Goal: Task Accomplishment & Management: Use online tool/utility

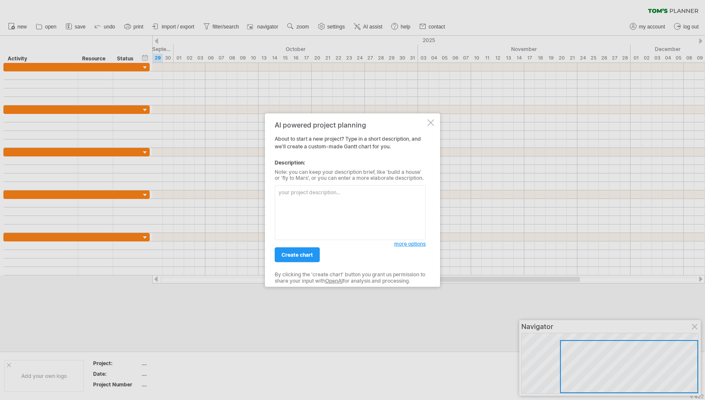
click at [310, 205] on textarea at bounding box center [350, 212] width 151 height 55
drag, startPoint x: 351, startPoint y: 134, endPoint x: 342, endPoint y: 143, distance: 13.5
click at [342, 143] on div "AI powered project planning About to start a new project? Type in a short descr…" at bounding box center [350, 200] width 151 height 159
drag, startPoint x: 367, startPoint y: 146, endPoint x: 338, endPoint y: 163, distance: 33.7
click at [338, 163] on div "AI powered project planning About to start a new project? Type in a short descr…" at bounding box center [350, 200] width 151 height 159
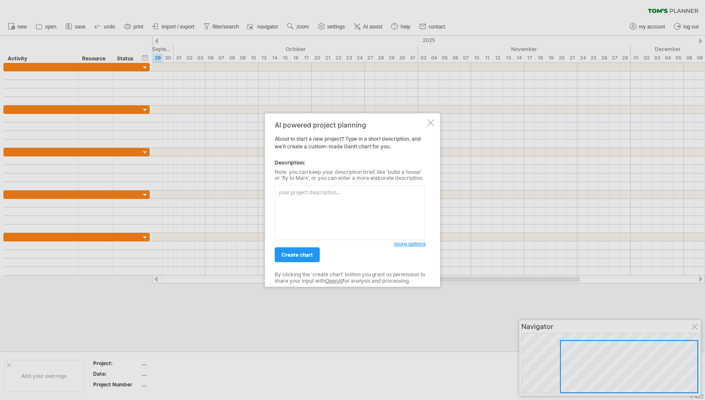
drag, startPoint x: 372, startPoint y: 173, endPoint x: 365, endPoint y: 180, distance: 9.9
click at [365, 180] on div "Note: you can keep your description brief, like 'build a house' or 'fly to Mars…" at bounding box center [350, 175] width 151 height 12
click at [389, 207] on textarea at bounding box center [350, 212] width 151 height 55
click at [399, 211] on textarea at bounding box center [350, 212] width 151 height 55
type textarea "d"
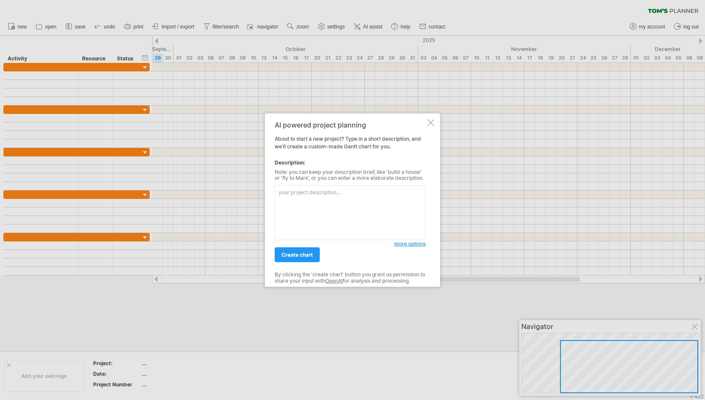
click at [416, 244] on span "more options" at bounding box center [409, 244] width 31 height 6
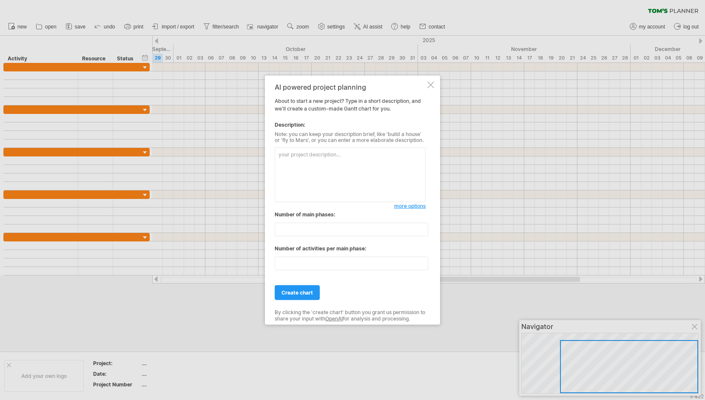
click at [359, 181] on textarea at bounding box center [350, 174] width 151 height 55
click at [383, 176] on textarea at bounding box center [350, 174] width 151 height 55
type textarea "d"
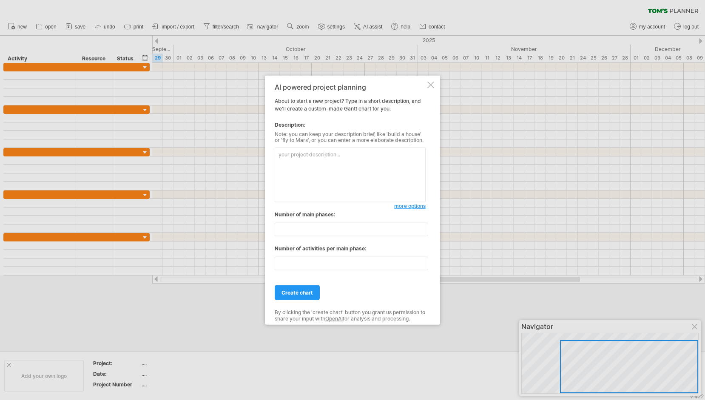
type textarea "c"
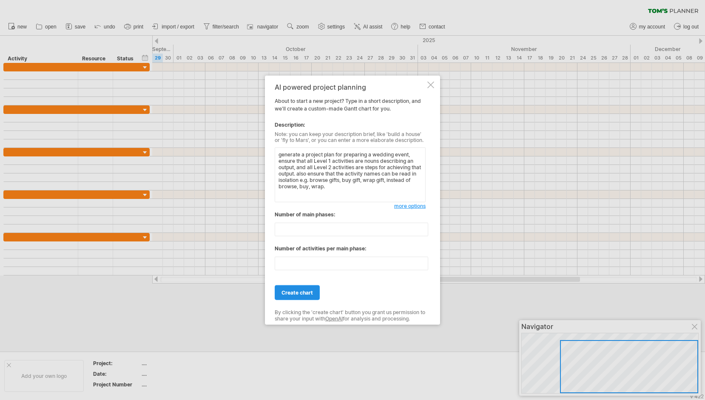
type textarea "generate a project plan for preparing a wedding event, ensure that all Level 1 …"
click at [312, 290] on span "create chart" at bounding box center [296, 292] width 31 height 6
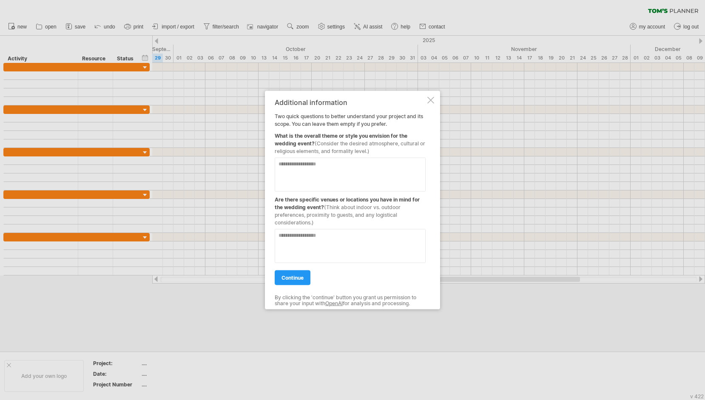
click at [380, 170] on textarea at bounding box center [350, 174] width 151 height 34
click at [338, 172] on textarea at bounding box center [350, 174] width 151 height 34
click at [366, 175] on textarea at bounding box center [350, 174] width 151 height 34
click at [339, 175] on textarea at bounding box center [350, 174] width 151 height 34
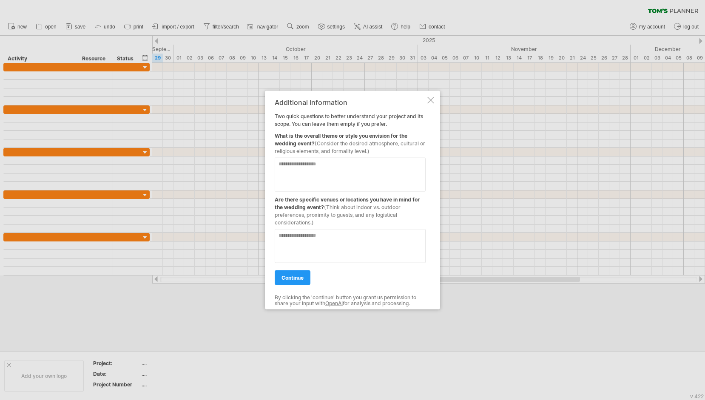
click at [356, 176] on textarea at bounding box center [350, 174] width 151 height 34
type textarea "*"
click at [393, 168] on textarea "**********" at bounding box center [350, 174] width 151 height 34
type textarea "**********"
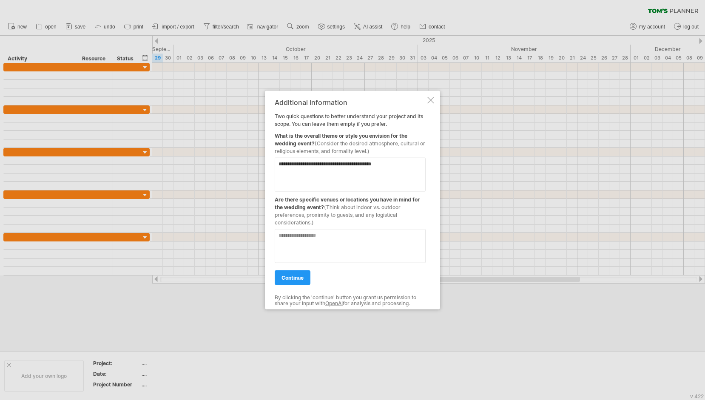
click at [343, 236] on textarea at bounding box center [350, 246] width 151 height 34
type textarea "*"
type textarea "**********"
click at [292, 279] on span "continue" at bounding box center [292, 277] width 22 height 6
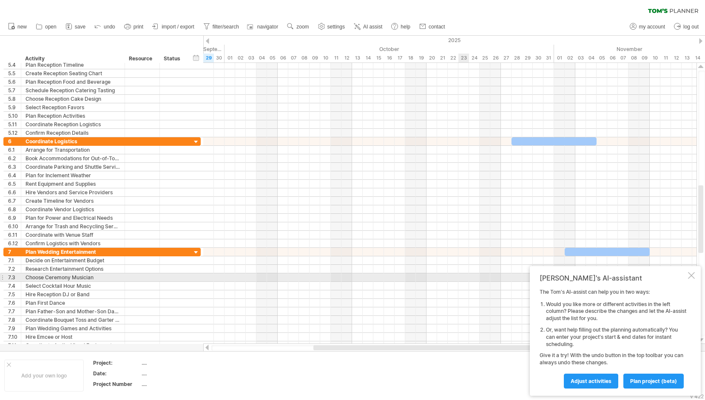
click at [691, 277] on div at bounding box center [691, 275] width 7 height 7
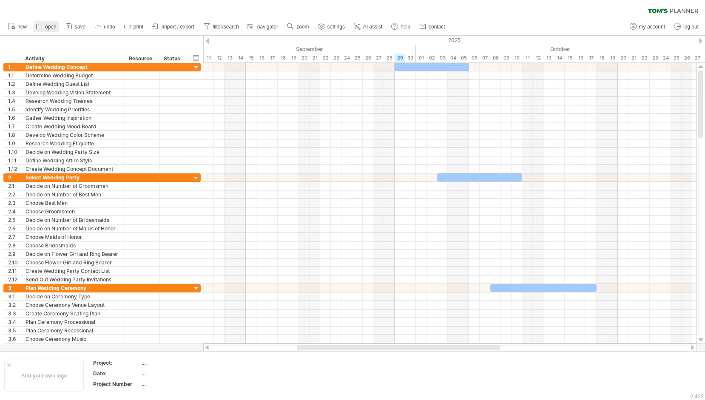
click at [51, 28] on span "open" at bounding box center [50, 27] width 11 height 6
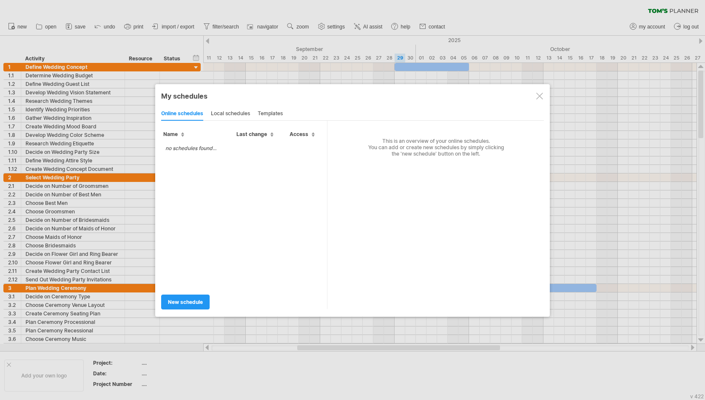
click at [229, 111] on div "local schedules" at bounding box center [230, 114] width 39 height 14
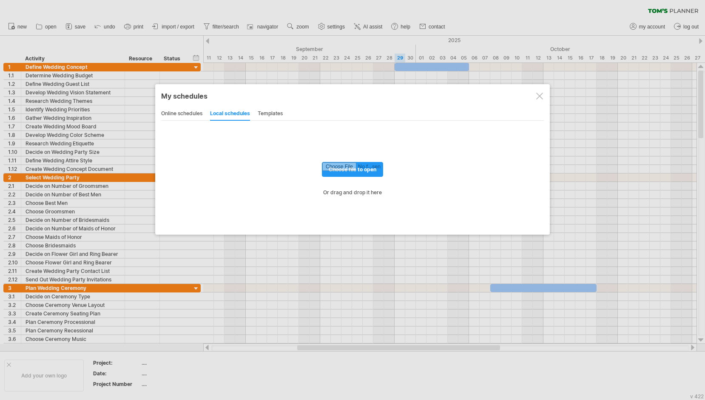
click at [268, 111] on div "templates" at bounding box center [270, 114] width 25 height 14
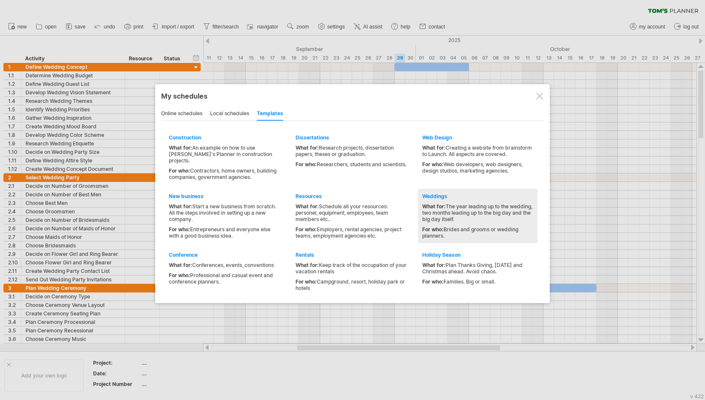
click at [493, 204] on div "What for: The year leading up to the wedding, two months leading up to the big …" at bounding box center [477, 212] width 111 height 19
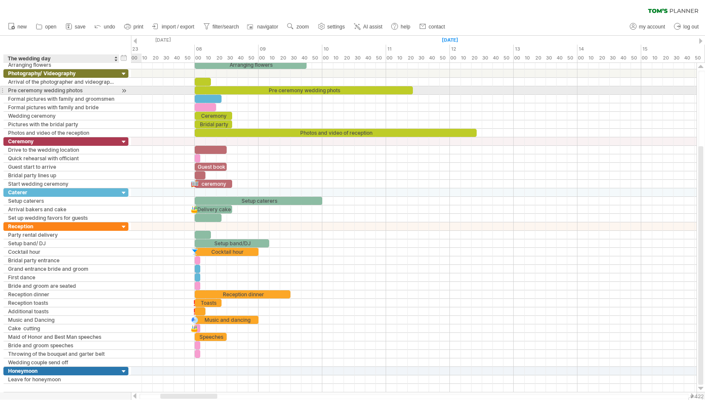
click at [124, 87] on div at bounding box center [124, 90] width 8 height 9
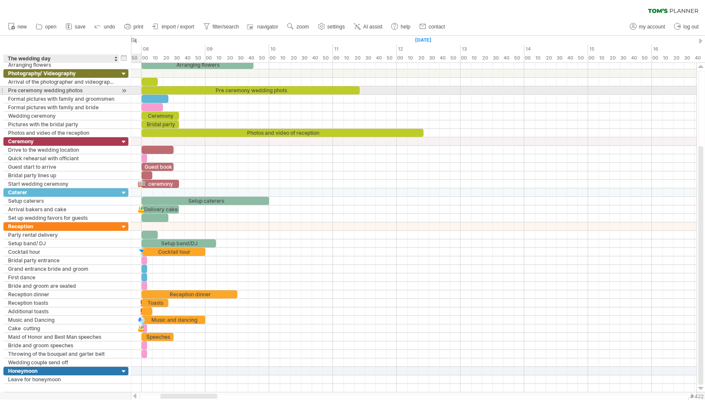
click at [124, 87] on div at bounding box center [124, 90] width 8 height 9
click at [124, 71] on div at bounding box center [124, 74] width 8 height 8
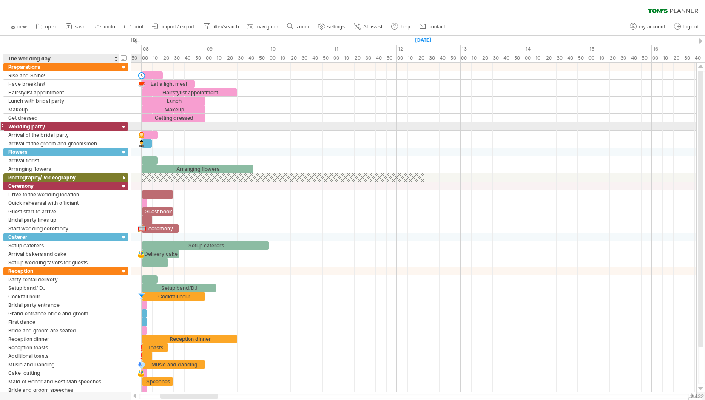
click at [123, 127] on div at bounding box center [124, 127] width 8 height 8
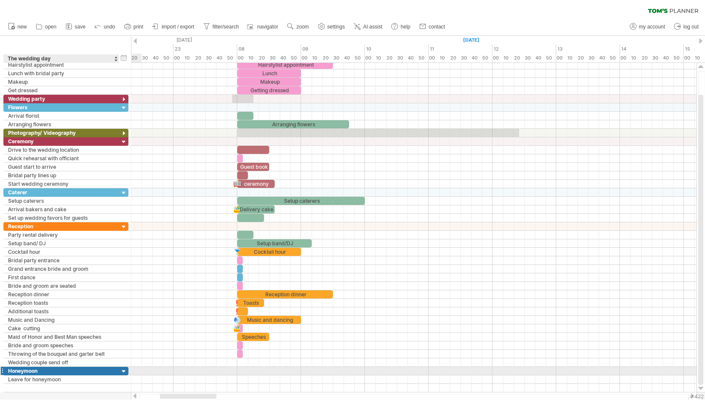
click at [122, 371] on div at bounding box center [124, 372] width 8 height 8
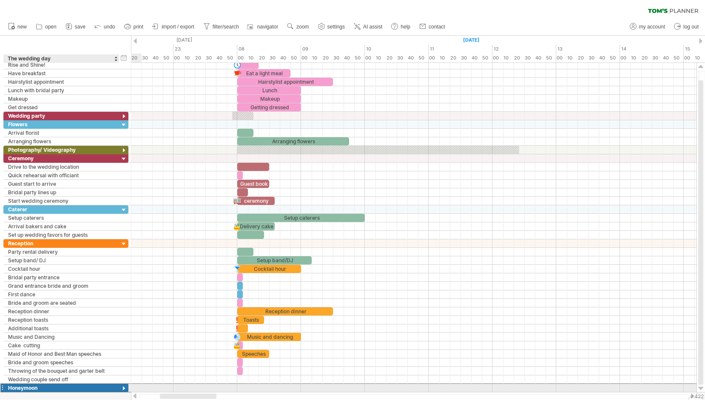
click at [119, 389] on div "********* Honeymoon" at bounding box center [65, 387] width 125 height 9
click at [123, 388] on div at bounding box center [124, 389] width 8 height 8
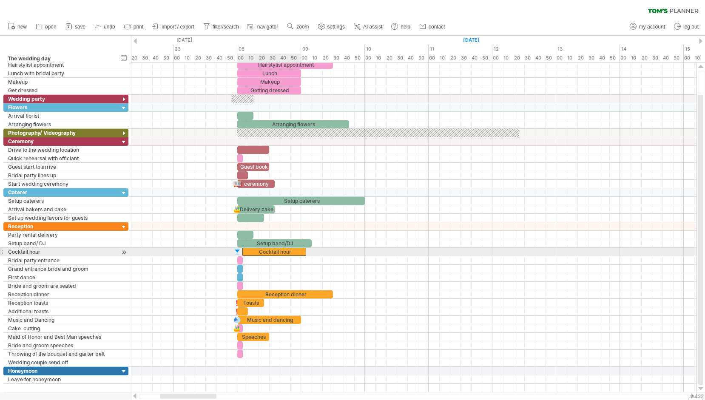
click at [265, 249] on div "Cocktail hour" at bounding box center [274, 252] width 64 height 8
drag, startPoint x: 272, startPoint y: 249, endPoint x: 267, endPoint y: 250, distance: 5.2
click at [267, 250] on div "Cocktail hour" at bounding box center [269, 252] width 64 height 8
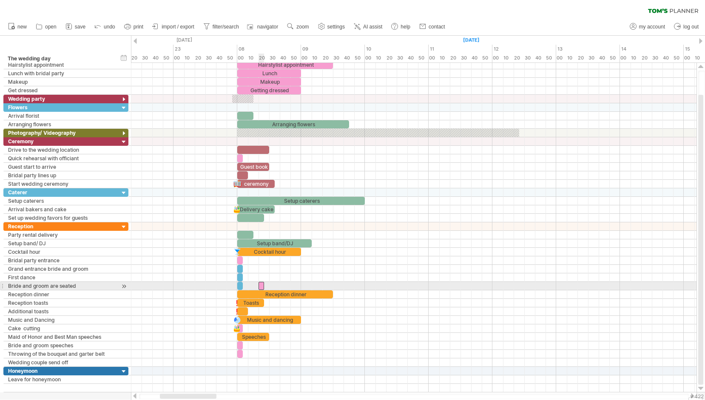
drag, startPoint x: 241, startPoint y: 285, endPoint x: 264, endPoint y: 284, distance: 23.0
click at [264, 284] on div at bounding box center [261, 286] width 6 height 8
drag, startPoint x: 239, startPoint y: 286, endPoint x: 271, endPoint y: 287, distance: 31.9
click at [271, 287] on div at bounding box center [272, 286] width 6 height 8
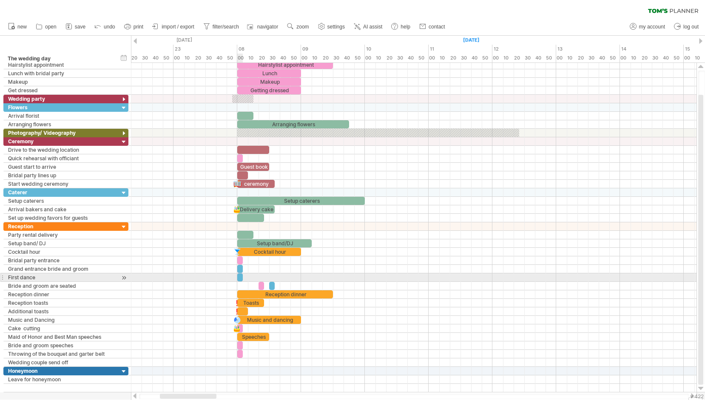
click at [241, 279] on span at bounding box center [242, 277] width 3 height 8
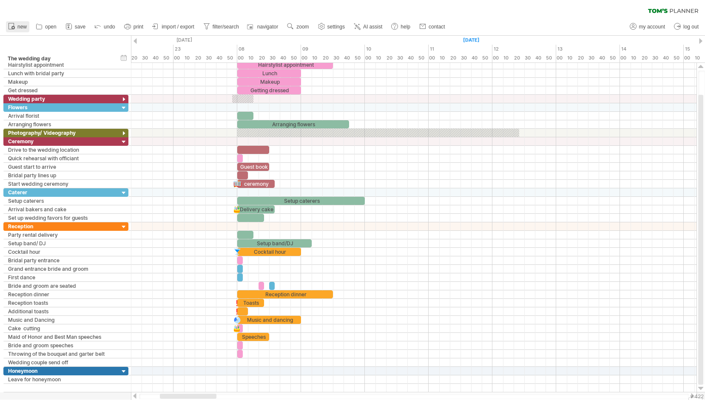
click at [19, 28] on span "new" at bounding box center [21, 27] width 9 height 6
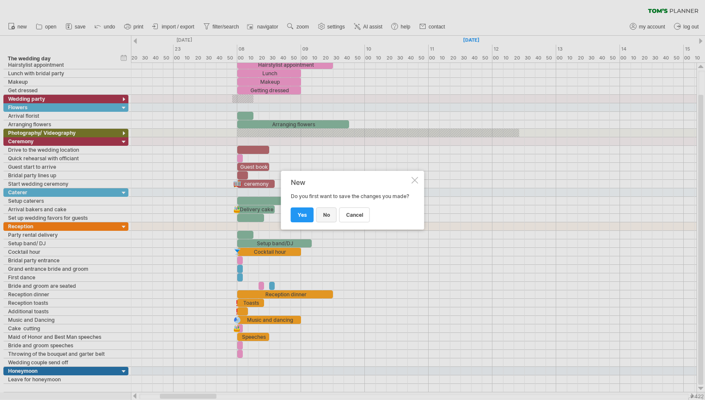
click at [324, 215] on link "no" at bounding box center [326, 214] width 20 height 15
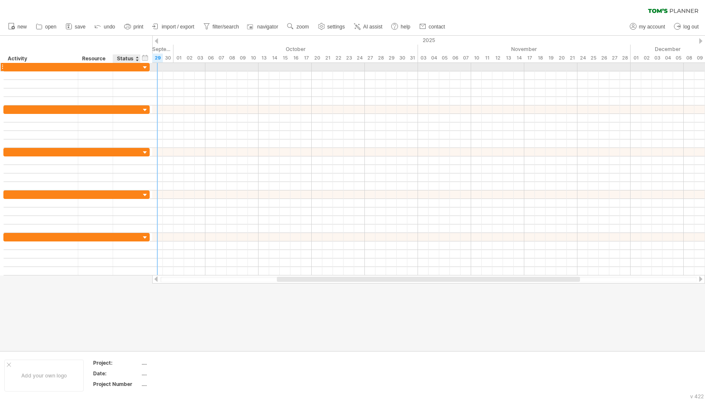
click at [144, 68] on div at bounding box center [145, 68] width 8 height 8
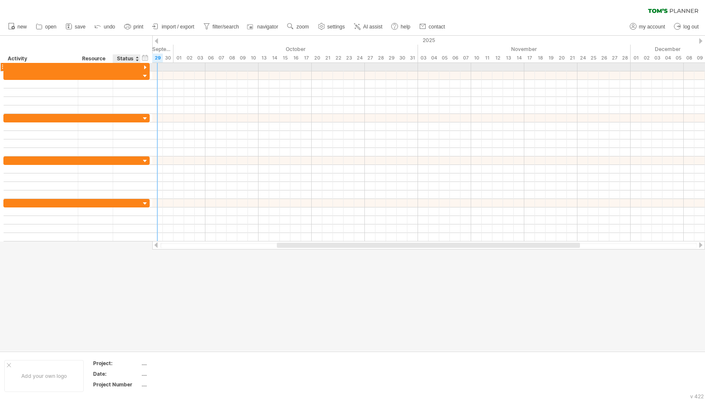
click at [144, 68] on div at bounding box center [145, 68] width 8 height 8
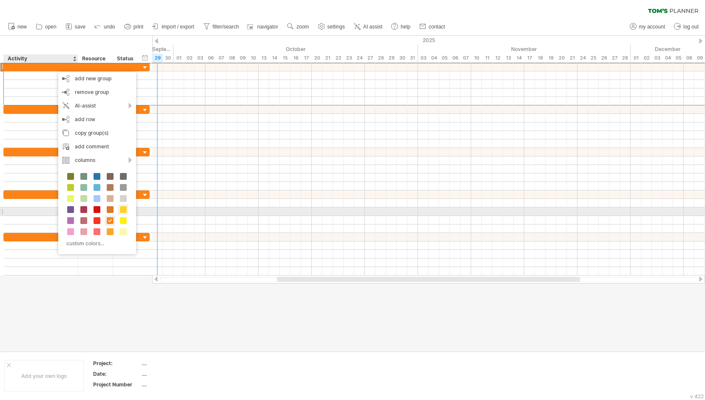
click at [123, 209] on span at bounding box center [123, 209] width 7 height 7
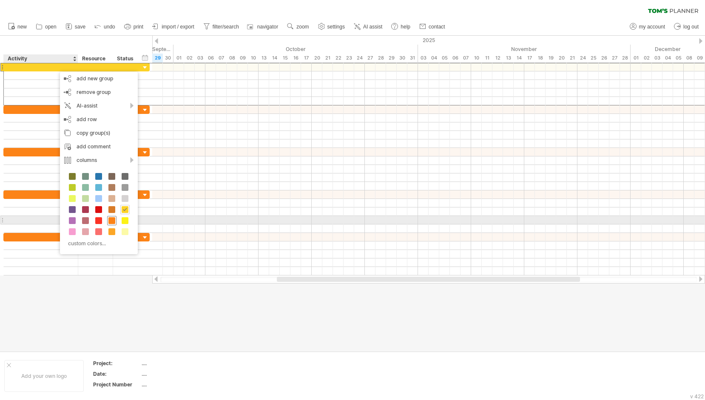
click at [114, 218] on span at bounding box center [111, 220] width 7 height 7
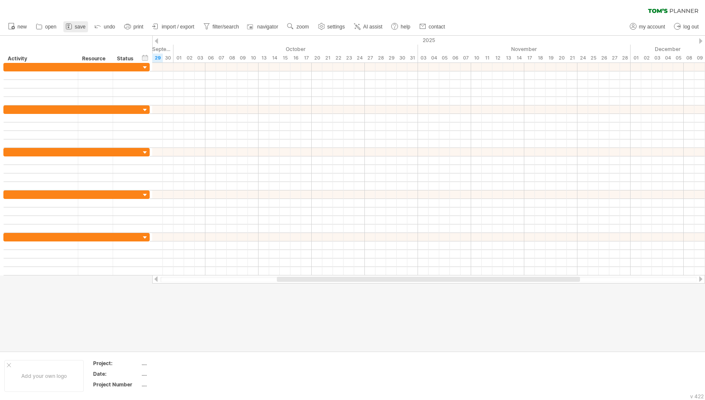
click at [82, 28] on span "save" at bounding box center [80, 27] width 11 height 6
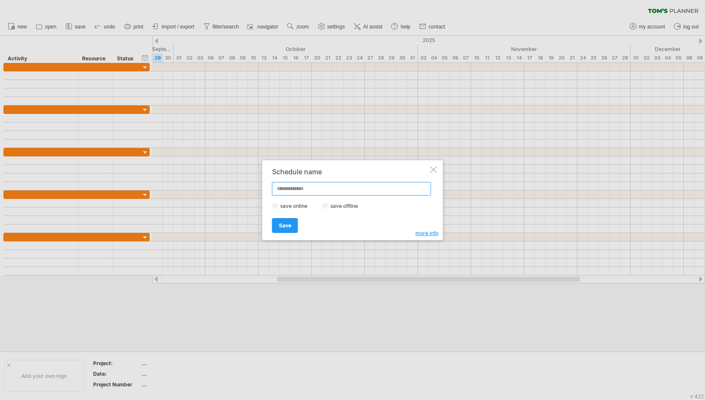
click at [334, 186] on input "text" at bounding box center [351, 189] width 159 height 14
type input "*"
type input "**********"
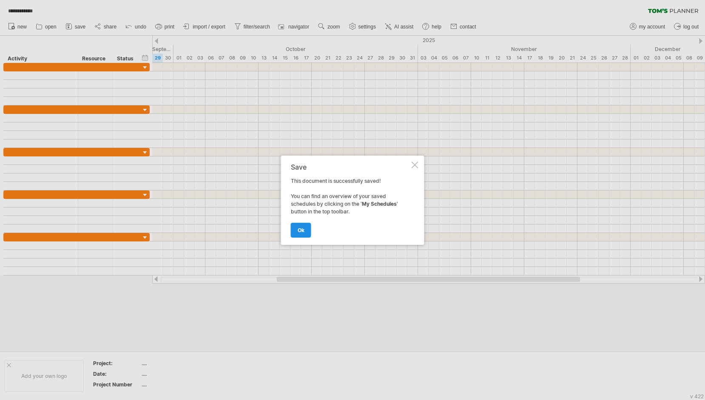
click at [299, 229] on span "ok" at bounding box center [301, 230] width 7 height 6
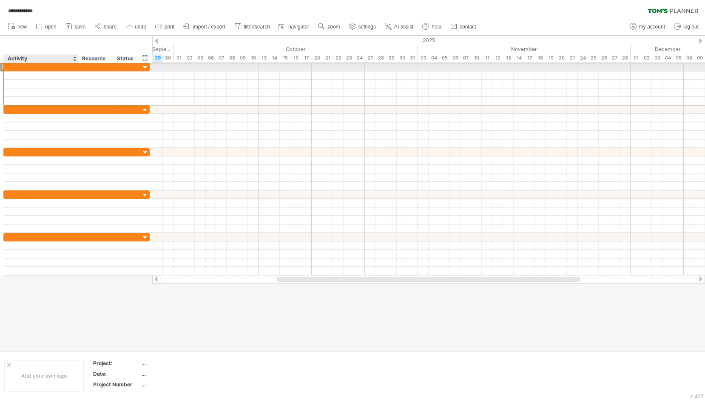
click at [45, 67] on div at bounding box center [40, 67] width 65 height 8
click at [0, 0] on input "text" at bounding box center [0, 0] width 0 height 0
type input "**********"
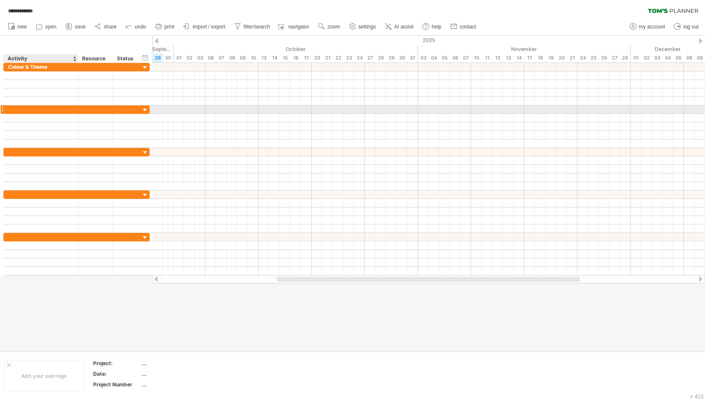
click at [43, 109] on div at bounding box center [40, 109] width 65 height 8
click at [43, 109] on input "text" at bounding box center [40, 109] width 65 height 8
type input "*"
type input "**********"
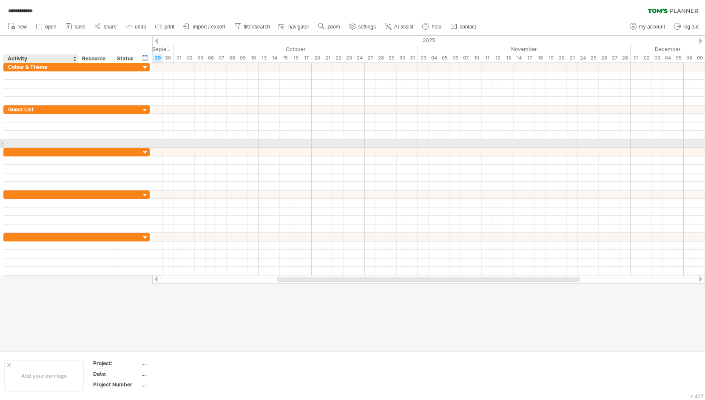
click at [29, 147] on div at bounding box center [76, 143] width 146 height 9
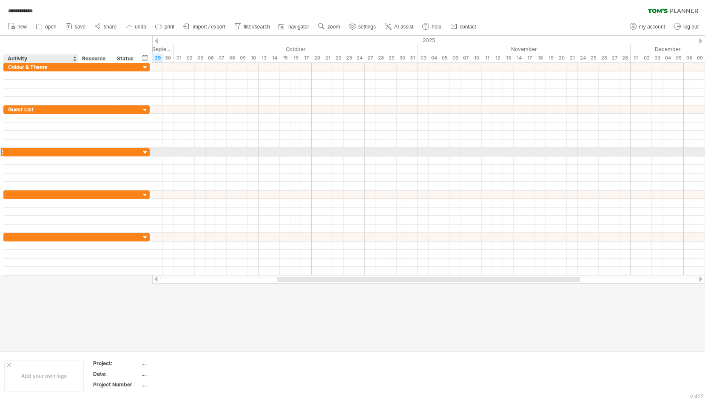
click at [42, 152] on div at bounding box center [40, 152] width 65 height 8
click at [42, 152] on input "text" at bounding box center [40, 152] width 65 height 8
click at [30, 153] on div at bounding box center [40, 152] width 65 height 8
click at [30, 153] on input "text" at bounding box center [40, 152] width 65 height 8
type input "**********"
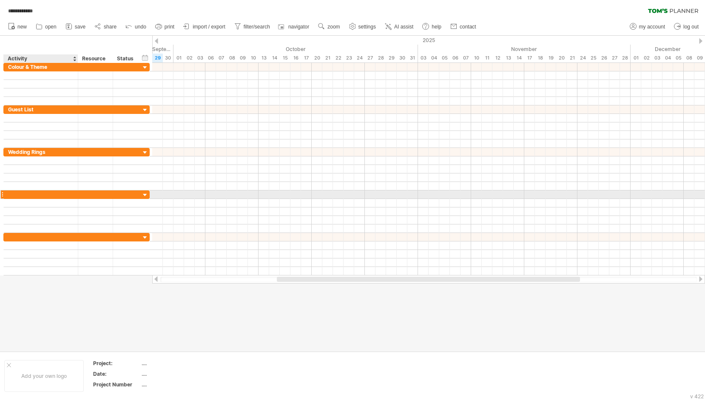
click at [26, 194] on div at bounding box center [40, 194] width 65 height 8
click at [26, 194] on input "text" at bounding box center [40, 194] width 65 height 8
type input "********"
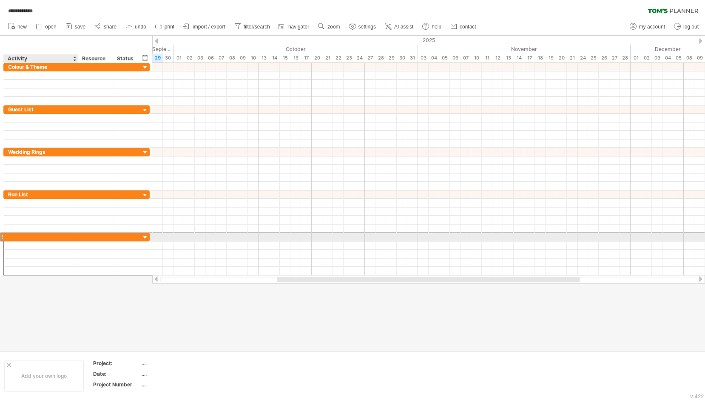
click at [38, 237] on div at bounding box center [40, 237] width 65 height 8
click at [38, 237] on input "text" at bounding box center [40, 237] width 65 height 8
type input "**********"
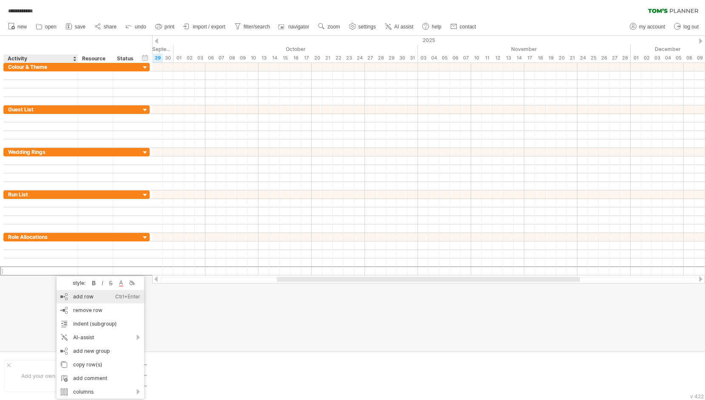
click at [115, 299] on div "Ctrl+Enter" at bounding box center [127, 297] width 25 height 14
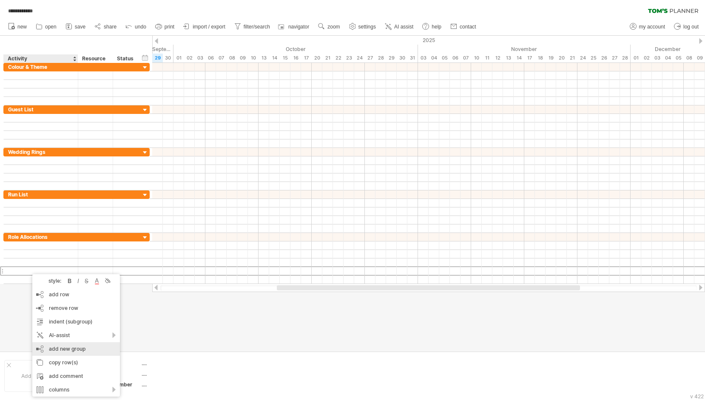
click at [85, 348] on div "add new group" at bounding box center [76, 349] width 88 height 14
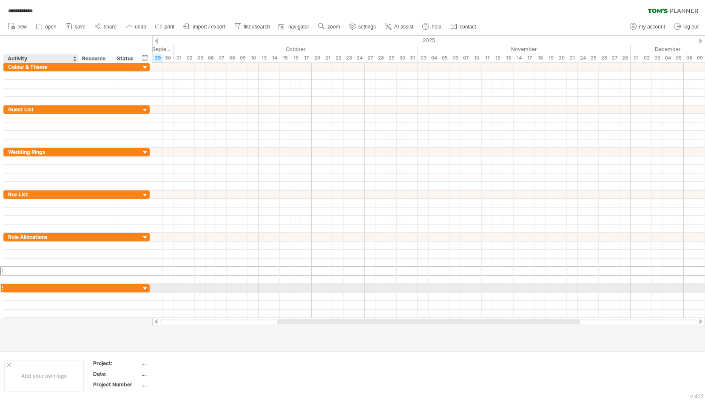
click at [36, 287] on div at bounding box center [40, 288] width 65 height 8
click at [36, 287] on input "text" at bounding box center [40, 288] width 65 height 8
type input "**********"
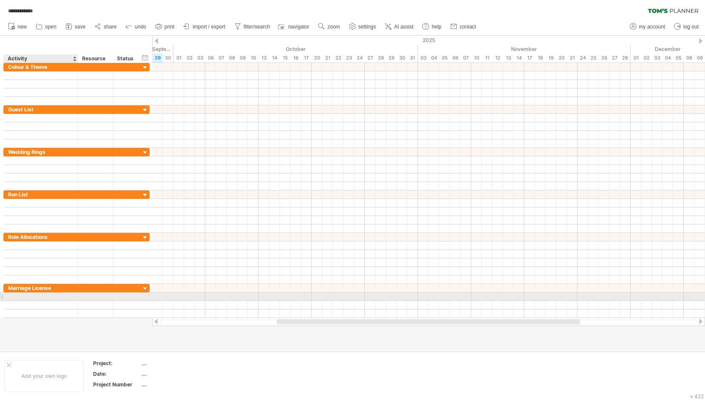
click at [34, 295] on div at bounding box center [40, 296] width 65 height 8
click at [34, 295] on input "text" at bounding box center [40, 296] width 65 height 8
click at [66, 296] on div "Book ceremony at" at bounding box center [40, 296] width 65 height 8
click at [66, 296] on input "**********" at bounding box center [40, 296] width 65 height 8
paste input "**********"
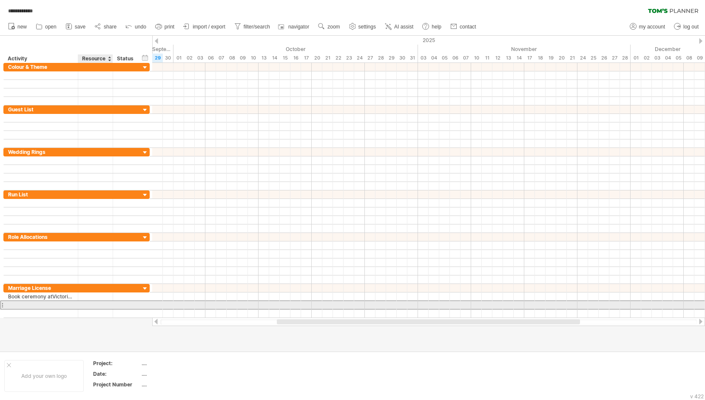
click at [102, 307] on div at bounding box center [95, 305] width 26 height 8
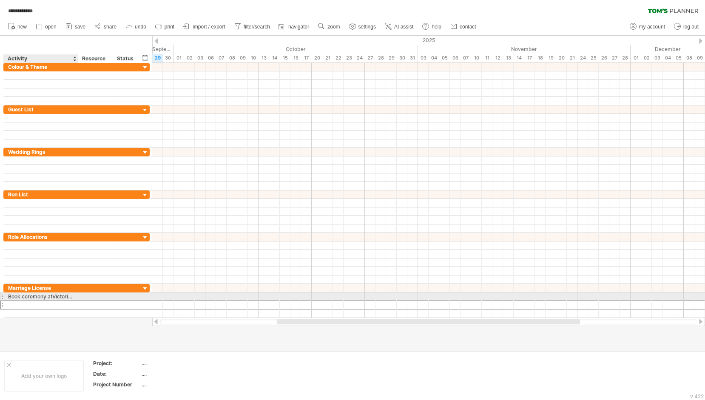
click at [58, 298] on div "Book ceremony atVictorian Marriage Registrar 3 months in advance" at bounding box center [40, 296] width 65 height 8
click at [8, 292] on input "**********" at bounding box center [8, 292] width 0 height 0
click at [50, 295] on input "**********" at bounding box center [40, 296] width 65 height 8
type input "**********"
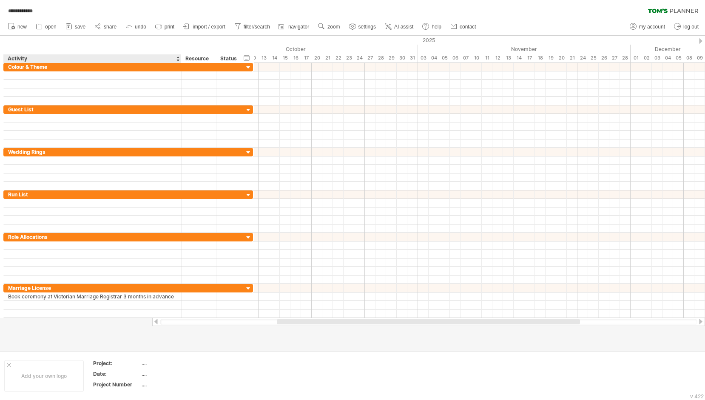
drag, startPoint x: 76, startPoint y: 59, endPoint x: 179, endPoint y: 62, distance: 103.3
click at [179, 62] on div at bounding box center [180, 58] width 3 height 9
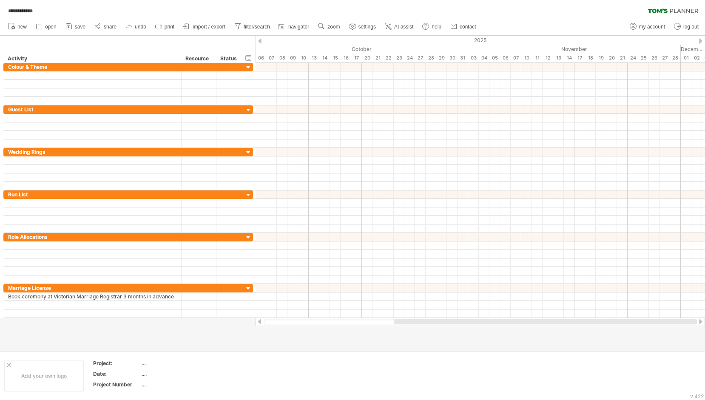
drag, startPoint x: 449, startPoint y: 323, endPoint x: 485, endPoint y: 331, distance: 37.0
click at [485, 331] on div "**********" at bounding box center [352, 200] width 705 height 400
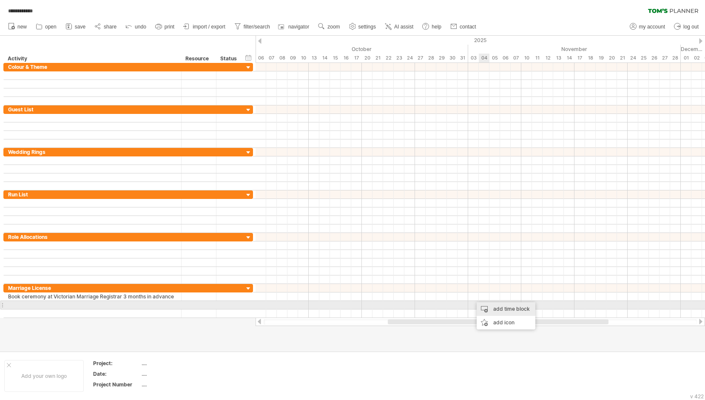
click at [494, 305] on div "add time block" at bounding box center [505, 309] width 59 height 14
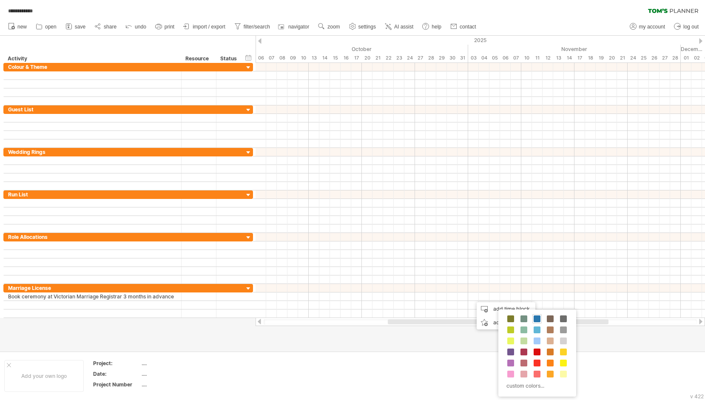
click at [538, 320] on span at bounding box center [536, 318] width 7 height 7
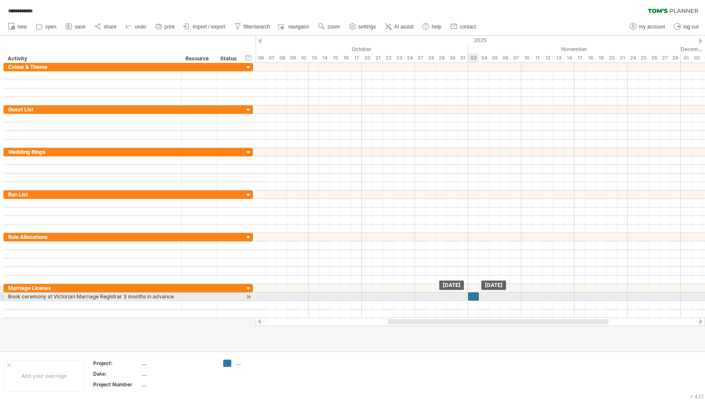
drag, startPoint x: 476, startPoint y: 297, endPoint x: 471, endPoint y: 298, distance: 5.1
click at [471, 298] on div at bounding box center [473, 296] width 11 height 8
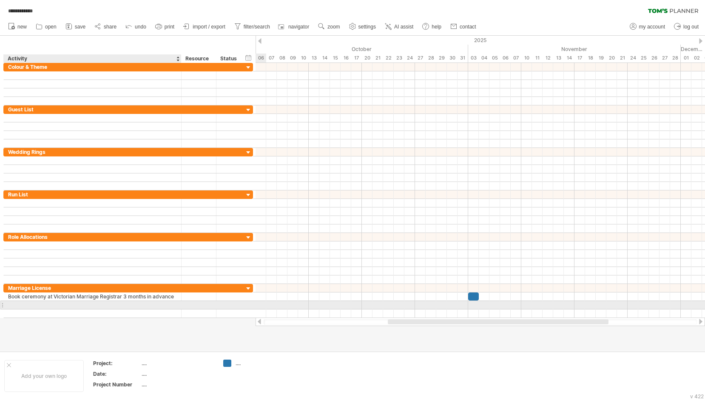
click at [84, 306] on div at bounding box center [92, 305] width 169 height 8
click at [84, 306] on input "text" at bounding box center [92, 305] width 169 height 8
type input "*"
type input "**********"
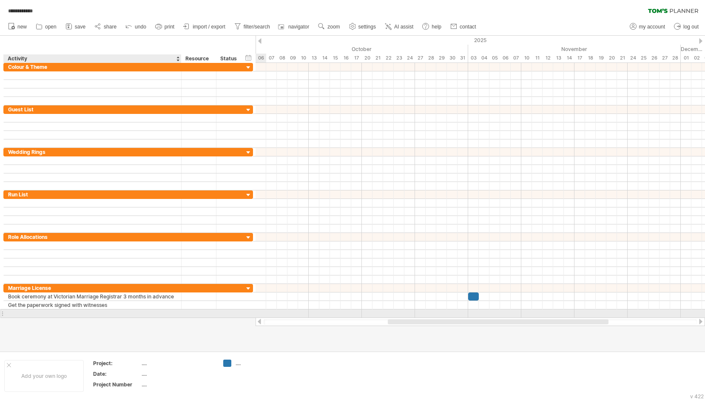
click at [45, 312] on div at bounding box center [92, 313] width 169 height 8
click at [45, 312] on input "text" at bounding box center [92, 313] width 169 height 8
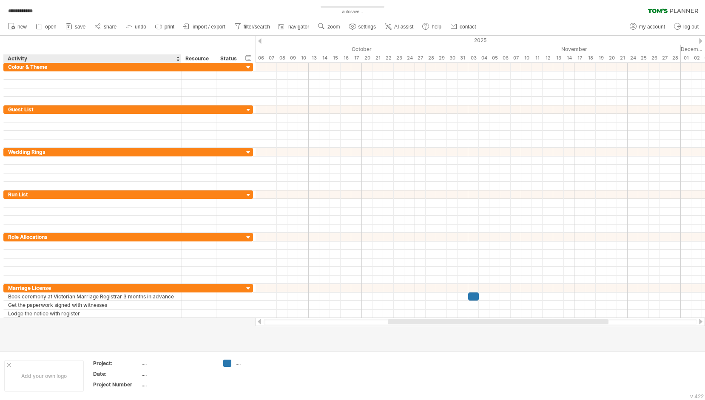
click at [64, 319] on div at bounding box center [352, 193] width 705 height 315
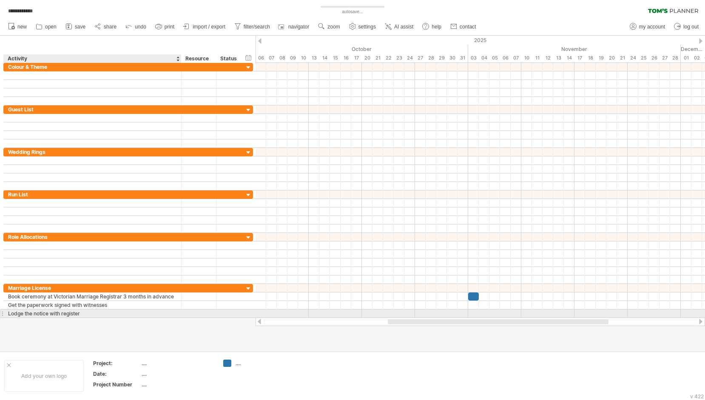
click at [64, 315] on div "Lodge the notice with register" at bounding box center [92, 313] width 169 height 8
click at [64, 315] on input "**********" at bounding box center [92, 313] width 169 height 8
click at [63, 315] on input "**********" at bounding box center [92, 313] width 169 height 8
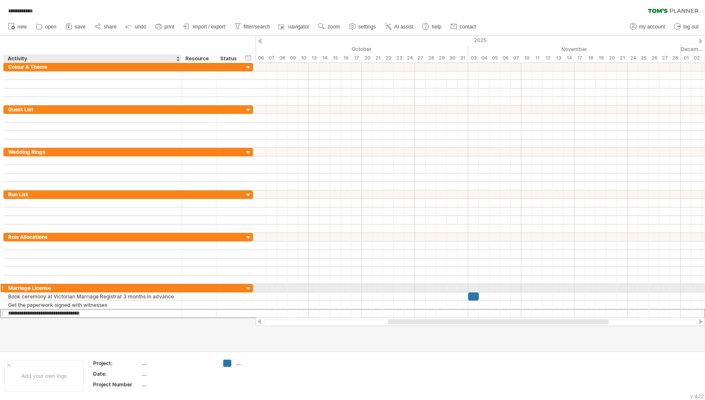
type input "**********"
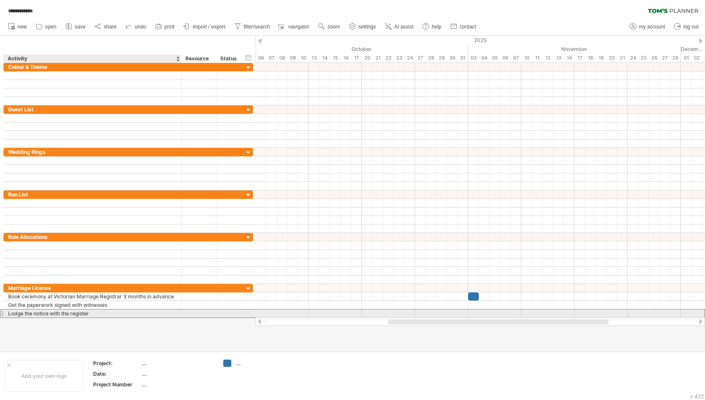
click at [76, 311] on div "Lodge the notice with the register" at bounding box center [92, 313] width 169 height 8
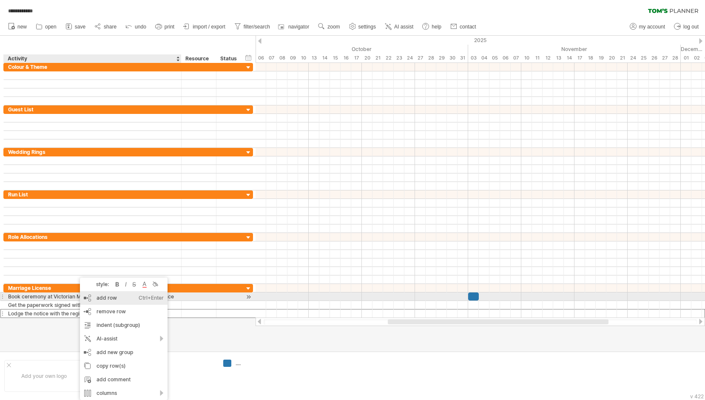
click at [124, 296] on div "add row Ctrl+Enter Cmd+Enter" at bounding box center [124, 298] width 88 height 14
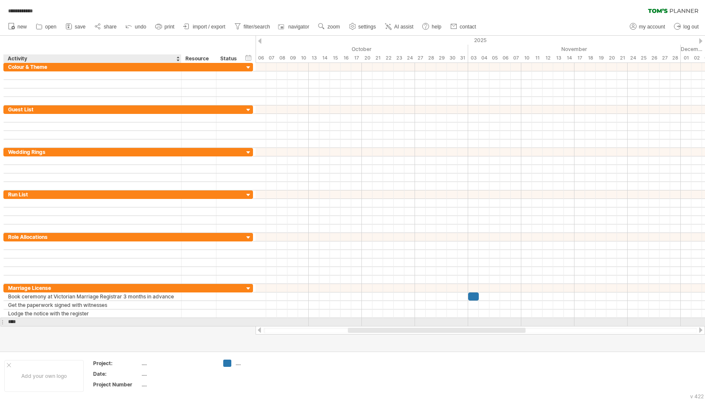
type input "*****"
type input "**********"
click at [81, 323] on input "**********" at bounding box center [92, 322] width 169 height 8
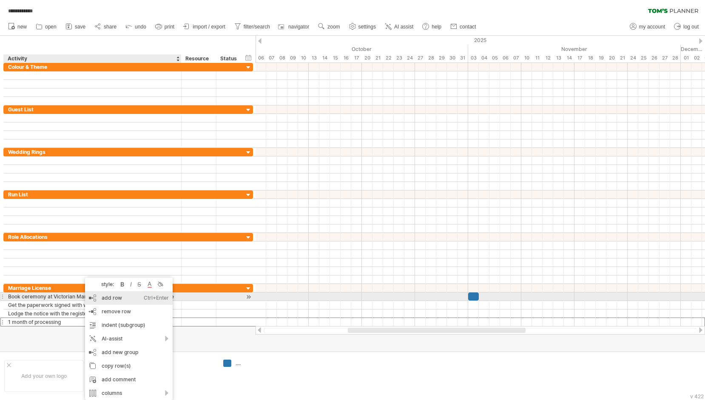
click at [125, 298] on div "add row Ctrl+Enter Cmd+Enter" at bounding box center [129, 298] width 88 height 14
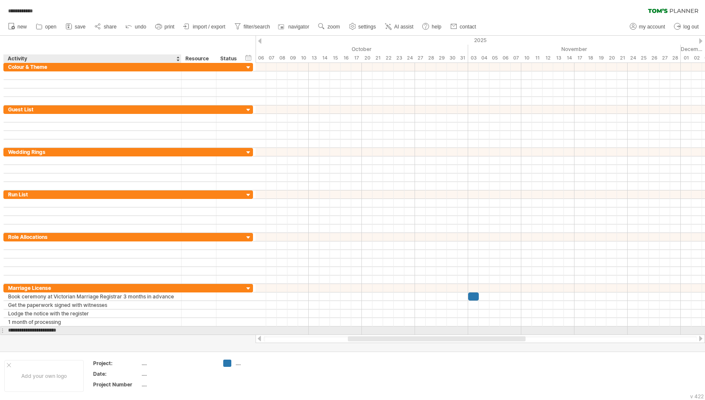
type input "**********"
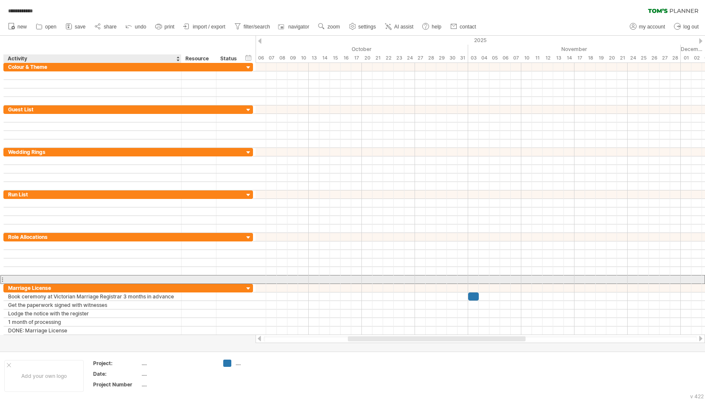
click at [73, 276] on div at bounding box center [92, 279] width 169 height 8
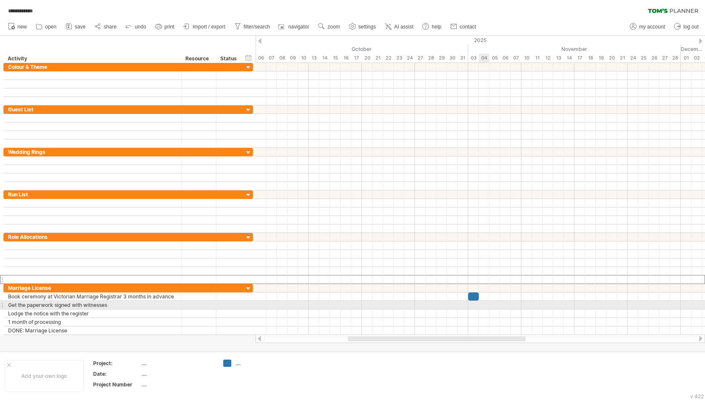
click at [481, 304] on div at bounding box center [479, 305] width 449 height 9
drag, startPoint x: 481, startPoint y: 304, endPoint x: 516, endPoint y: 304, distance: 34.9
click at [516, 304] on div at bounding box center [479, 305] width 449 height 9
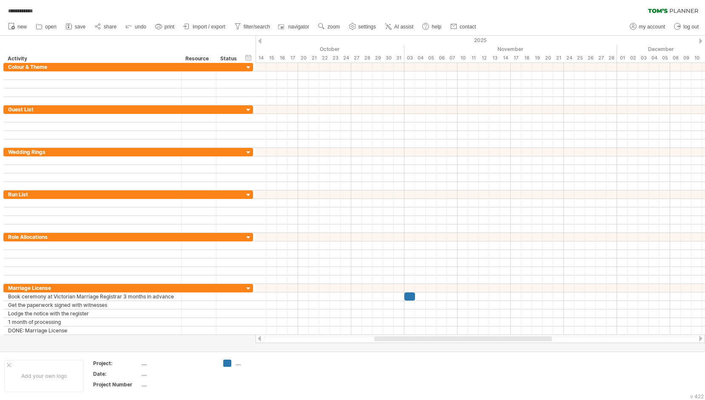
drag, startPoint x: 461, startPoint y: 337, endPoint x: 488, endPoint y: 337, distance: 27.2
click at [488, 337] on div at bounding box center [463, 338] width 178 height 5
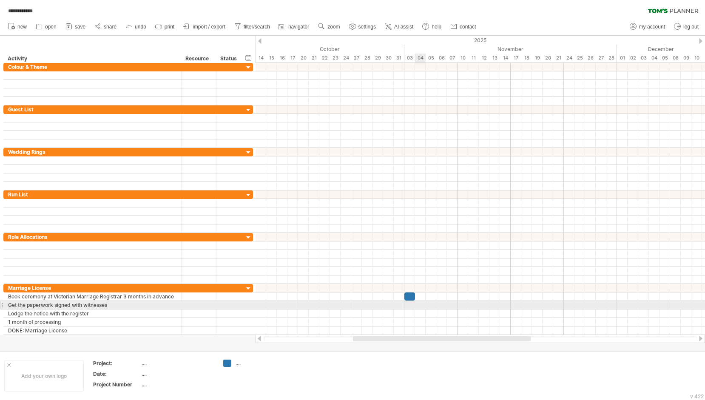
click at [419, 306] on div at bounding box center [479, 305] width 449 height 9
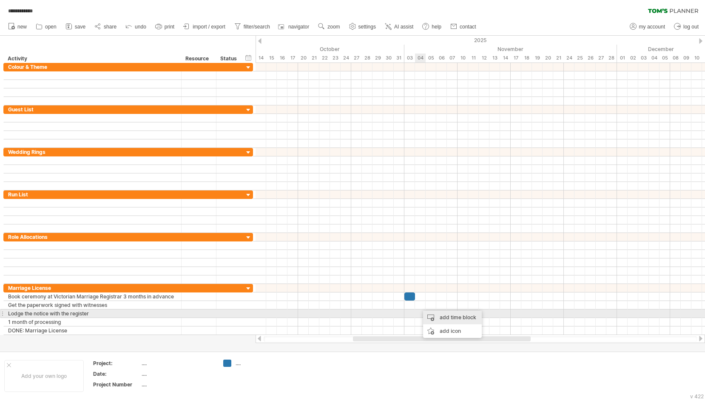
click at [445, 315] on div "add time block" at bounding box center [452, 318] width 59 height 14
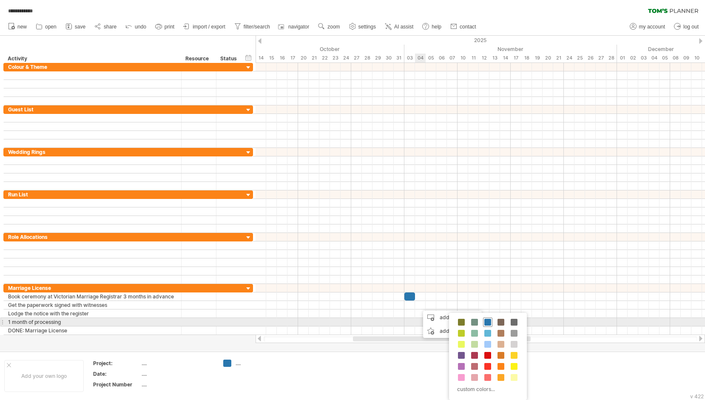
click at [490, 319] on span at bounding box center [487, 322] width 7 height 7
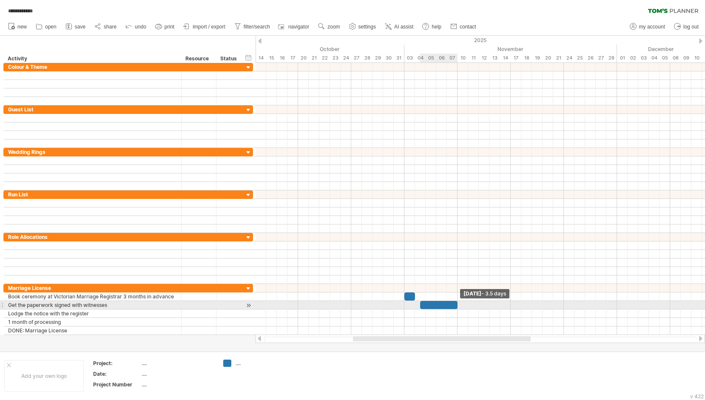
drag, startPoint x: 431, startPoint y: 304, endPoint x: 459, endPoint y: 304, distance: 28.5
click at [459, 304] on div "[DATE] - 3.5 days [DATE]" at bounding box center [479, 199] width 449 height 272
drag, startPoint x: 418, startPoint y: 305, endPoint x: 414, endPoint y: 305, distance: 4.7
click at [414, 305] on span at bounding box center [414, 305] width 3 height 8
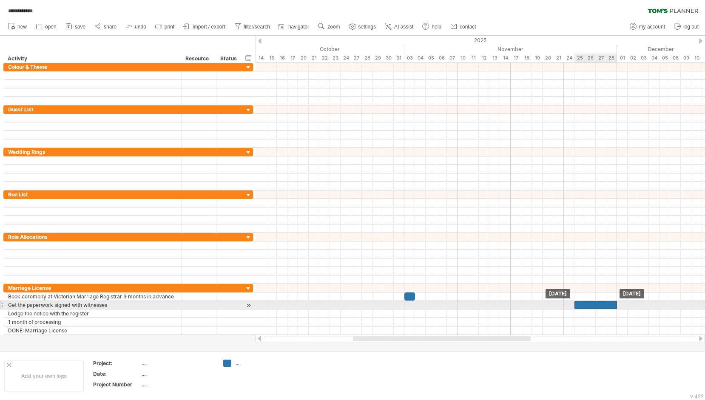
drag, startPoint x: 435, startPoint y: 305, endPoint x: 595, endPoint y: 308, distance: 159.4
click at [595, 308] on div at bounding box center [595, 305] width 43 height 8
drag, startPoint x: 575, startPoint y: 305, endPoint x: 561, endPoint y: 306, distance: 13.2
click at [561, 306] on div "[DATE] [DATE] - 5.0 days" at bounding box center [479, 199] width 449 height 272
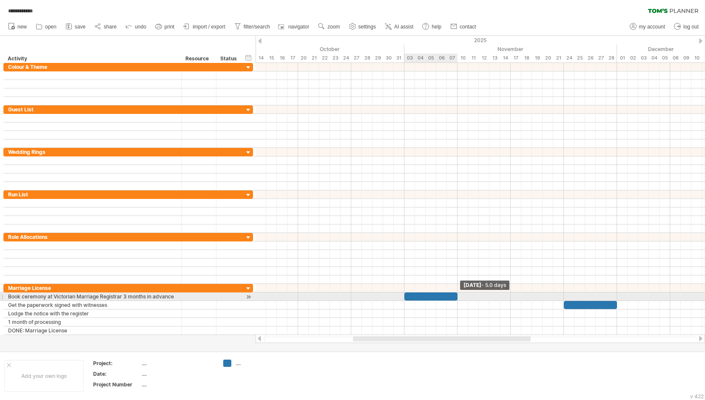
drag, startPoint x: 415, startPoint y: 296, endPoint x: 457, endPoint y: 294, distance: 42.5
click at [457, 294] on span at bounding box center [457, 296] width 3 height 8
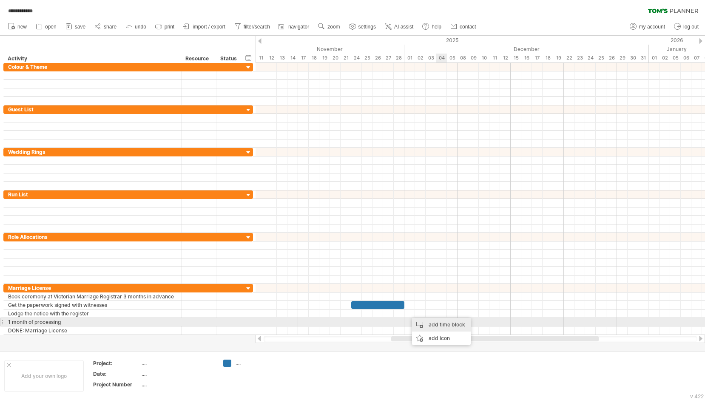
click at [441, 321] on div "add time block" at bounding box center [441, 325] width 59 height 14
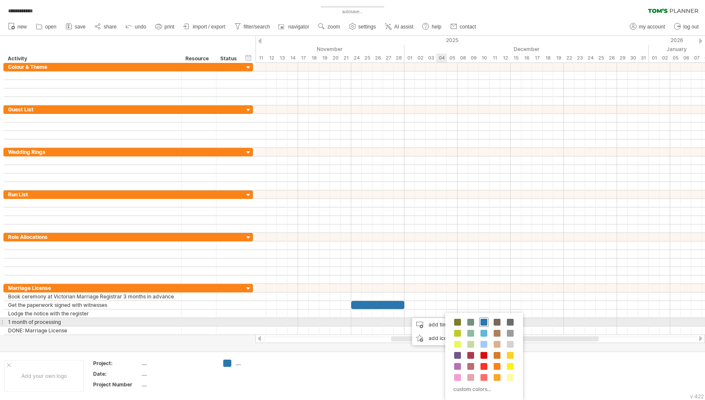
click at [485, 326] on div at bounding box center [483, 321] width 9 height 9
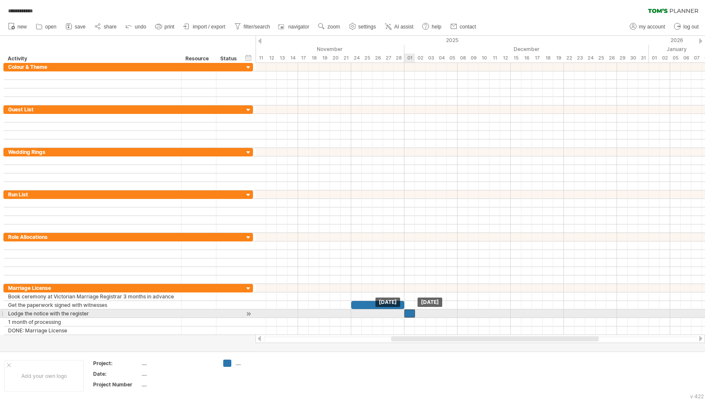
drag, startPoint x: 414, startPoint y: 314, endPoint x: 408, endPoint y: 314, distance: 6.0
click at [408, 314] on div at bounding box center [409, 313] width 11 height 8
drag, startPoint x: 415, startPoint y: 315, endPoint x: 456, endPoint y: 312, distance: 41.3
click at [456, 312] on span at bounding box center [457, 313] width 3 height 8
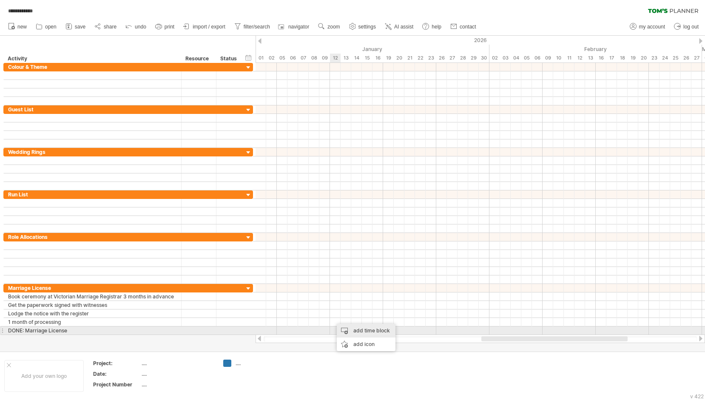
click at [358, 330] on div "add time block" at bounding box center [366, 331] width 59 height 14
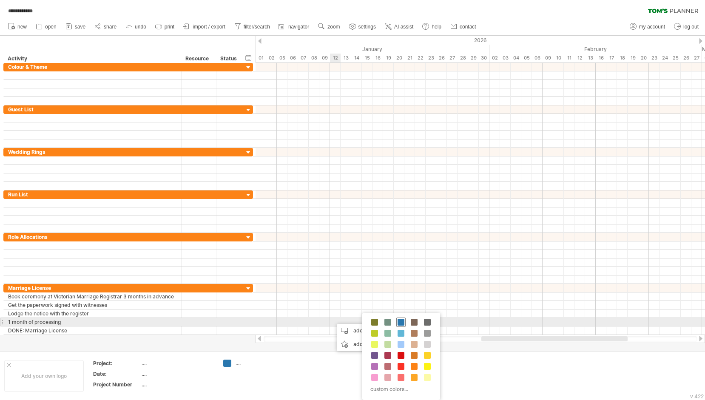
click at [403, 321] on span at bounding box center [400, 322] width 7 height 7
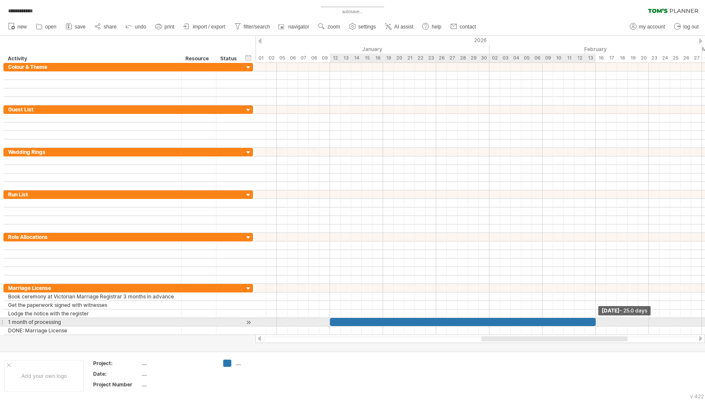
drag, startPoint x: 340, startPoint y: 322, endPoint x: 592, endPoint y: 323, distance: 252.5
click at [592, 323] on div at bounding box center [463, 322] width 266 height 8
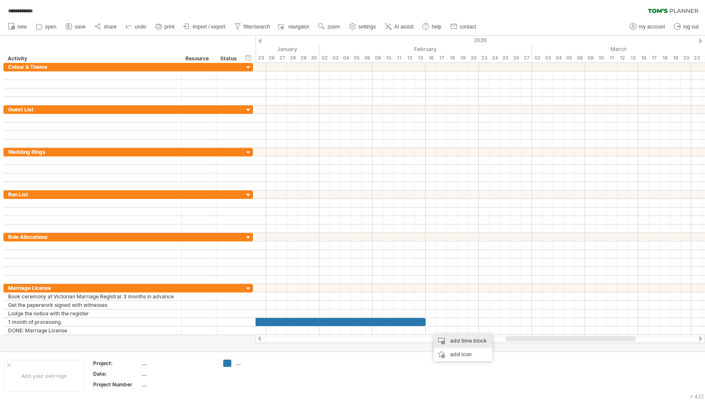
click at [453, 339] on div "add time block" at bounding box center [463, 341] width 59 height 14
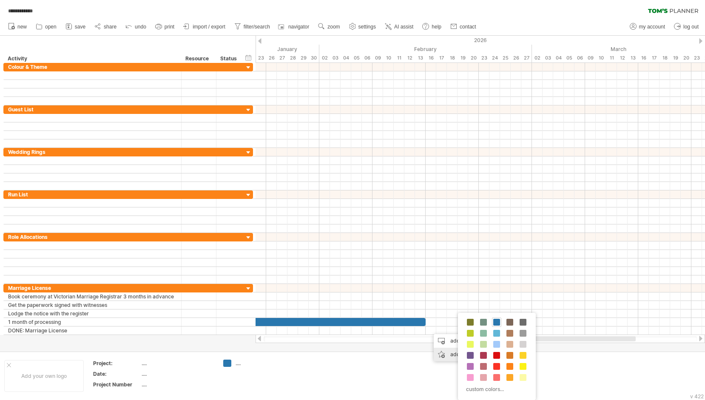
click at [443, 354] on div "add icon" at bounding box center [463, 355] width 59 height 14
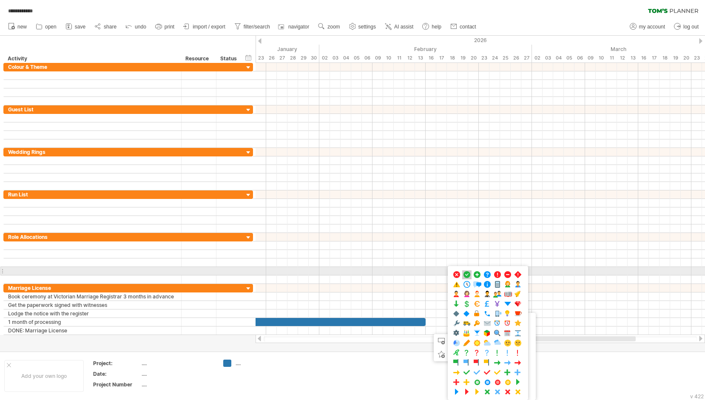
click at [464, 271] on span at bounding box center [466, 275] width 9 height 8
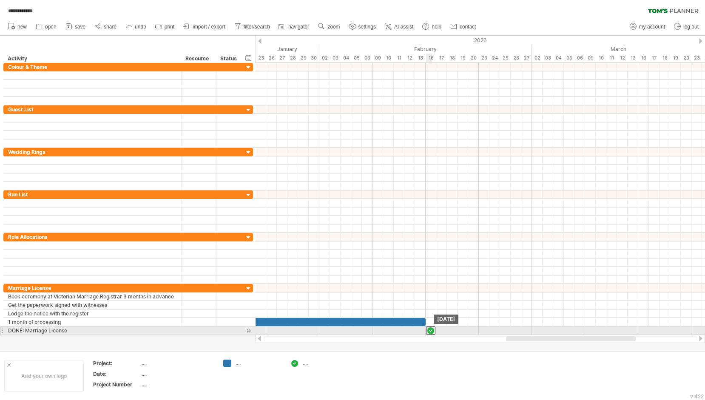
click at [431, 332] on div at bounding box center [430, 330] width 9 height 8
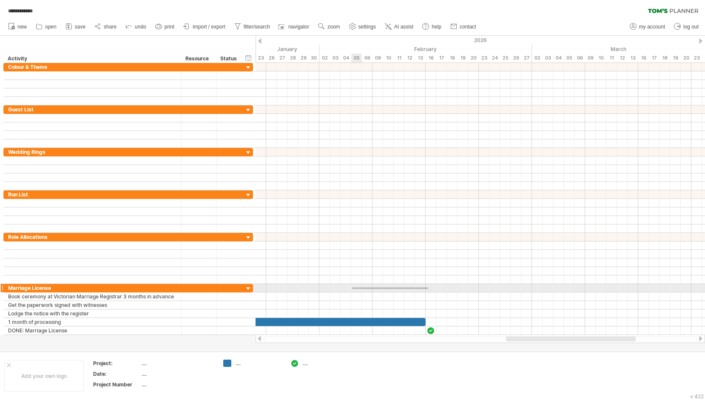
drag, startPoint x: 428, startPoint y: 287, endPoint x: 350, endPoint y: 289, distance: 77.8
click at [350, 289] on div at bounding box center [479, 288] width 449 height 9
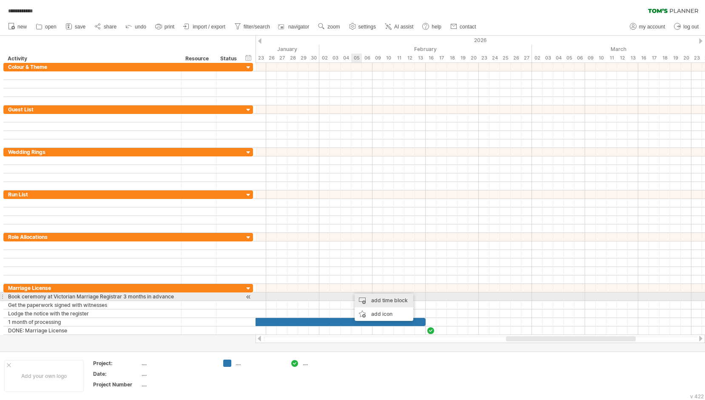
click at [381, 300] on div "add time block" at bounding box center [383, 301] width 59 height 14
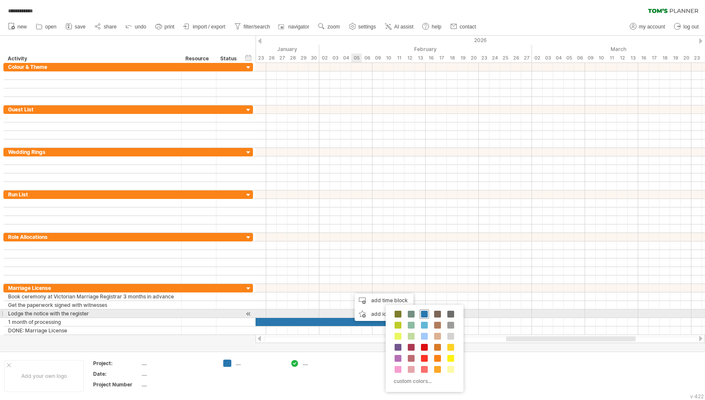
click at [427, 311] on span at bounding box center [424, 314] width 7 height 7
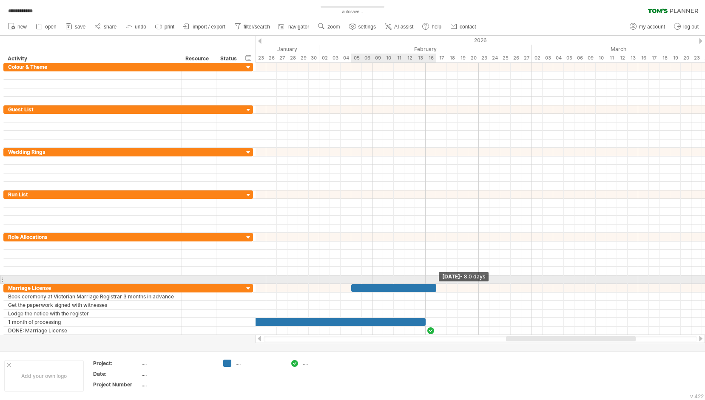
drag, startPoint x: 362, startPoint y: 289, endPoint x: 435, endPoint y: 283, distance: 73.8
click at [435, 283] on div "[DATE] - 8.0 days [DATE]" at bounding box center [479, 199] width 449 height 272
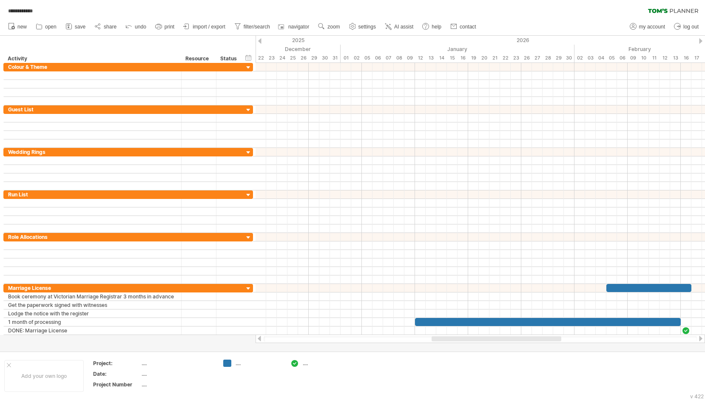
drag, startPoint x: 554, startPoint y: 338, endPoint x: 472, endPoint y: 343, distance: 82.1
click at [472, 343] on div at bounding box center [479, 338] width 449 height 9
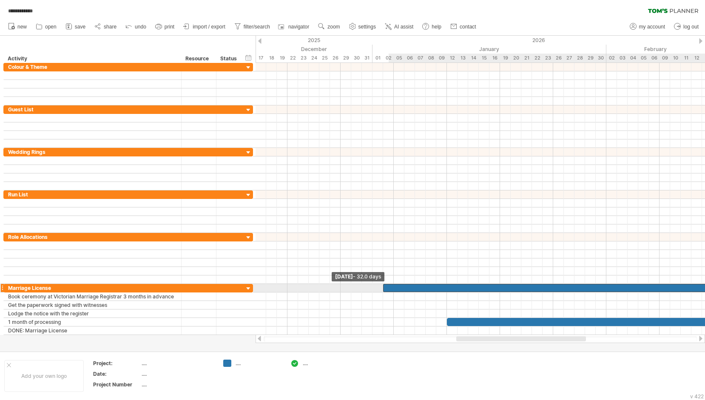
drag, startPoint x: 636, startPoint y: 288, endPoint x: 334, endPoint y: 292, distance: 302.6
click at [381, 292] on span at bounding box center [382, 288] width 3 height 8
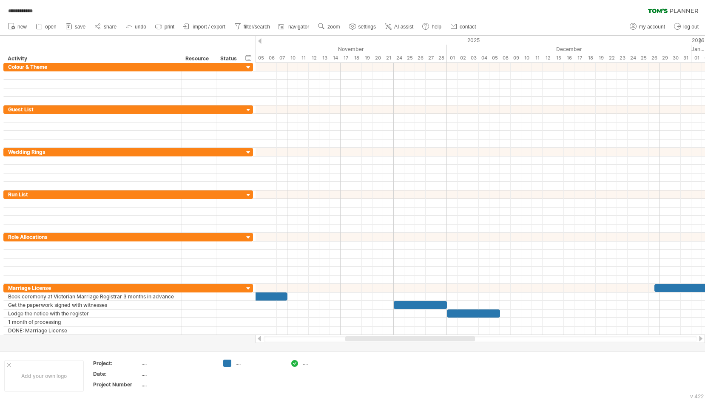
drag, startPoint x: 480, startPoint y: 337, endPoint x: 368, endPoint y: 346, distance: 111.7
click at [368, 346] on div "**********" at bounding box center [352, 200] width 705 height 400
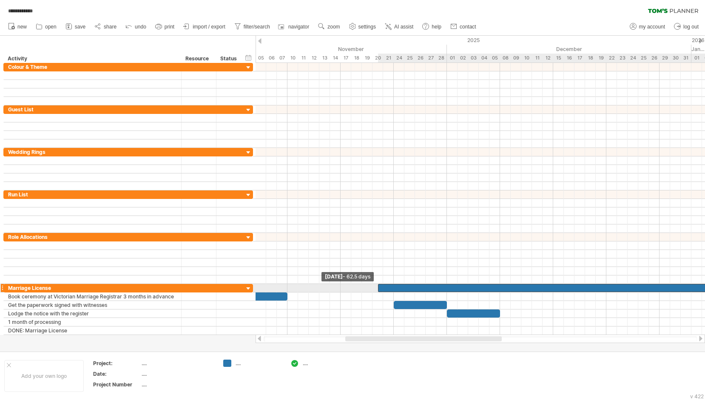
drag, startPoint x: 652, startPoint y: 288, endPoint x: 364, endPoint y: 291, distance: 287.8
click at [364, 291] on div "[DATE] - 8.0 days [DATE] - 62.5 days" at bounding box center [479, 199] width 449 height 272
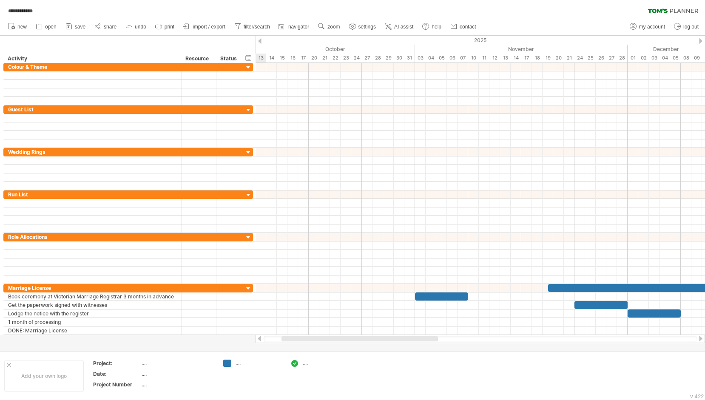
drag, startPoint x: 395, startPoint y: 338, endPoint x: 332, endPoint y: 340, distance: 63.8
click at [332, 340] on div at bounding box center [359, 338] width 156 height 5
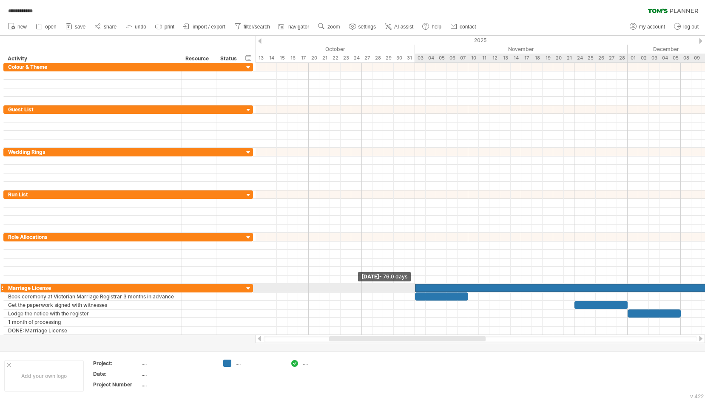
drag, startPoint x: 546, startPoint y: 288, endPoint x: 413, endPoint y: 289, distance: 133.0
click at [413, 289] on span at bounding box center [414, 288] width 3 height 8
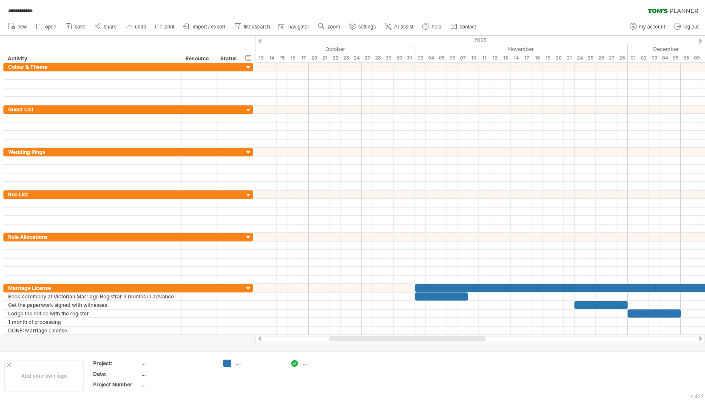
click at [443, 336] on div at bounding box center [479, 338] width 449 height 9
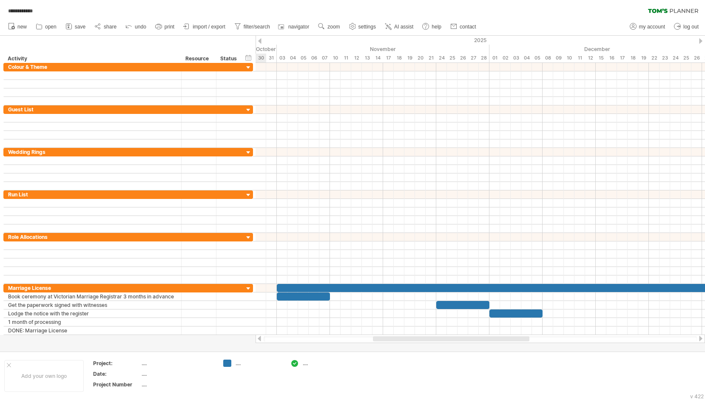
drag, startPoint x: 456, startPoint y: 340, endPoint x: 507, endPoint y: 339, distance: 51.0
click at [507, 339] on div at bounding box center [451, 338] width 156 height 5
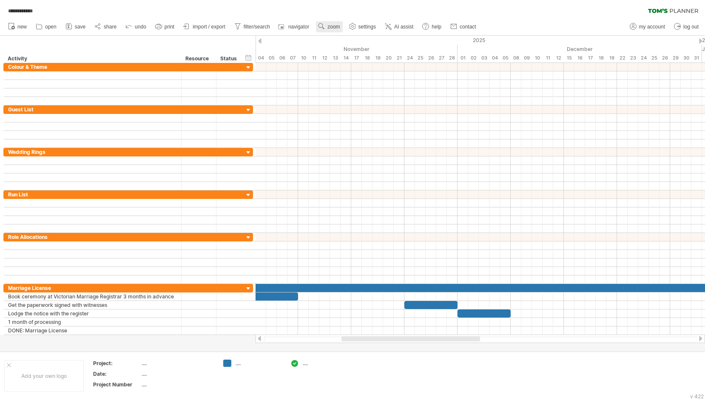
click at [336, 32] on link "zoom" at bounding box center [329, 26] width 26 height 11
click at [370, 54] on div "Week" at bounding box center [363, 57] width 47 height 14
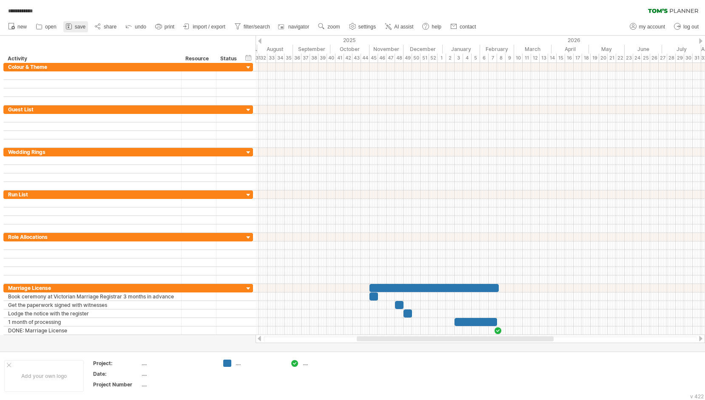
click at [80, 27] on span "save" at bounding box center [80, 27] width 11 height 6
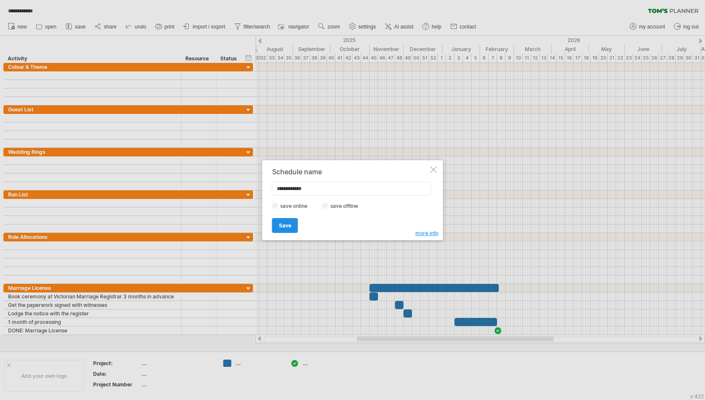
click at [289, 227] on span "Save" at bounding box center [285, 225] width 12 height 6
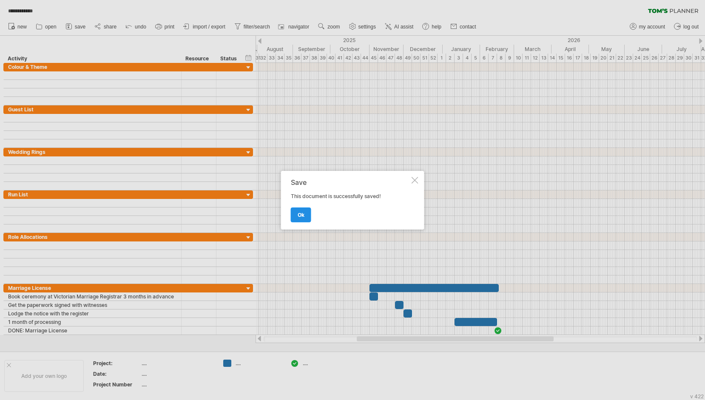
click at [300, 214] on span "ok" at bounding box center [301, 215] width 7 height 6
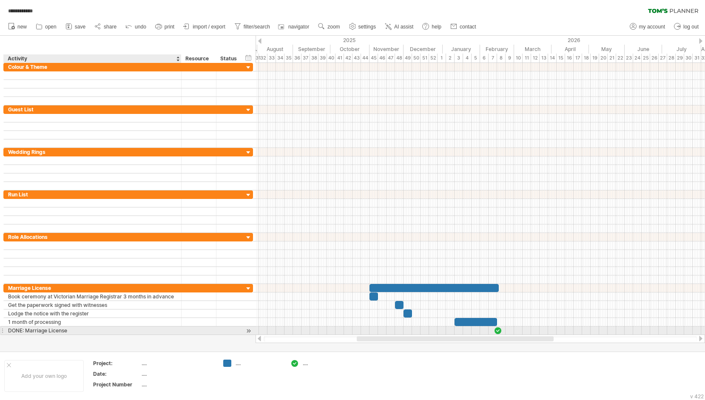
click at [116, 329] on div "DONE: Marriage License" at bounding box center [92, 330] width 169 height 8
click at [248, 330] on div at bounding box center [248, 330] width 8 height 9
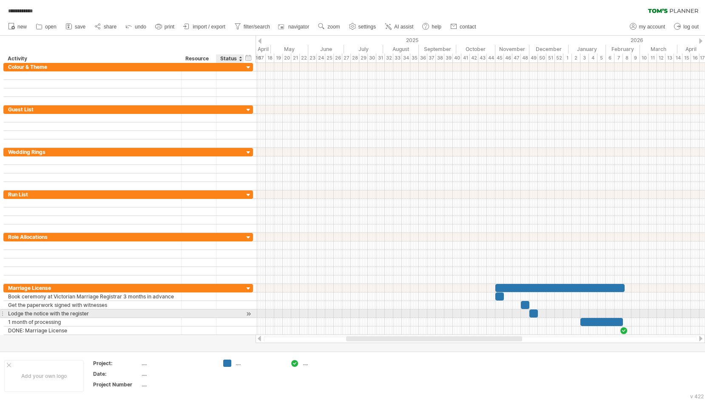
click at [250, 315] on div at bounding box center [248, 313] width 8 height 9
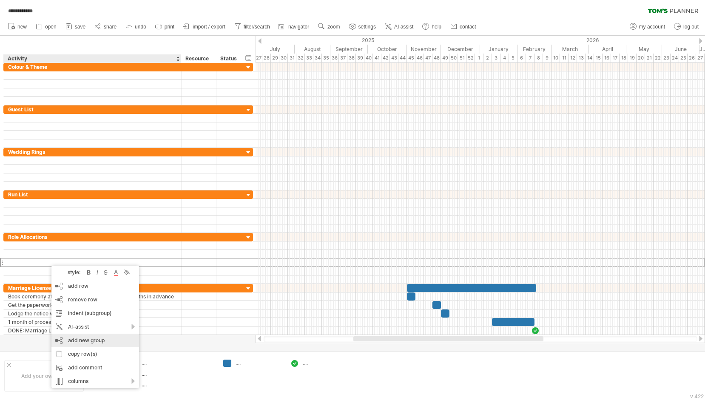
click at [103, 339] on div "add new group" at bounding box center [95, 341] width 88 height 14
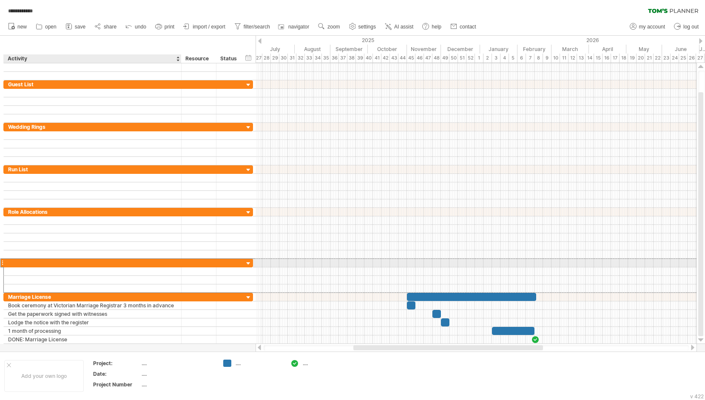
click at [79, 264] on div at bounding box center [92, 263] width 169 height 8
click at [79, 264] on input "text" at bounding box center [92, 263] width 169 height 8
type input "*"
type input "**********"
type input "*********"
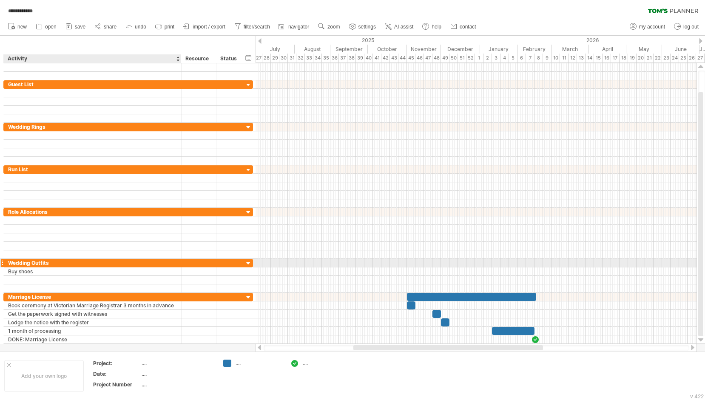
type input "*"
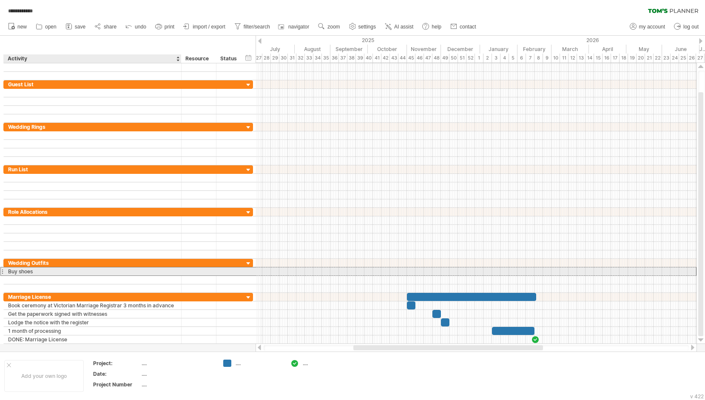
click at [56, 274] on div "Buy shoes" at bounding box center [92, 271] width 169 height 8
click at [0, 0] on input "*********" at bounding box center [0, 0] width 0 height 0
type input "**********"
type input "*"
type input "**********"
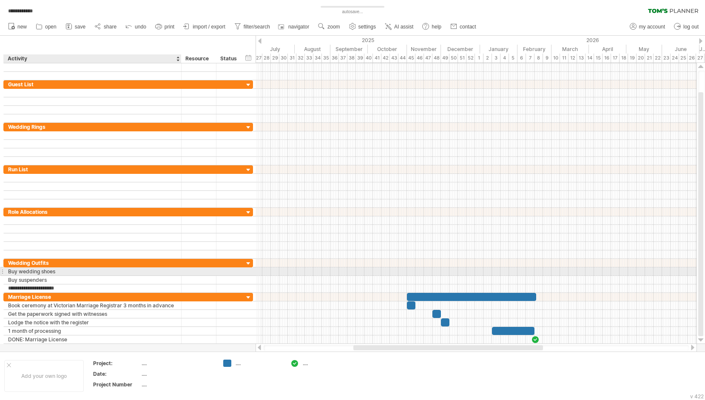
type input "**********"
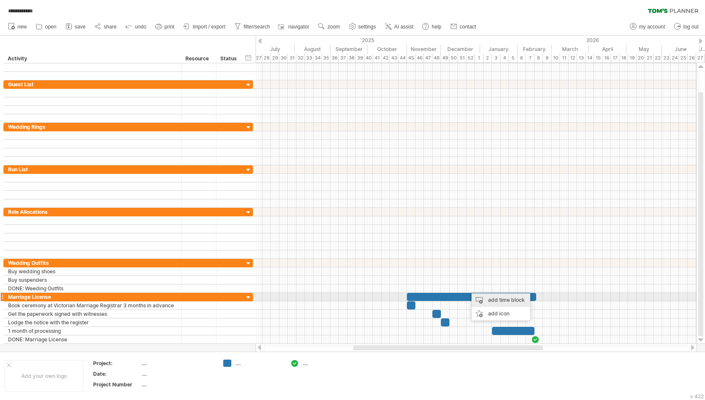
click at [493, 295] on div "add time block" at bounding box center [500, 300] width 59 height 14
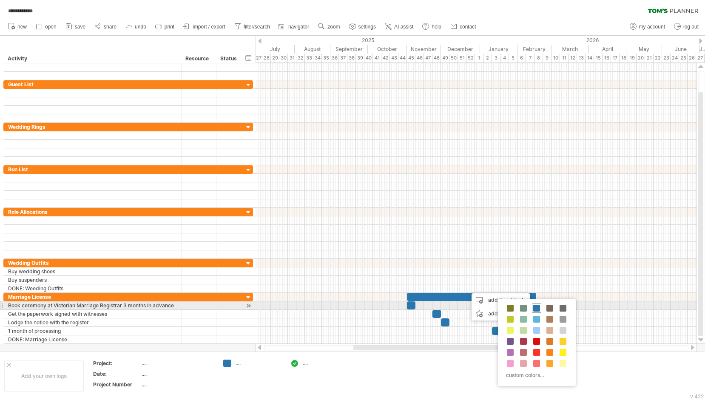
click at [538, 306] on span at bounding box center [536, 308] width 7 height 7
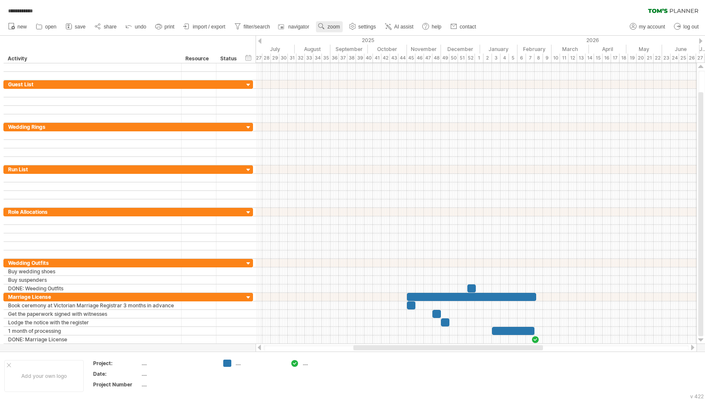
click at [324, 23] on use at bounding box center [321, 26] width 9 height 9
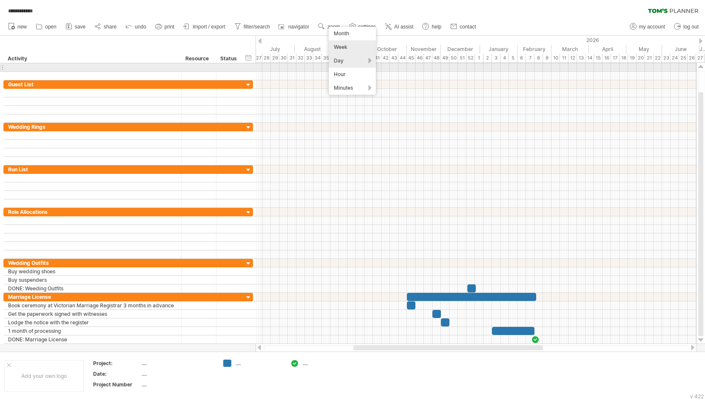
click at [350, 64] on div "Day" at bounding box center [352, 61] width 47 height 14
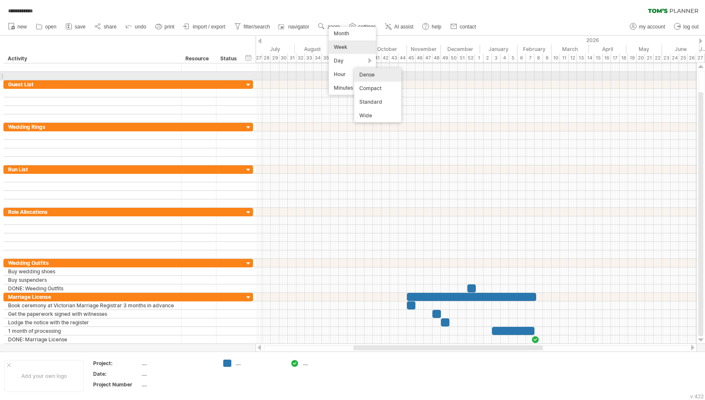
click at [380, 77] on div "Dense" at bounding box center [377, 75] width 47 height 14
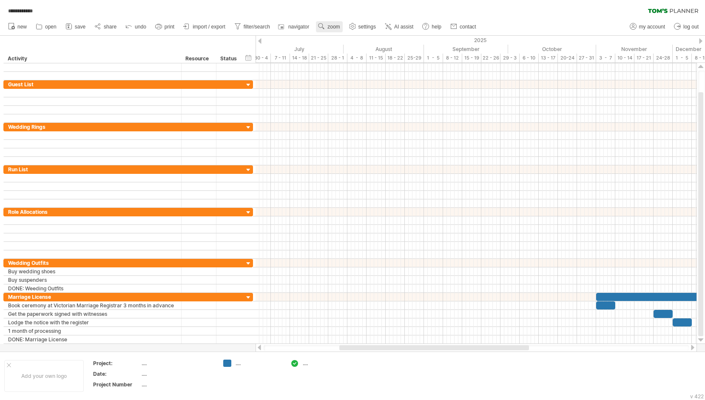
click at [341, 24] on link "zoom" at bounding box center [329, 26] width 26 height 11
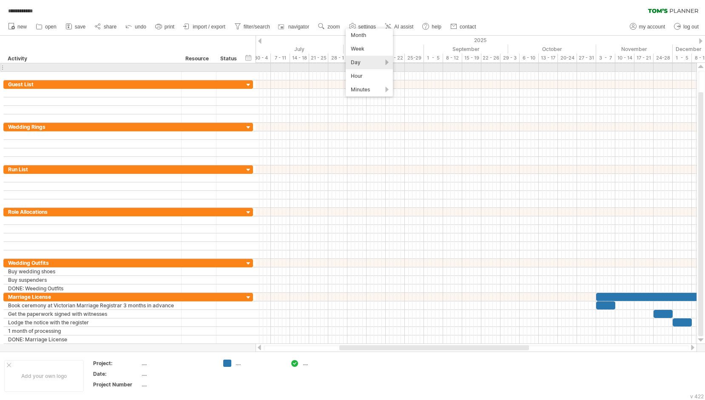
click at [374, 67] on div "Day" at bounding box center [369, 63] width 47 height 14
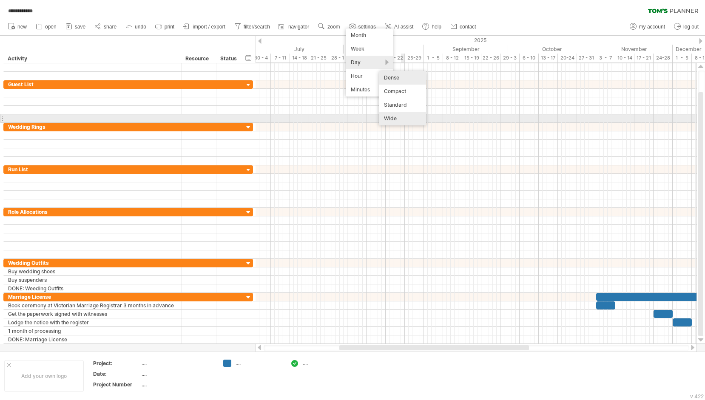
click at [401, 116] on div "Wide" at bounding box center [402, 119] width 47 height 14
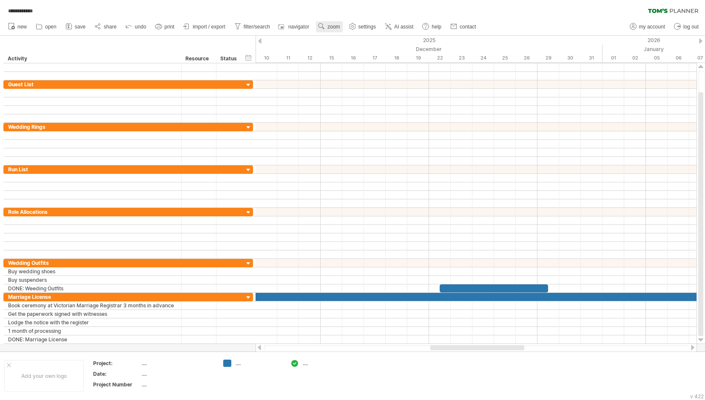
click at [328, 28] on span "zoom" at bounding box center [333, 27] width 12 height 6
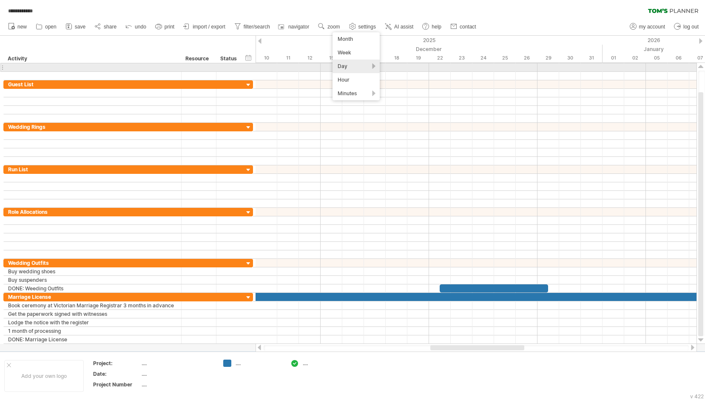
click at [365, 65] on div "Day" at bounding box center [355, 67] width 47 height 14
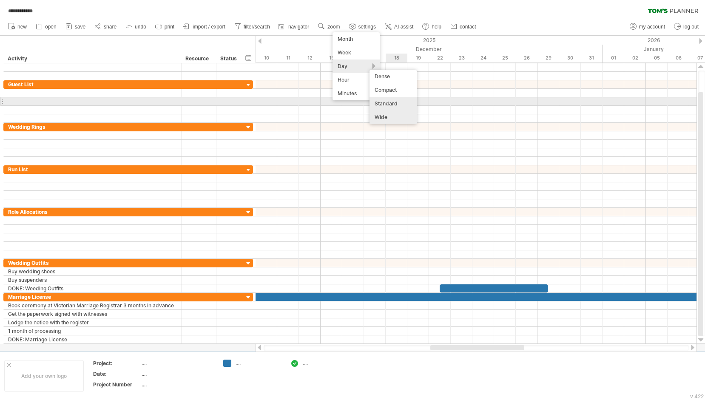
click at [391, 105] on div "Standard" at bounding box center [392, 104] width 47 height 14
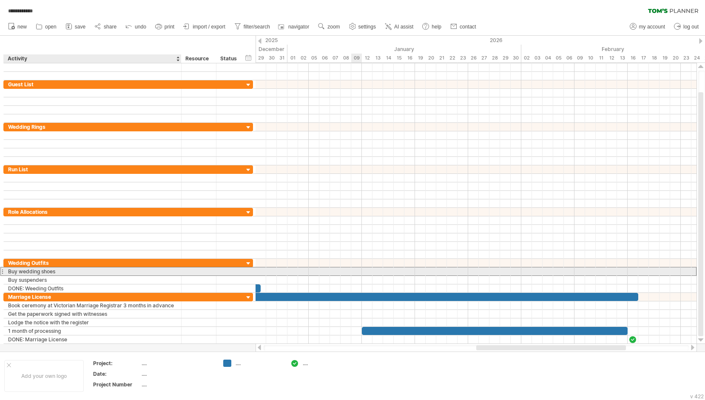
click at [71, 272] on div "Buy wedding shoes" at bounding box center [92, 271] width 169 height 8
click at [100, 269] on div "Buy wedding shoes" at bounding box center [92, 271] width 169 height 8
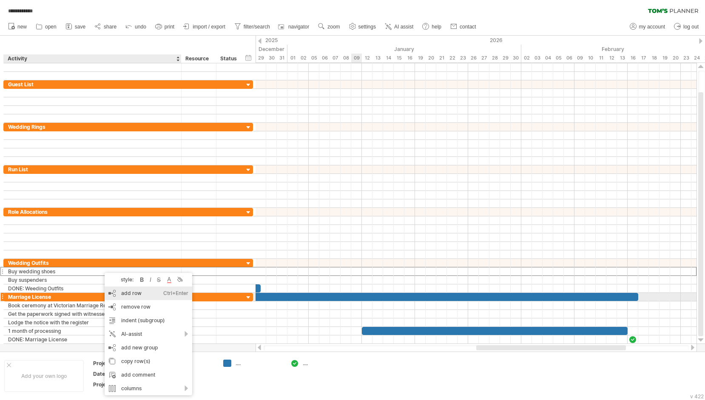
click at [134, 294] on div "add row Ctrl+Enter Cmd+Enter" at bounding box center [149, 293] width 88 height 14
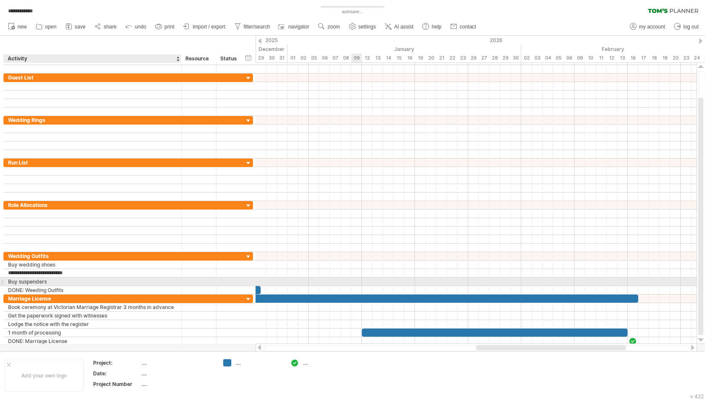
type input "**********"
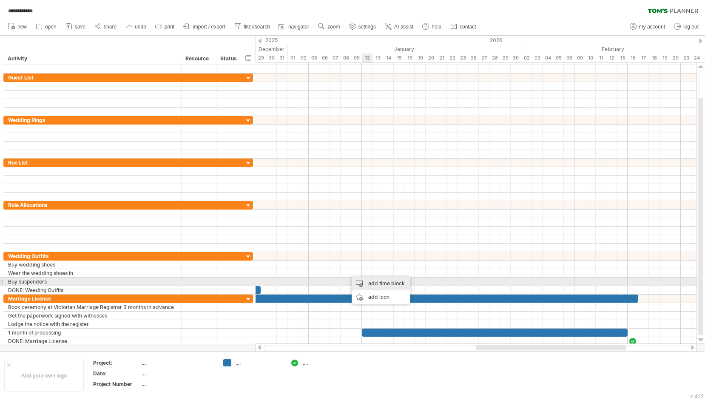
click at [376, 282] on div "add time block" at bounding box center [380, 284] width 59 height 14
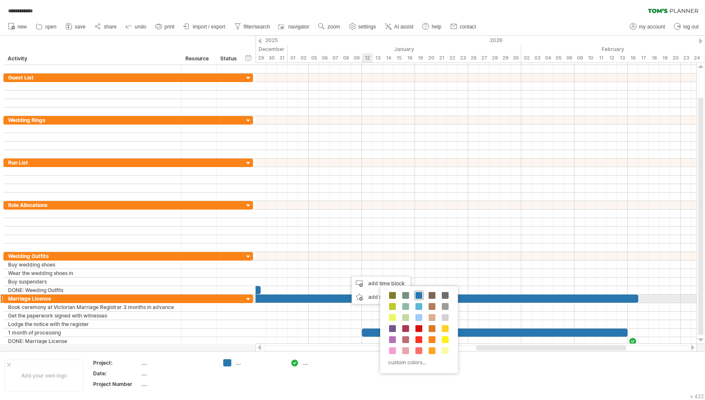
click at [416, 296] on span at bounding box center [418, 295] width 7 height 7
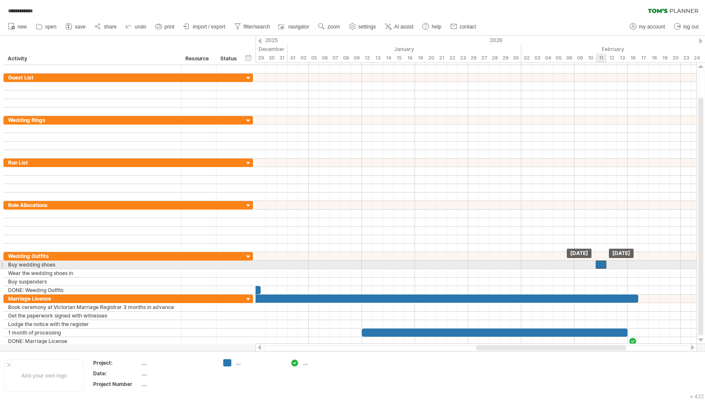
drag, startPoint x: 347, startPoint y: 272, endPoint x: 601, endPoint y: 266, distance: 254.2
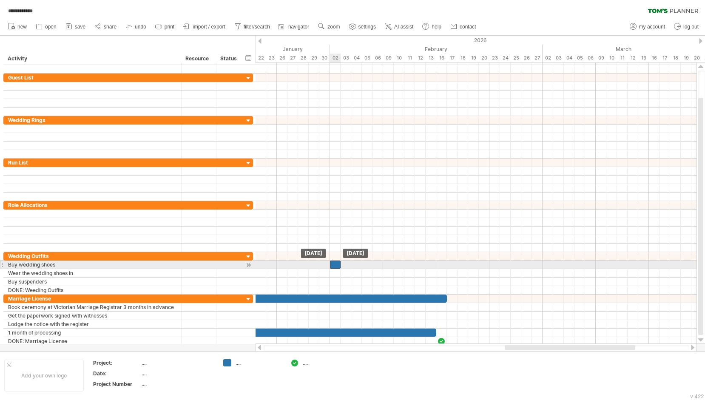
drag, startPoint x: 417, startPoint y: 264, endPoint x: 337, endPoint y: 266, distance: 79.9
click at [337, 266] on div at bounding box center [335, 265] width 11 height 8
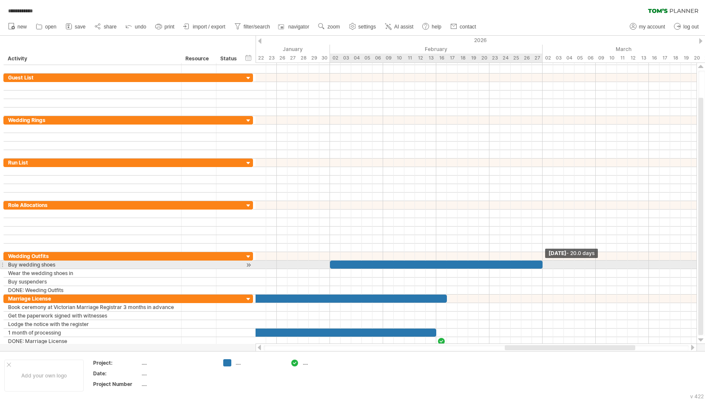
drag, startPoint x: 340, startPoint y: 266, endPoint x: 541, endPoint y: 268, distance: 201.5
click at [541, 268] on span at bounding box center [542, 265] width 3 height 8
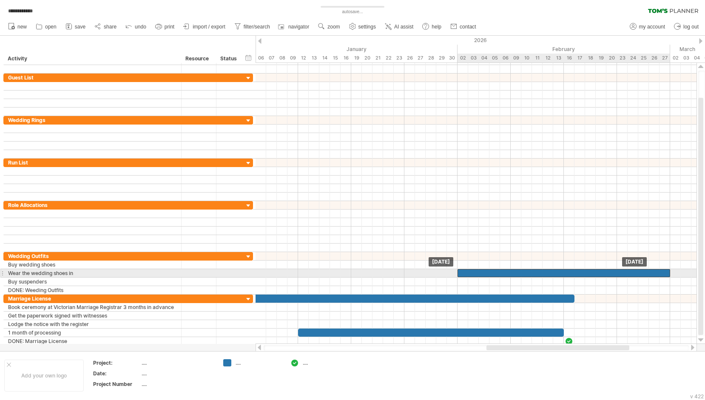
drag, startPoint x: 481, startPoint y: 264, endPoint x: 480, endPoint y: 274, distance: 9.8
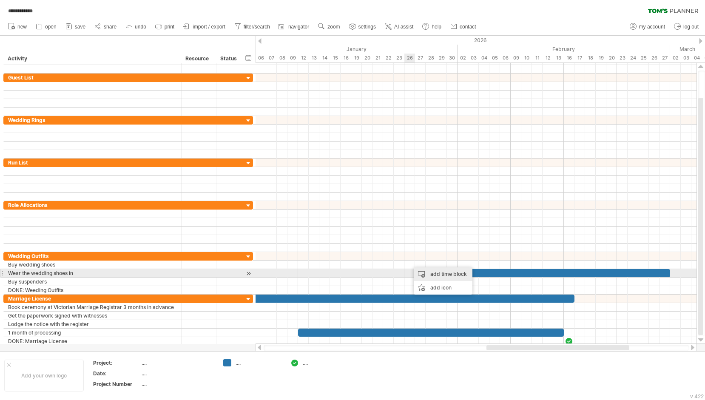
click at [431, 275] on div "add time block" at bounding box center [443, 274] width 59 height 14
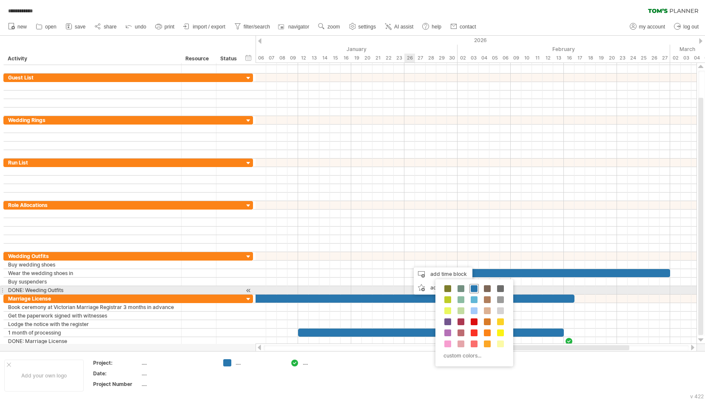
click at [473, 289] on span at bounding box center [473, 288] width 7 height 7
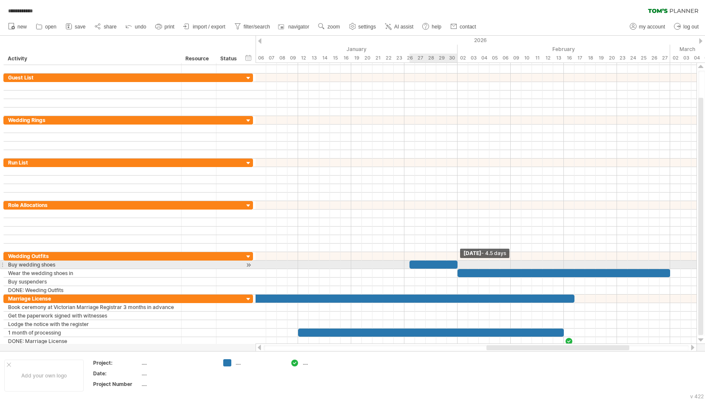
drag, startPoint x: 419, startPoint y: 266, endPoint x: 459, endPoint y: 265, distance: 39.1
click at [459, 265] on div "[DATE] - 4.5 days [DATE]" at bounding box center [475, 203] width 441 height 281
drag, startPoint x: 410, startPoint y: 266, endPoint x: 405, endPoint y: 266, distance: 5.1
click at [405, 266] on span at bounding box center [403, 265] width 3 height 8
click at [426, 262] on div at bounding box center [430, 265] width 53 height 8
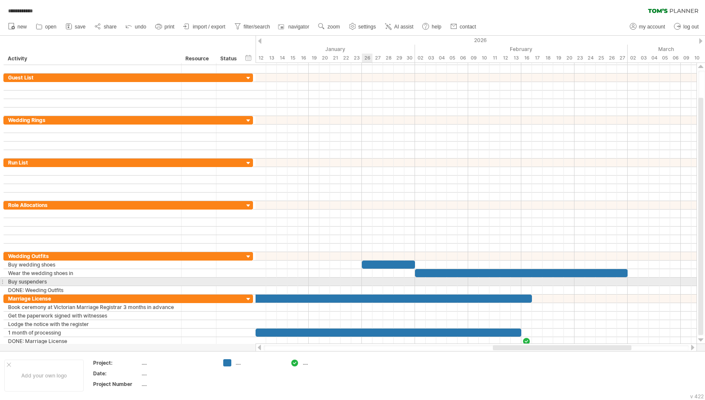
click at [366, 280] on div at bounding box center [475, 282] width 441 height 9
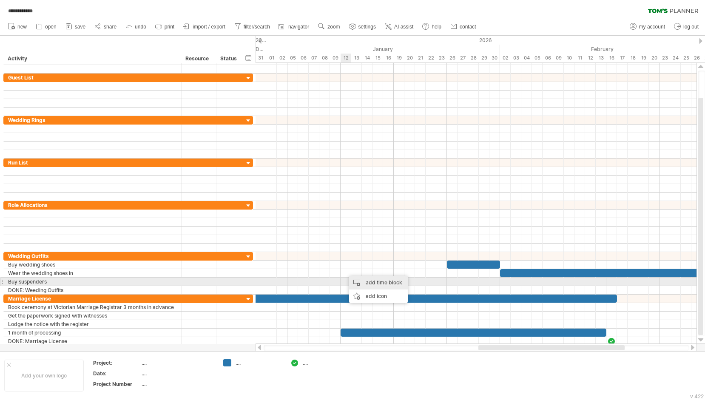
click at [369, 283] on div "add time block" at bounding box center [378, 283] width 59 height 14
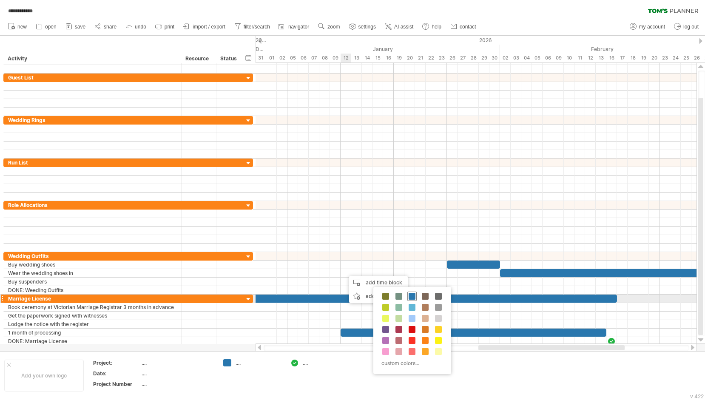
click at [416, 295] on div at bounding box center [411, 296] width 9 height 9
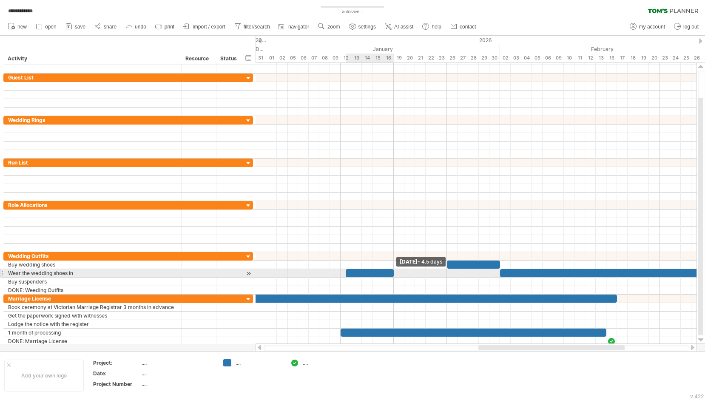
drag, startPoint x: 357, startPoint y: 273, endPoint x: 396, endPoint y: 270, distance: 38.8
click at [396, 270] on div "[DATE] - 4.5 days [DATE]" at bounding box center [475, 203] width 441 height 281
drag, startPoint x: 346, startPoint y: 272, endPoint x: 341, endPoint y: 272, distance: 4.7
click at [341, 272] on span at bounding box center [340, 273] width 3 height 8
click at [2, 273] on div at bounding box center [1, 273] width 3 height 9
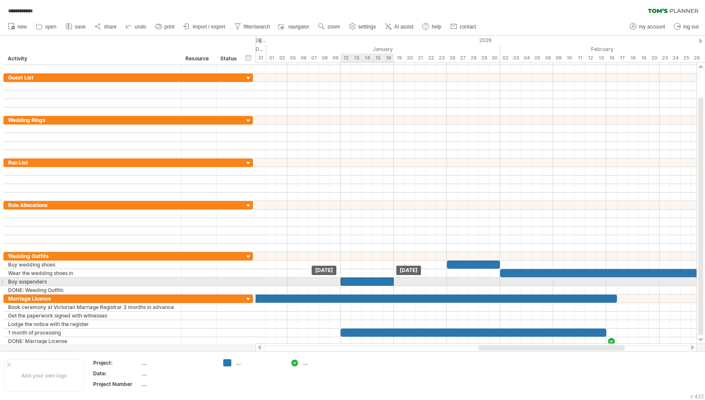
drag, startPoint x: 357, startPoint y: 272, endPoint x: 356, endPoint y: 279, distance: 6.4
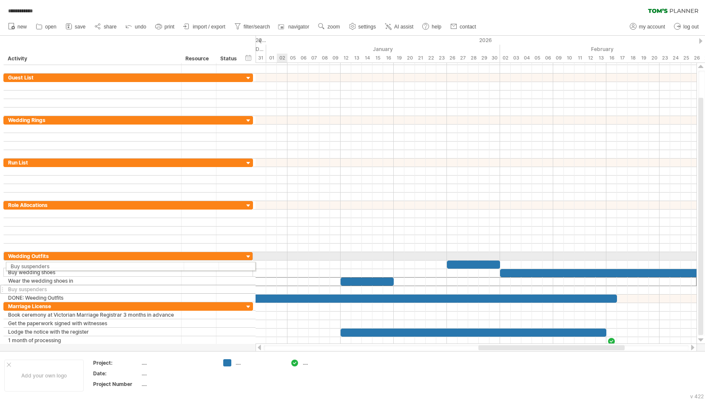
drag, startPoint x: 3, startPoint y: 281, endPoint x: 3, endPoint y: 265, distance: 16.2
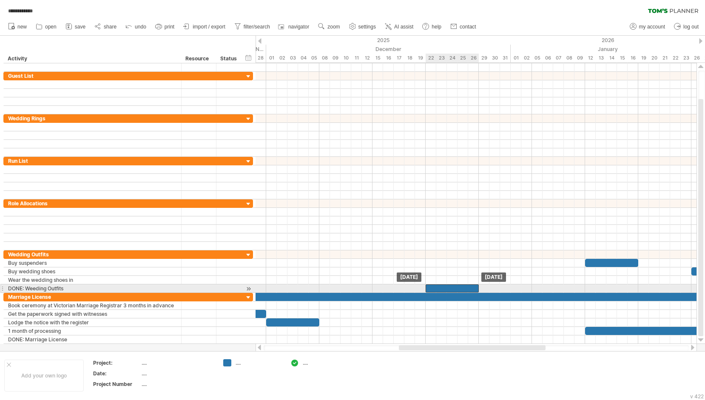
drag, startPoint x: 475, startPoint y: 289, endPoint x: 469, endPoint y: 289, distance: 5.5
click at [469, 289] on div at bounding box center [451, 288] width 53 height 8
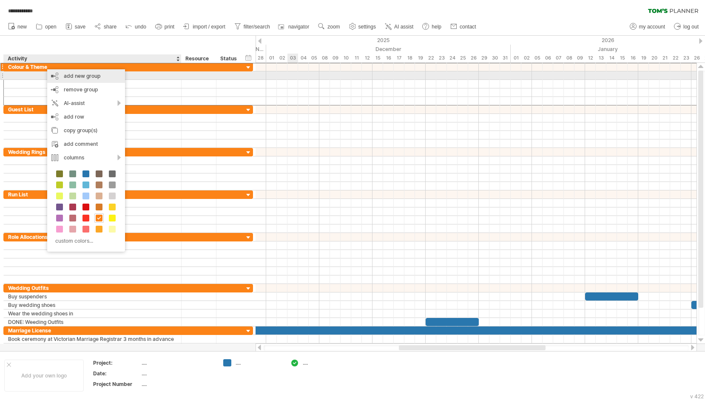
click at [91, 76] on div "add new group" at bounding box center [86, 76] width 78 height 14
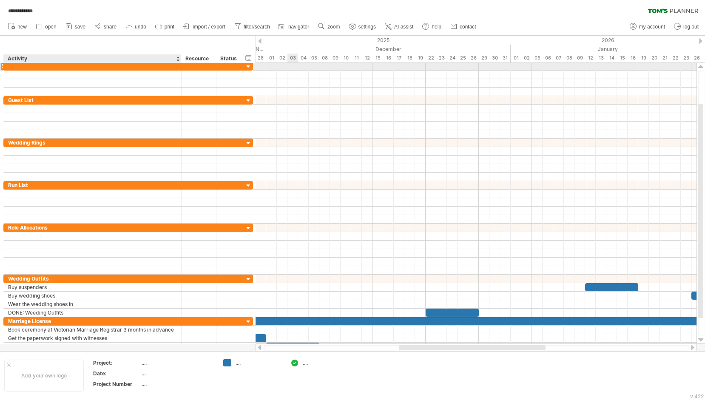
click at [46, 68] on div at bounding box center [92, 66] width 169 height 8
click at [46, 68] on input "text" at bounding box center [92, 66] width 169 height 8
type input "*********"
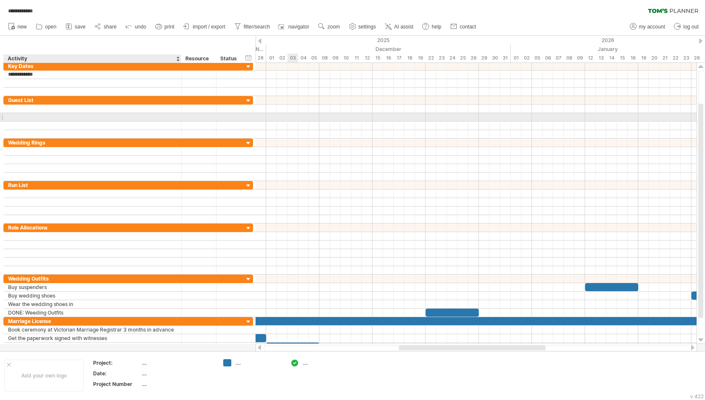
type input "**********"
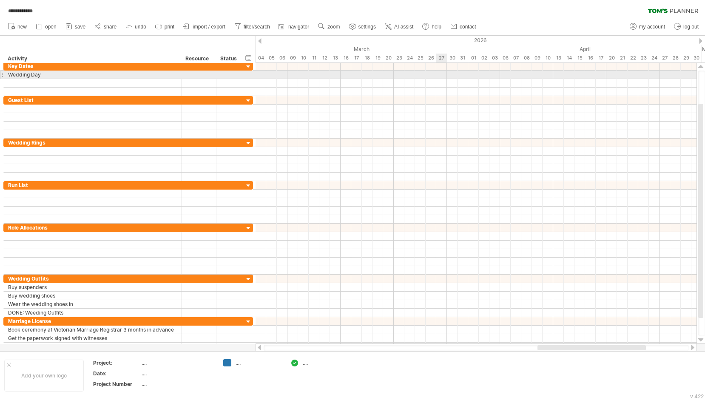
click at [443, 76] on div at bounding box center [475, 75] width 441 height 9
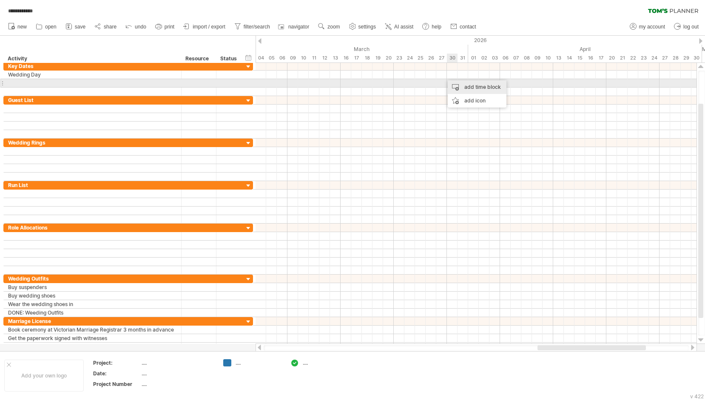
click at [473, 85] on div "add time block" at bounding box center [477, 87] width 59 height 14
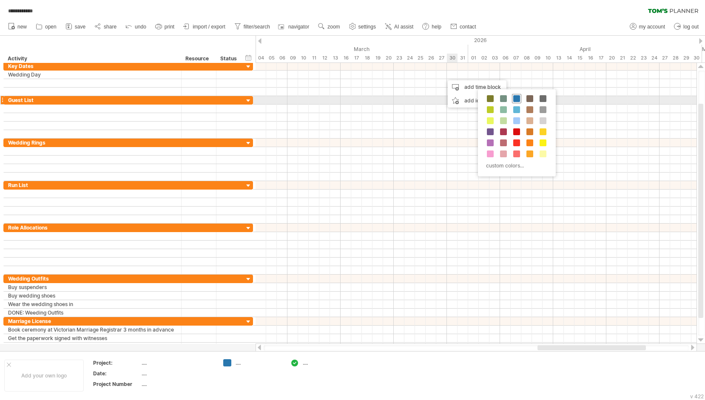
click at [516, 98] on span at bounding box center [516, 98] width 7 height 7
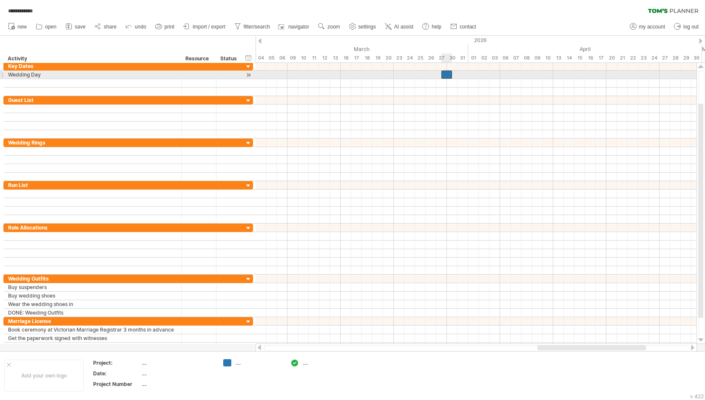
click at [444, 74] on div at bounding box center [446, 75] width 11 height 8
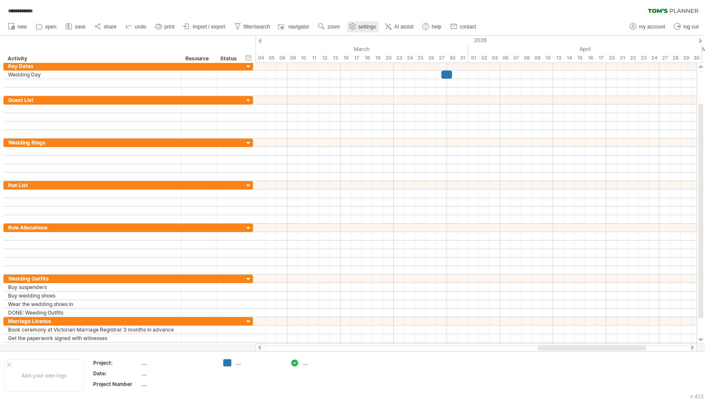
click at [367, 30] on link "settings" at bounding box center [362, 26] width 31 height 11
select select "*"
select select "**"
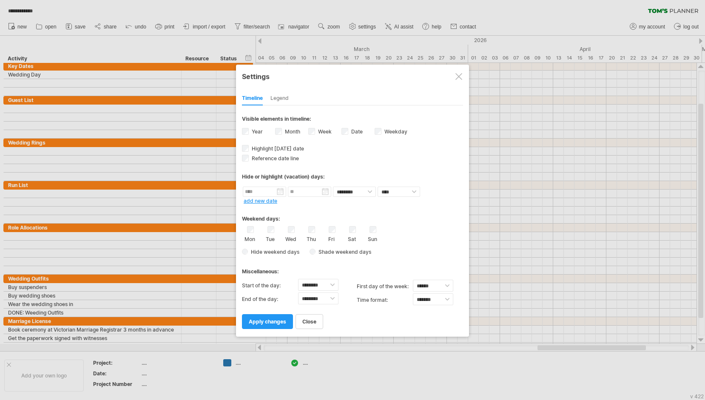
click at [318, 251] on span "Shade weekend days" at bounding box center [343, 252] width 56 height 6
click at [270, 320] on span "apply changes" at bounding box center [267, 321] width 37 height 6
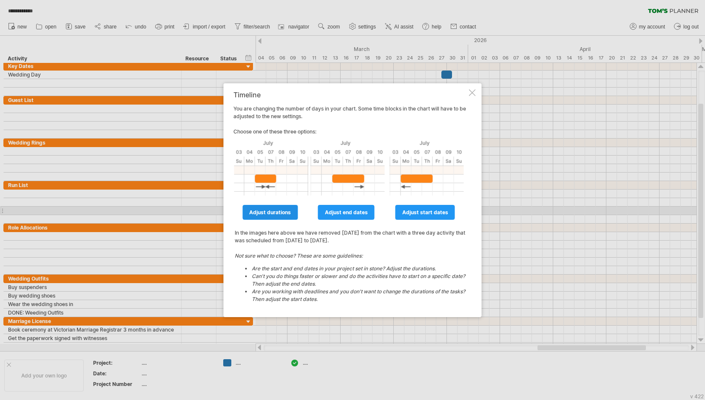
click at [284, 214] on span "adjust durations" at bounding box center [270, 212] width 42 height 6
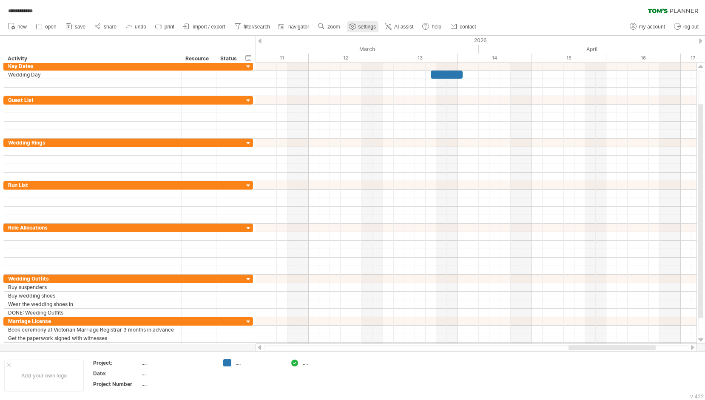
click at [359, 23] on link "settings" at bounding box center [362, 26] width 31 height 11
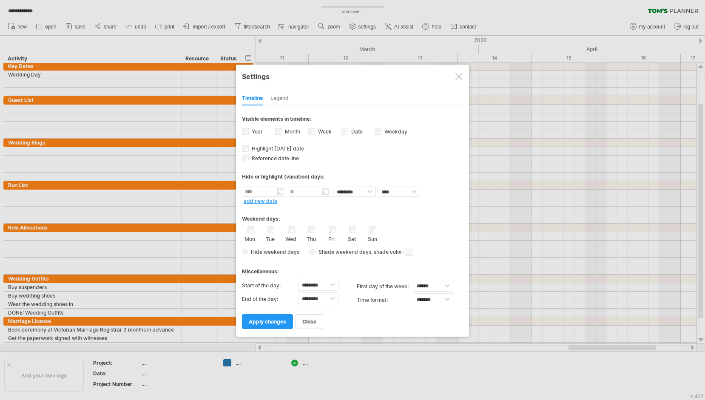
click at [348, 131] on div "Date visibility of date Currently there is not enough space horizontally to dis…" at bounding box center [357, 132] width 33 height 11
click at [269, 321] on span "apply changes" at bounding box center [267, 321] width 37 height 6
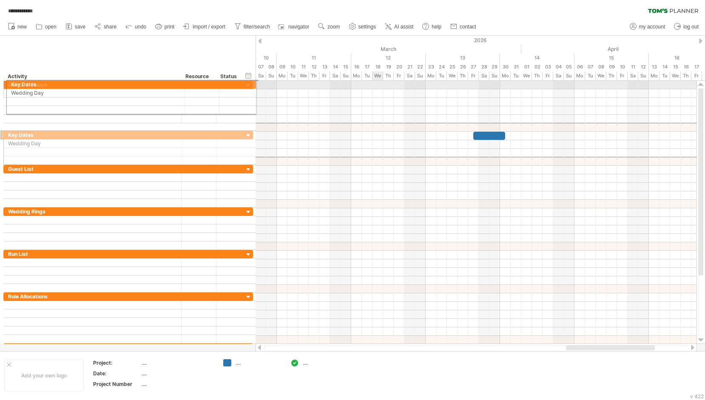
drag, startPoint x: 2, startPoint y: 125, endPoint x: 4, endPoint y: 83, distance: 42.2
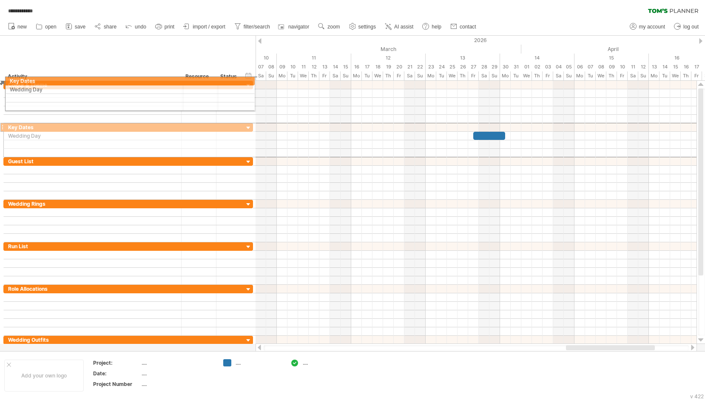
drag, startPoint x: 3, startPoint y: 126, endPoint x: 5, endPoint y: 79, distance: 46.8
click at [5, 79] on div "**********" at bounding box center [352, 200] width 705 height 400
drag, startPoint x: 3, startPoint y: 126, endPoint x: 4, endPoint y: 80, distance: 45.9
click at [4, 80] on div "**********" at bounding box center [352, 200] width 705 height 400
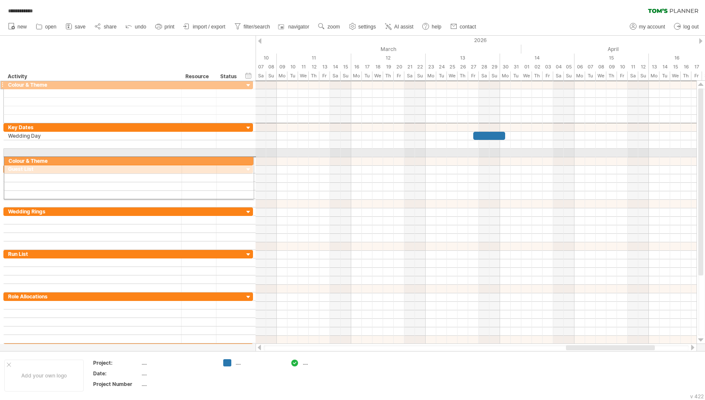
drag, startPoint x: 3, startPoint y: 84, endPoint x: 3, endPoint y: 159, distance: 74.8
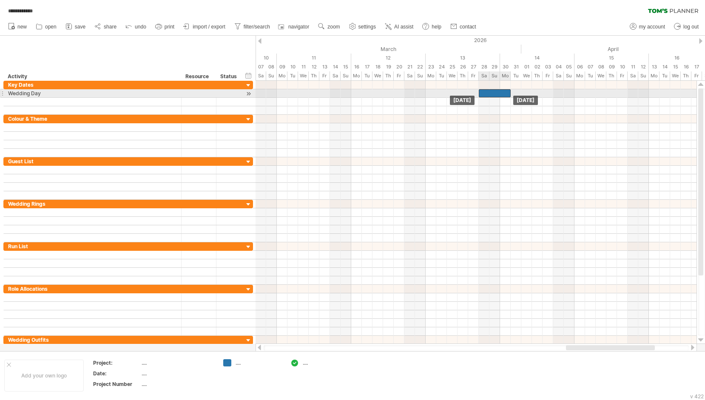
drag, startPoint x: 492, startPoint y: 94, endPoint x: 496, endPoint y: 94, distance: 4.3
click at [496, 94] on div at bounding box center [495, 93] width 32 height 8
drag, startPoint x: 510, startPoint y: 92, endPoint x: 488, endPoint y: 96, distance: 22.2
click at [488, 96] on span at bounding box center [488, 93] width 3 height 8
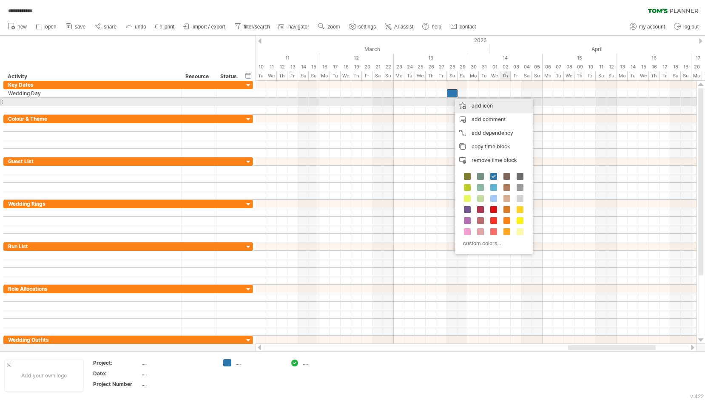
click at [485, 103] on div "add icon" at bounding box center [494, 106] width 78 height 14
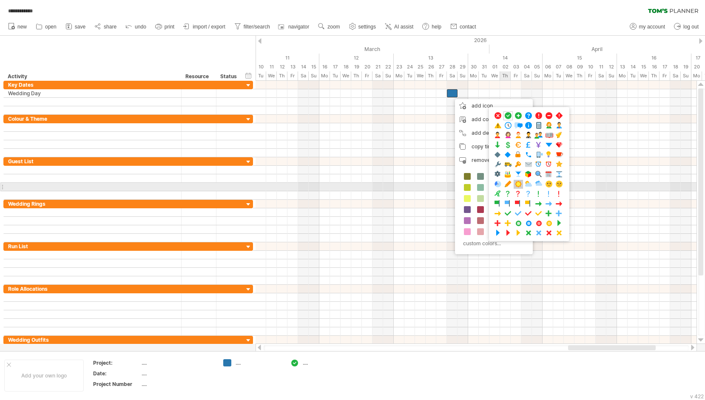
click at [517, 184] on span at bounding box center [518, 184] width 9 height 8
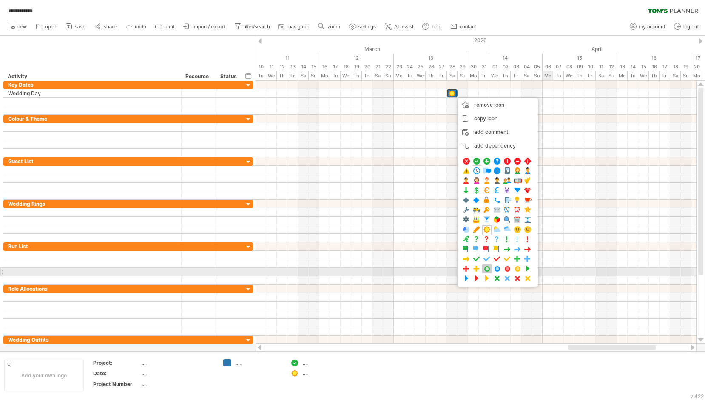
click at [490, 269] on span at bounding box center [486, 269] width 9 height 8
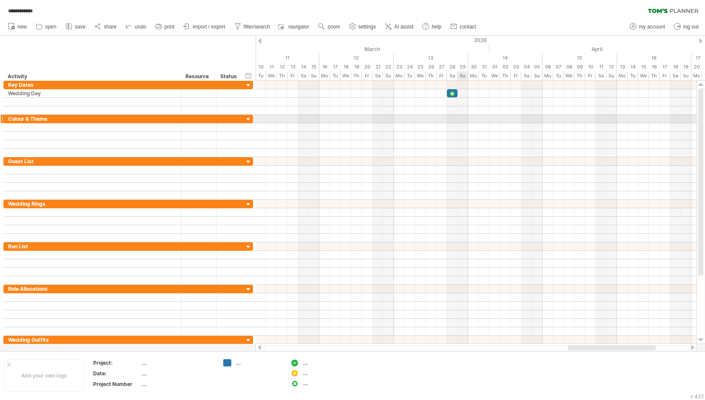
click at [461, 119] on div at bounding box center [475, 119] width 441 height 9
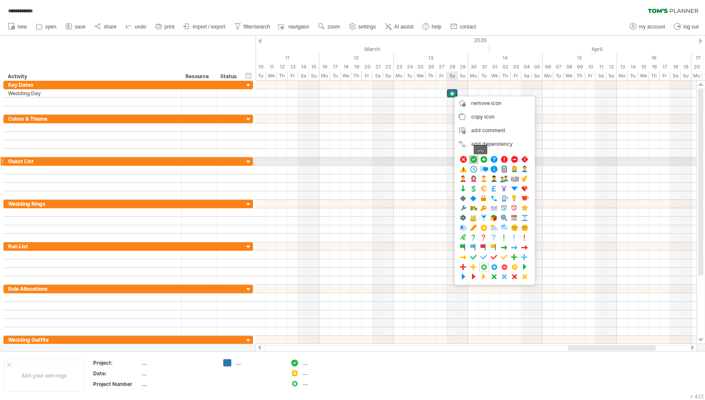
click at [474, 158] on span at bounding box center [473, 160] width 9 height 8
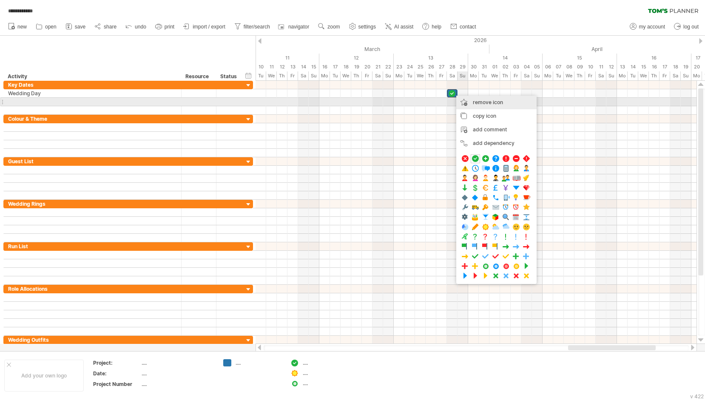
click at [484, 102] on span "remove icon" at bounding box center [488, 102] width 30 height 6
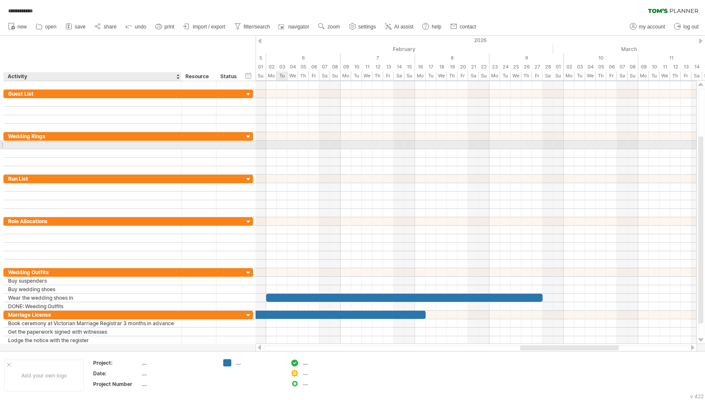
click at [54, 145] on div at bounding box center [92, 145] width 169 height 8
type input "*"
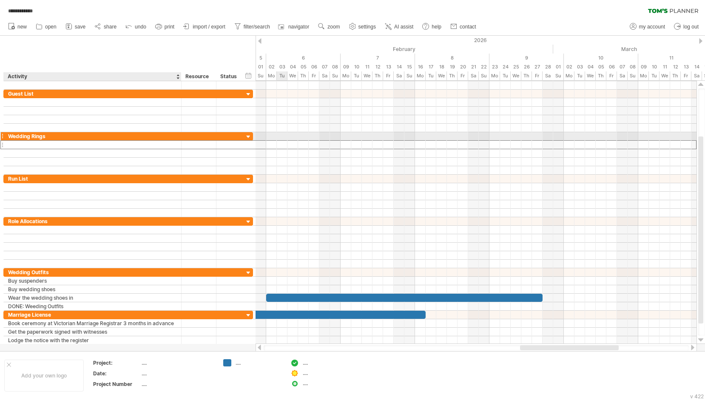
type input "*"
type input "**********"
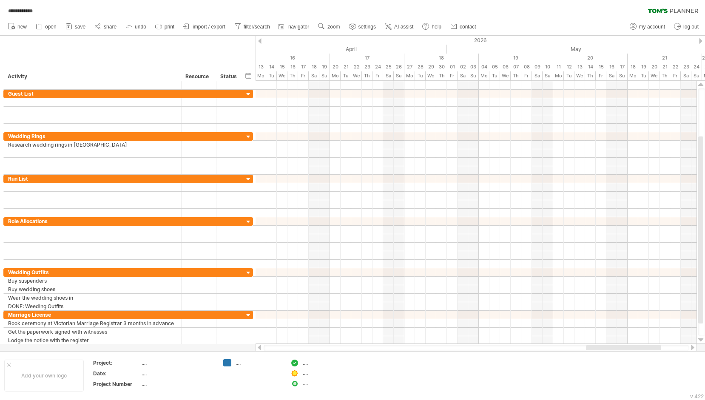
click at [354, 20] on ul "new open" at bounding box center [242, 27] width 476 height 18
click at [361, 26] on span "settings" at bounding box center [366, 27] width 17 height 6
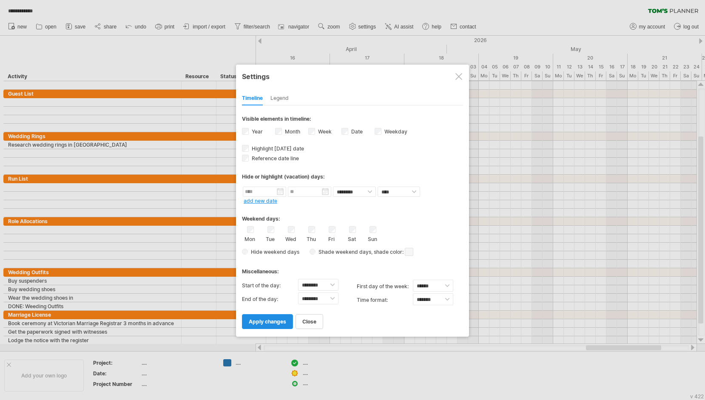
click at [276, 322] on span "apply changes" at bounding box center [267, 321] width 37 height 6
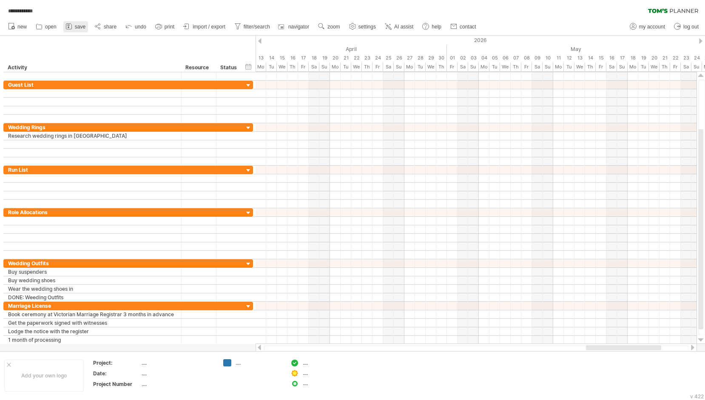
click at [75, 26] on span "save" at bounding box center [80, 27] width 11 height 6
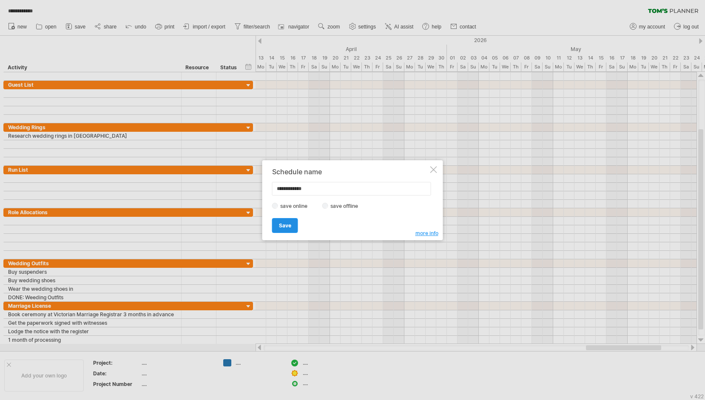
click at [287, 222] on link "Save" at bounding box center [285, 225] width 26 height 15
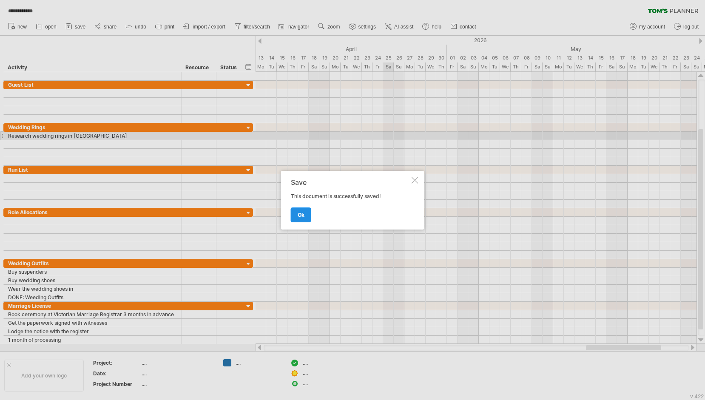
click at [298, 214] on span "ok" at bounding box center [301, 215] width 7 height 6
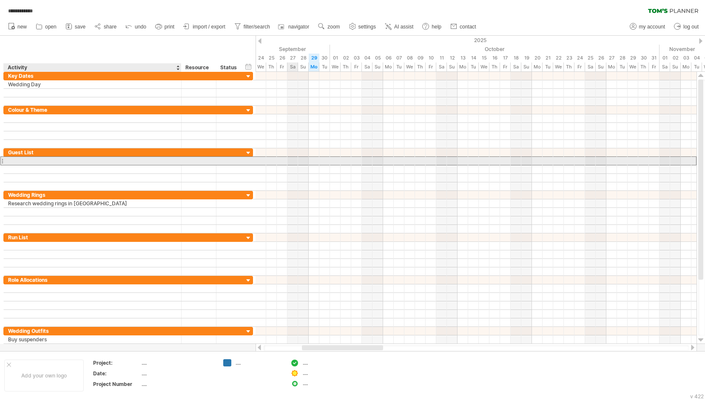
click at [128, 161] on div at bounding box center [92, 161] width 169 height 8
click at [0, 0] on input "text" at bounding box center [0, 0] width 0 height 0
type input "**********"
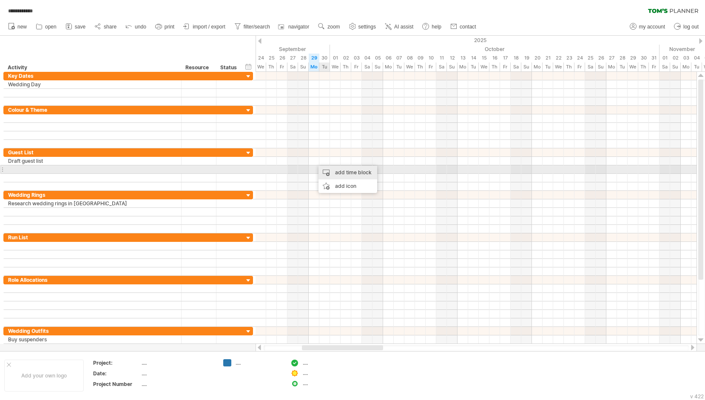
click at [344, 173] on div "add time block" at bounding box center [347, 173] width 59 height 14
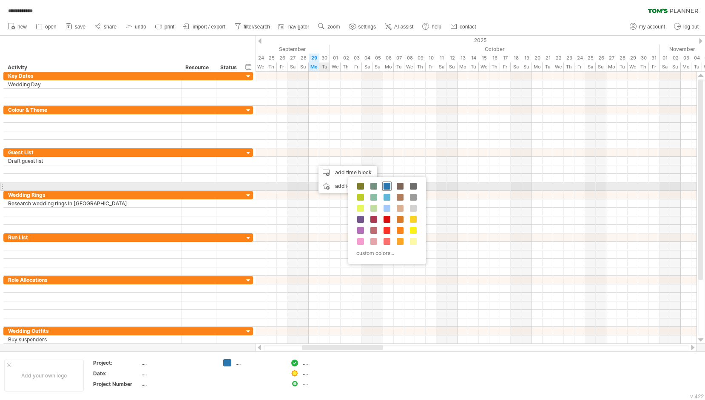
click at [385, 184] on span at bounding box center [386, 186] width 7 height 7
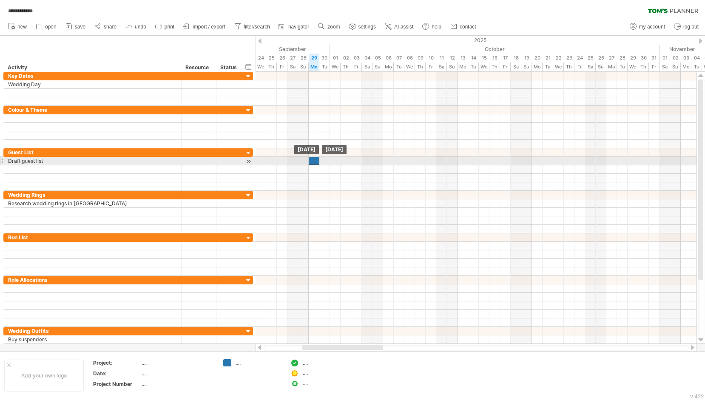
drag, startPoint x: 322, startPoint y: 162, endPoint x: 317, endPoint y: 162, distance: 5.1
click at [317, 162] on div at bounding box center [314, 161] width 11 height 8
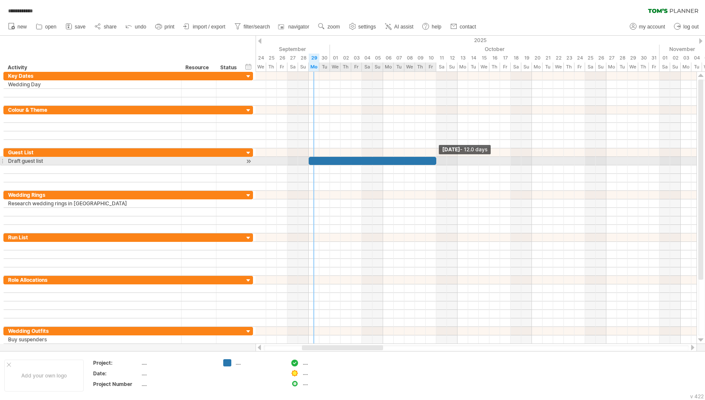
drag, startPoint x: 319, startPoint y: 161, endPoint x: 434, endPoint y: 161, distance: 115.6
click at [434, 161] on span at bounding box center [435, 161] width 3 height 8
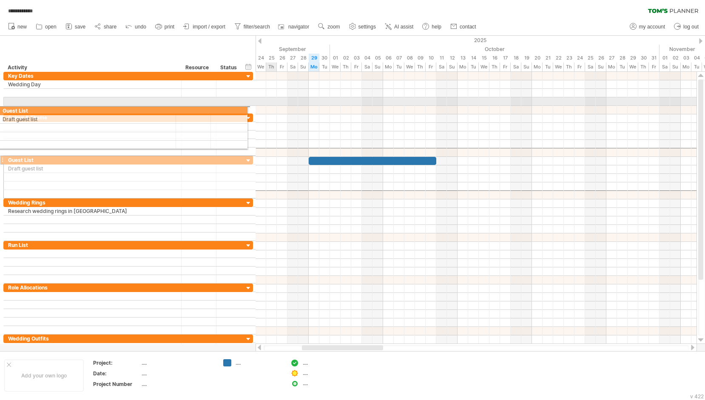
drag, startPoint x: 2, startPoint y: 153, endPoint x: 4, endPoint y: 109, distance: 43.9
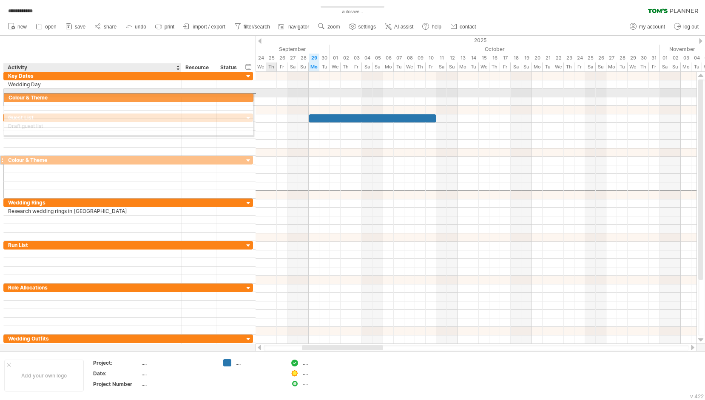
drag, startPoint x: 1, startPoint y: 151, endPoint x: 10, endPoint y: 96, distance: 56.0
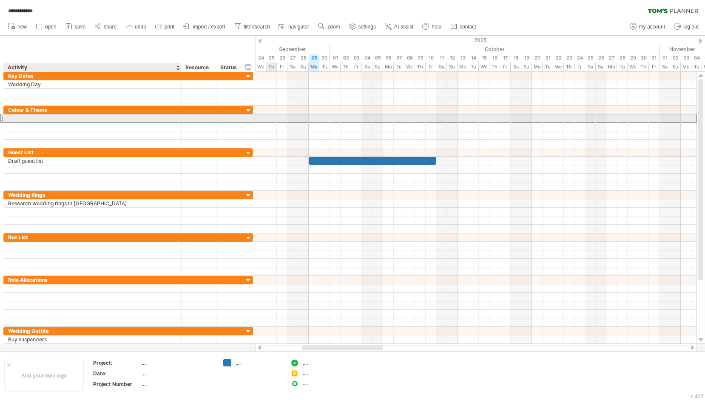
click at [44, 120] on div at bounding box center [92, 118] width 169 height 8
click at [44, 120] on input "text" at bounding box center [92, 118] width 169 height 8
type input "**********"
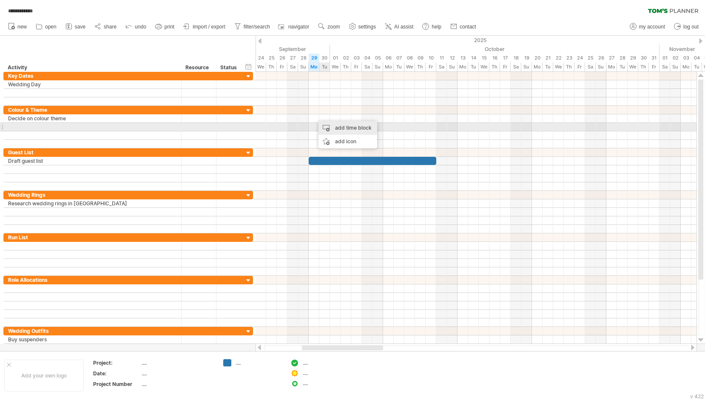
click at [359, 124] on div "add time block" at bounding box center [347, 128] width 59 height 14
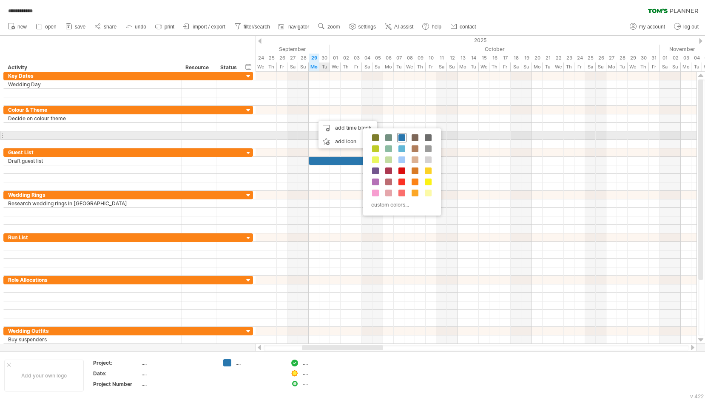
click at [400, 138] on span at bounding box center [401, 137] width 7 height 7
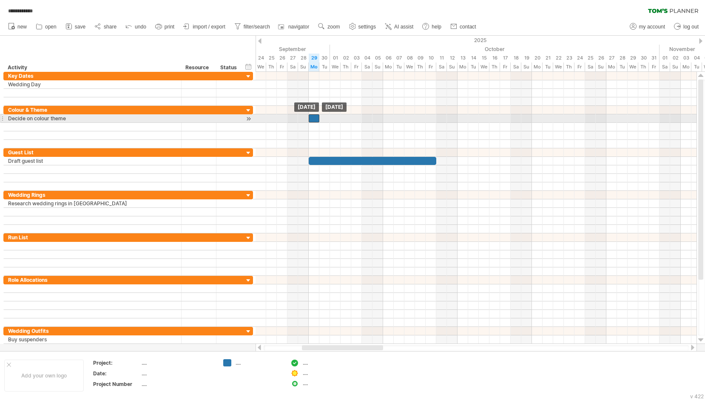
drag, startPoint x: 320, startPoint y: 117, endPoint x: 315, endPoint y: 117, distance: 4.7
click at [315, 117] on div at bounding box center [314, 118] width 11 height 8
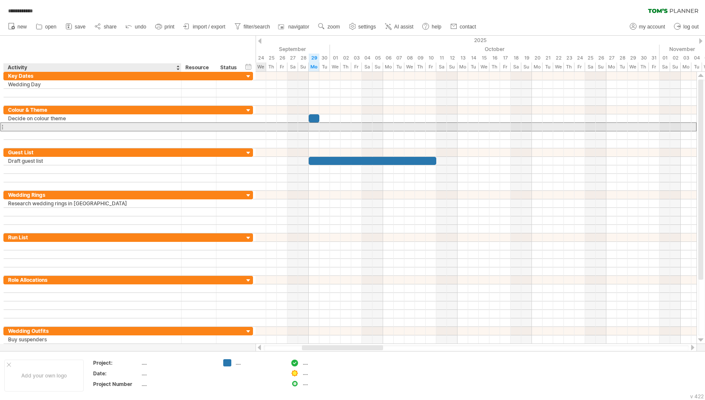
click at [16, 128] on div at bounding box center [92, 127] width 169 height 8
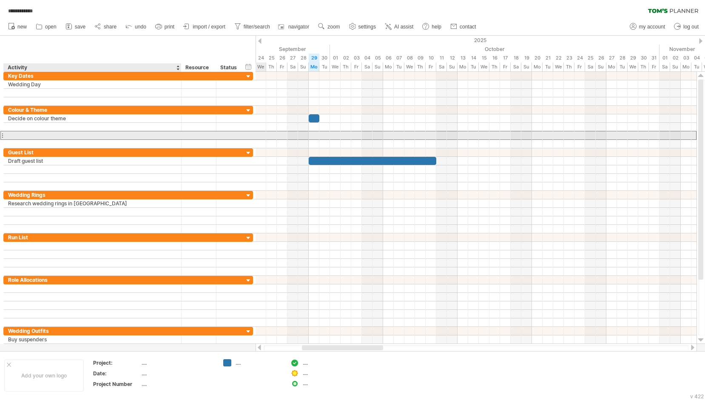
click at [51, 133] on div at bounding box center [92, 135] width 169 height 8
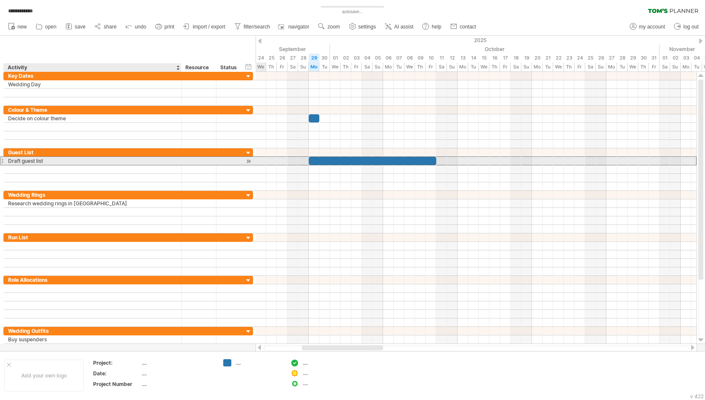
click at [104, 157] on div "Draft guest list" at bounding box center [92, 161] width 169 height 8
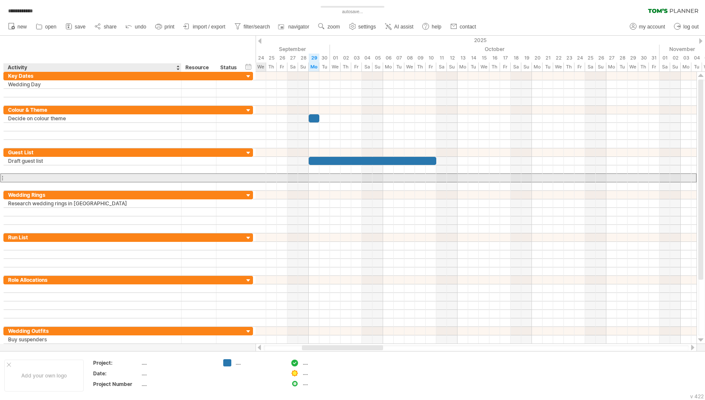
click at [112, 177] on div at bounding box center [92, 178] width 169 height 8
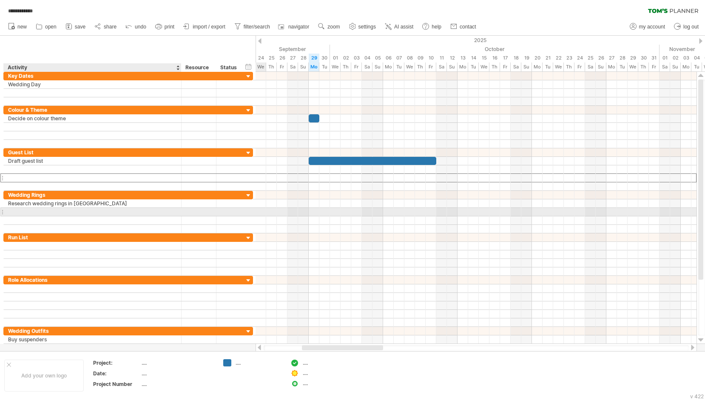
click at [96, 212] on div at bounding box center [92, 212] width 169 height 8
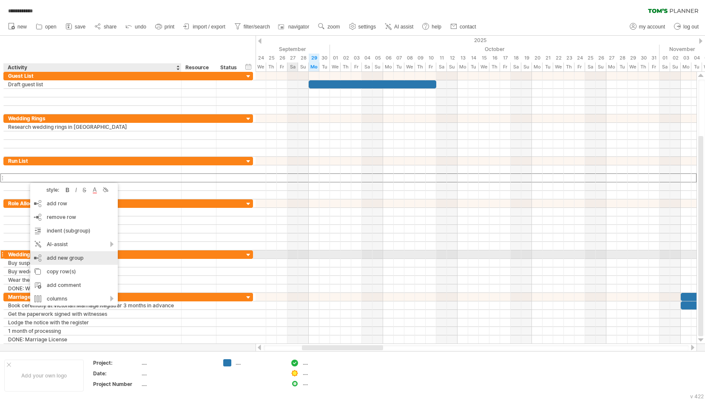
click at [80, 258] on div "add new group" at bounding box center [74, 258] width 88 height 14
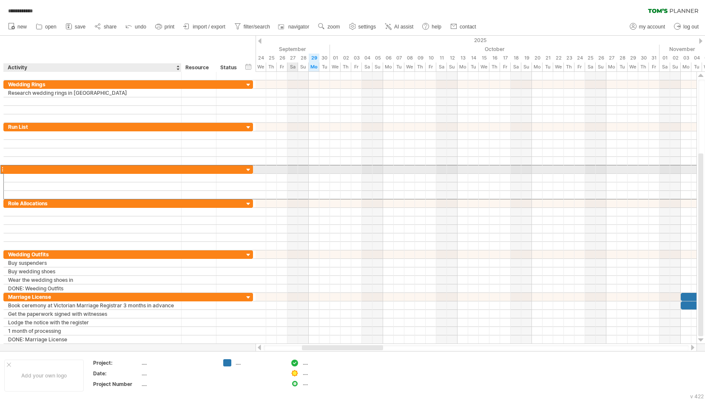
click at [98, 169] on div at bounding box center [92, 169] width 169 height 8
click at [98, 169] on input "text" at bounding box center [92, 169] width 169 height 8
type input "*"
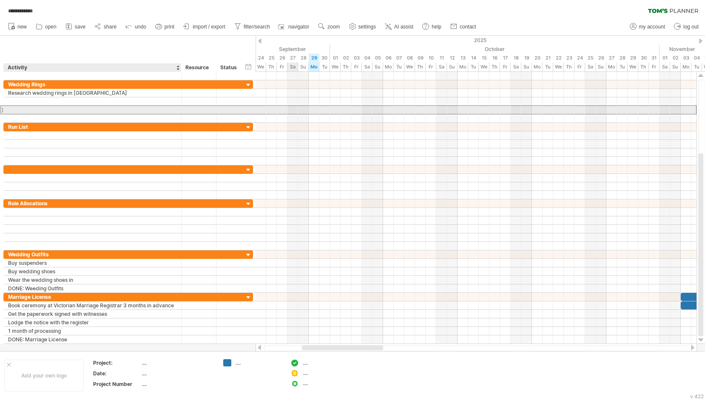
click at [141, 112] on div at bounding box center [92, 110] width 169 height 8
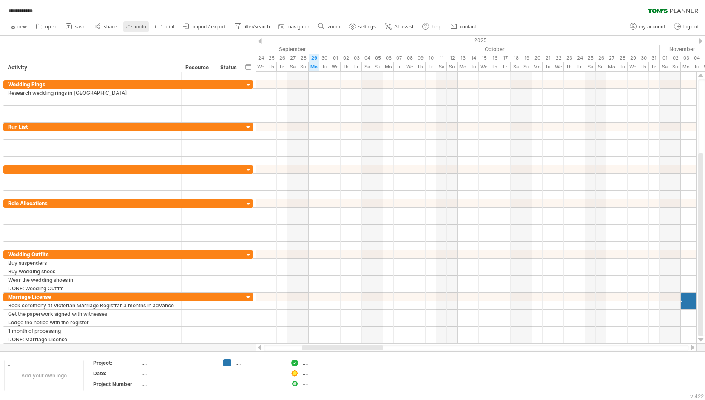
click at [140, 28] on span "undo" at bounding box center [140, 27] width 11 height 6
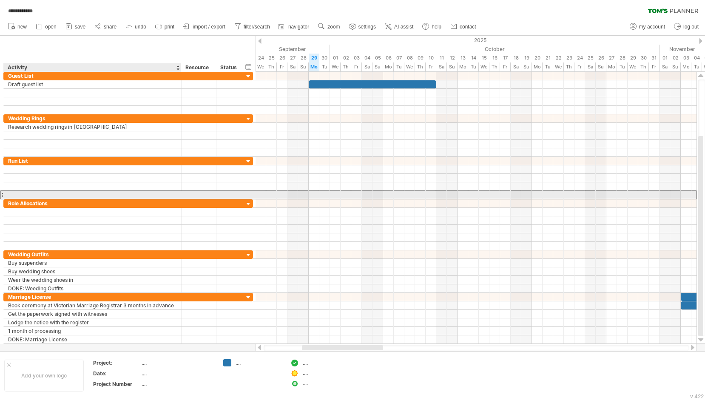
click at [37, 192] on div at bounding box center [92, 195] width 169 height 8
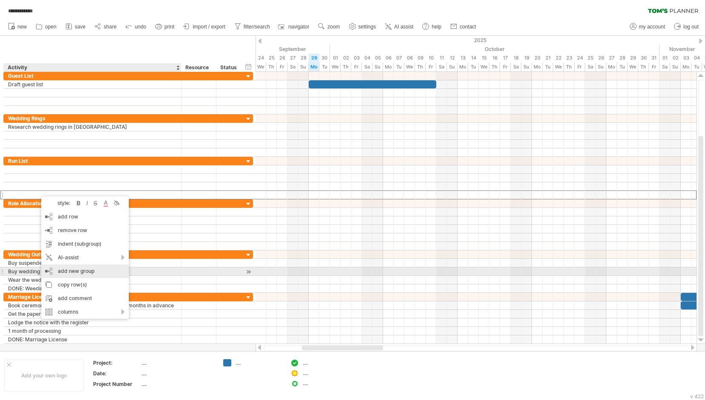
click at [84, 269] on div "add new group" at bounding box center [85, 271] width 88 height 14
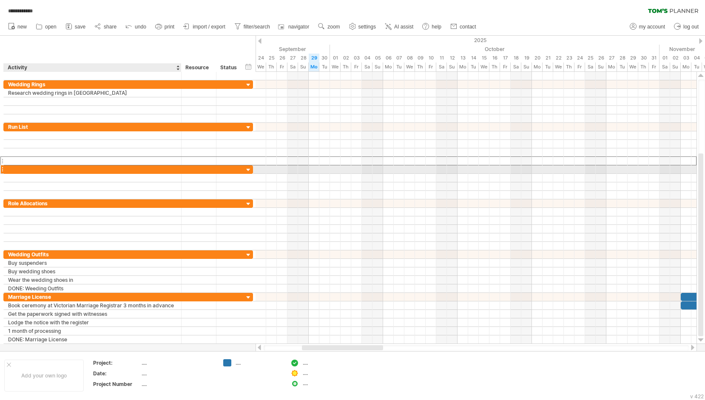
click at [55, 172] on div at bounding box center [92, 169] width 169 height 8
click at [55, 172] on input "text" at bounding box center [92, 169] width 169 height 8
type input "**********"
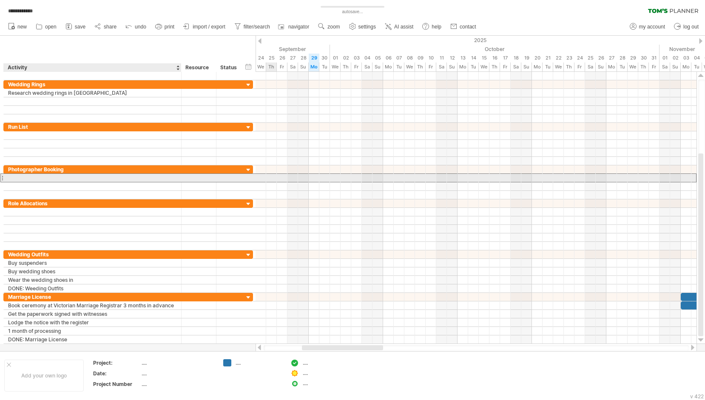
click at [117, 180] on input "text" at bounding box center [92, 178] width 169 height 8
type input "*"
type input "**********"
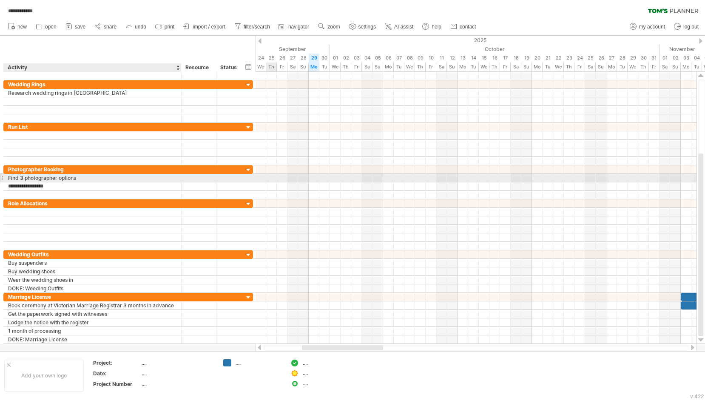
type input "**********"
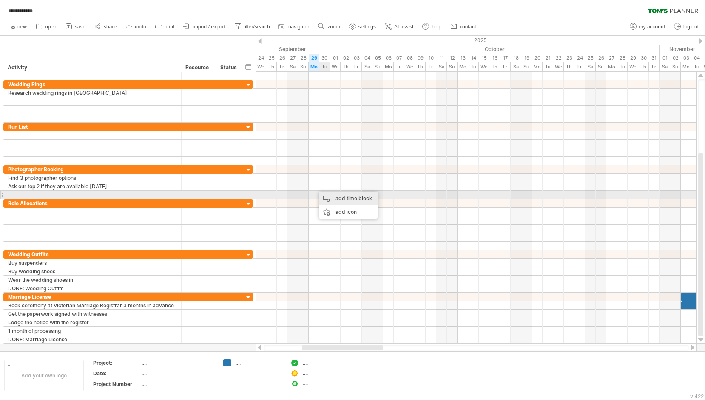
click at [345, 196] on div "add time block" at bounding box center [348, 199] width 59 height 14
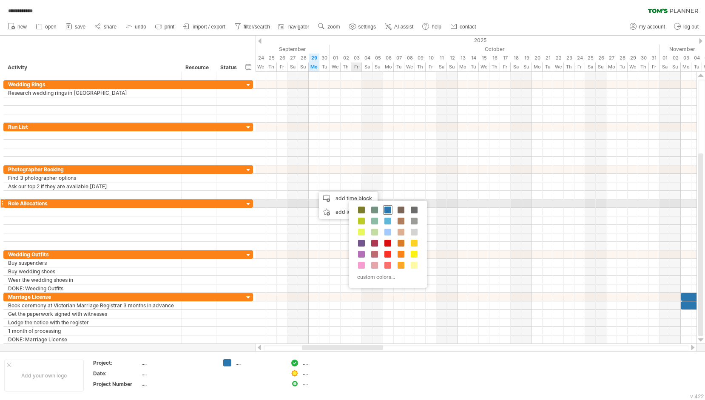
click at [388, 207] on span at bounding box center [387, 210] width 7 height 7
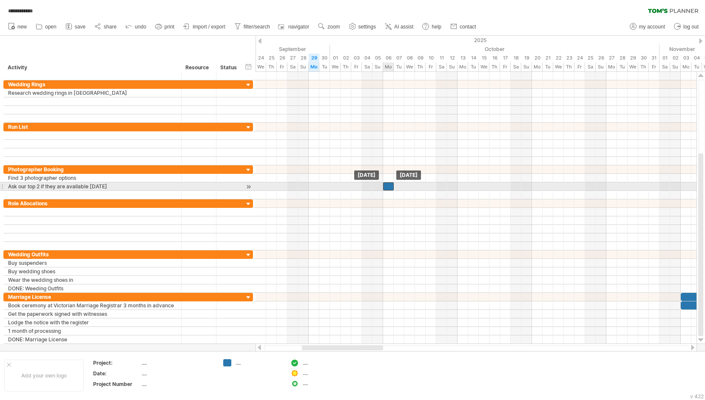
drag, startPoint x: 320, startPoint y: 187, endPoint x: 391, endPoint y: 188, distance: 70.6
click at [391, 188] on div at bounding box center [388, 186] width 11 height 8
drag, startPoint x: 393, startPoint y: 188, endPoint x: 434, endPoint y: 184, distance: 40.9
click at [434, 184] on div at bounding box center [409, 186] width 53 height 8
click at [344, 190] on div "add time block" at bounding box center [348, 190] width 59 height 14
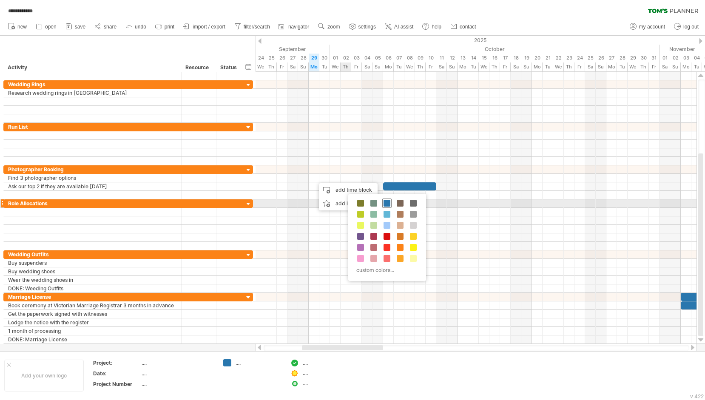
click at [387, 203] on span at bounding box center [386, 203] width 7 height 7
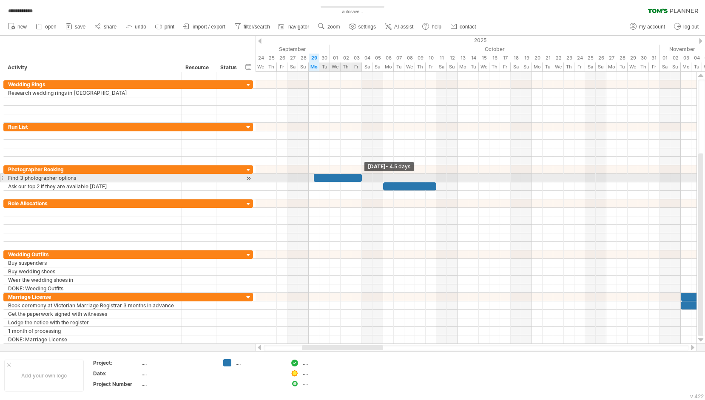
drag, startPoint x: 323, startPoint y: 176, endPoint x: 362, endPoint y: 179, distance: 38.7
click at [362, 179] on span at bounding box center [361, 178] width 3 height 8
drag, startPoint x: 314, startPoint y: 179, endPoint x: 309, endPoint y: 179, distance: 4.7
click at [309, 179] on span at bounding box center [308, 178] width 3 height 8
click at [360, 179] on span at bounding box center [361, 178] width 3 height 8
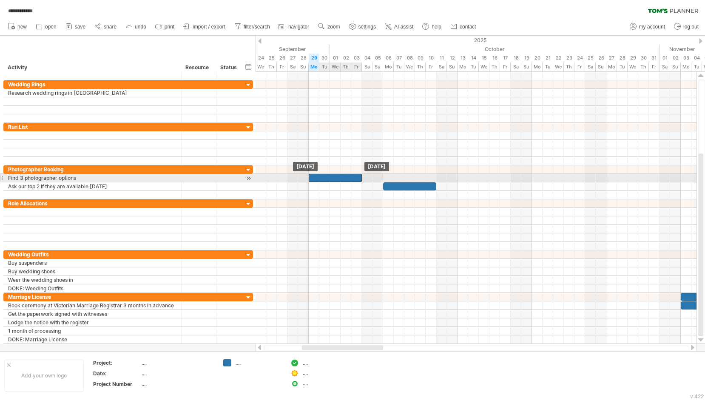
click at [353, 179] on div at bounding box center [335, 178] width 53 height 8
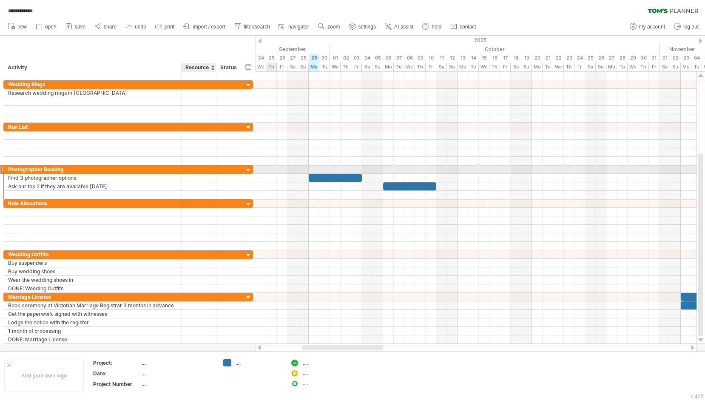
click at [204, 170] on div at bounding box center [199, 169] width 26 height 8
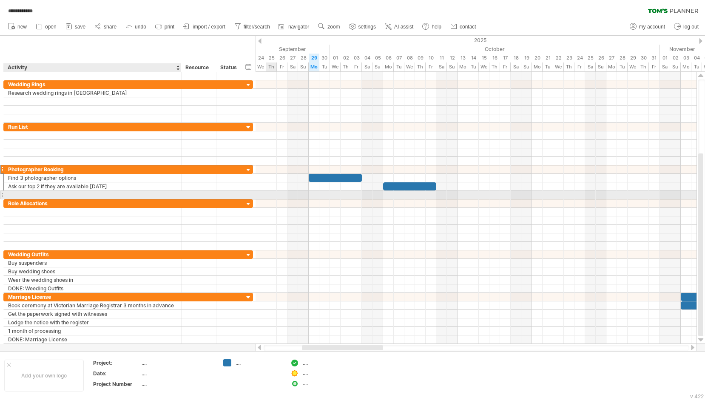
click at [119, 194] on div at bounding box center [92, 195] width 169 height 8
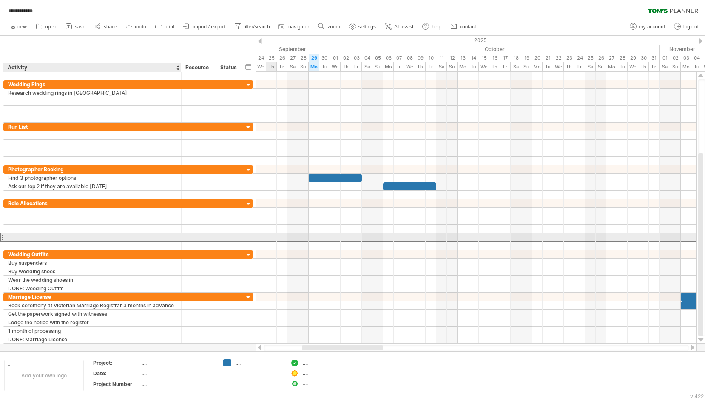
click at [63, 235] on div at bounding box center [92, 237] width 169 height 8
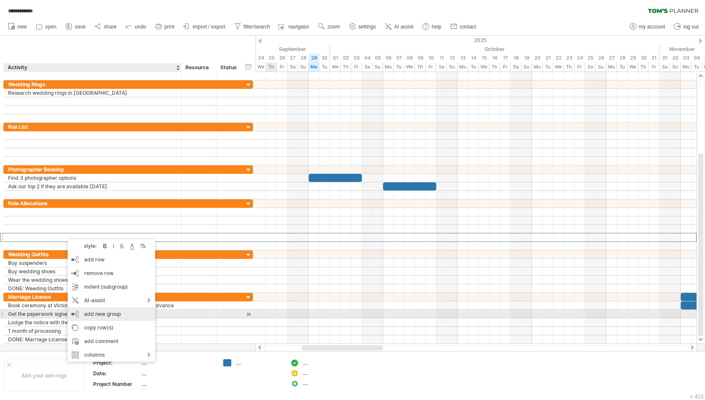
click at [108, 312] on div "add new group" at bounding box center [112, 314] width 88 height 14
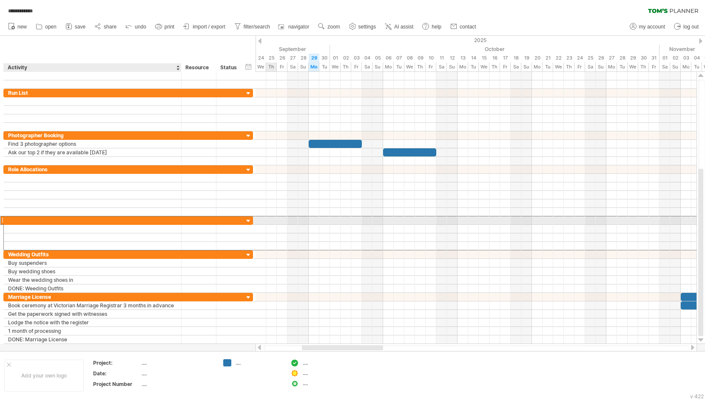
click at [62, 220] on div at bounding box center [92, 220] width 169 height 8
click at [0, 0] on input "text" at bounding box center [0, 0] width 0 height 0
type input "**********"
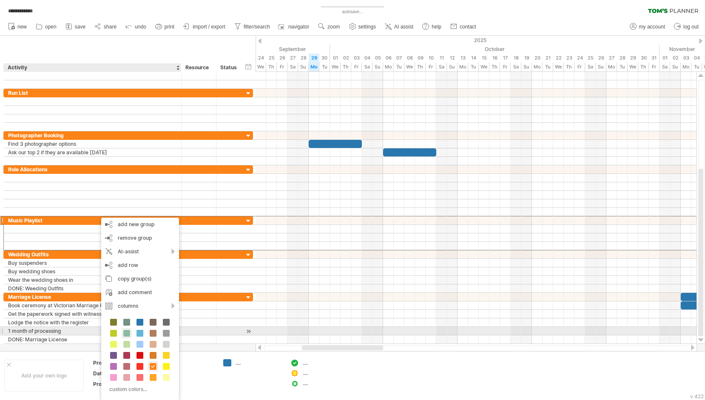
click at [127, 331] on span at bounding box center [126, 333] width 7 height 7
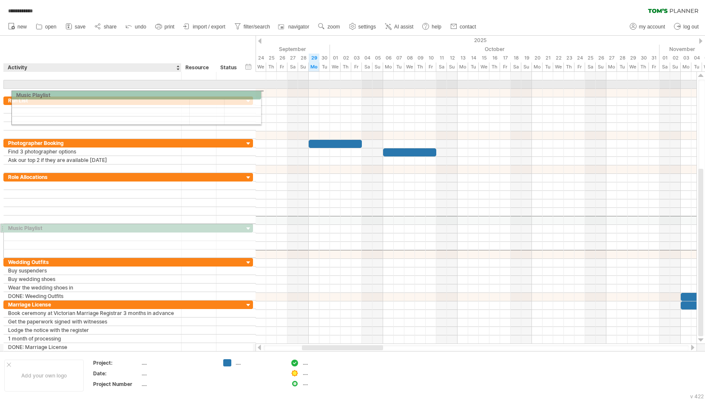
drag, startPoint x: 1, startPoint y: 220, endPoint x: 12, endPoint y: 94, distance: 127.1
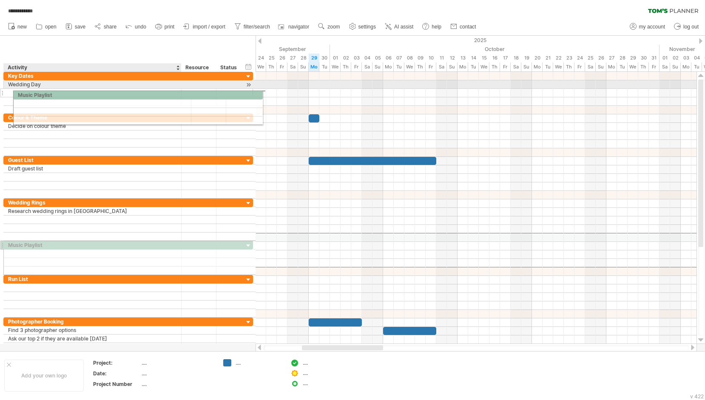
drag, startPoint x: 4, startPoint y: 236, endPoint x: 12, endPoint y: 94, distance: 143.0
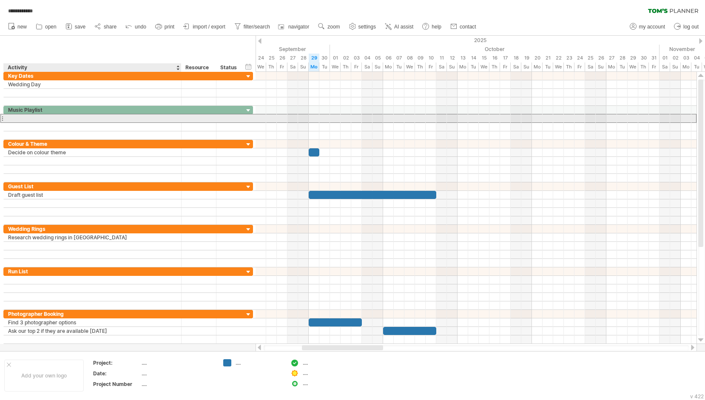
click at [39, 120] on div at bounding box center [92, 118] width 169 height 8
click at [3, 118] on div at bounding box center [1, 118] width 3 height 9
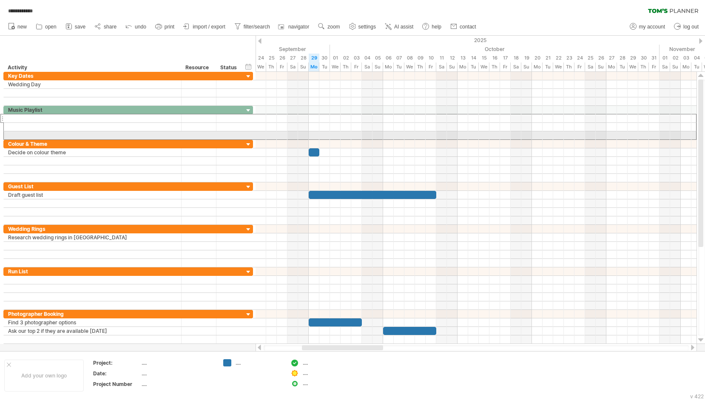
click at [1, 133] on div "**********" at bounding box center [126, 212] width 253 height 281
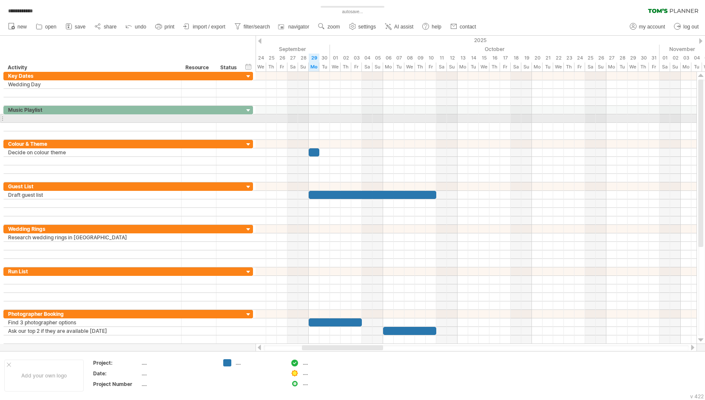
click at [5, 117] on div at bounding box center [93, 118] width 178 height 8
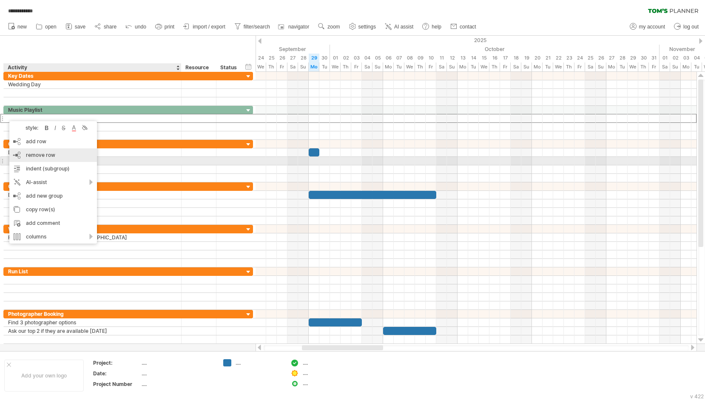
click at [59, 159] on div "remove row remove selected rows" at bounding box center [53, 155] width 88 height 14
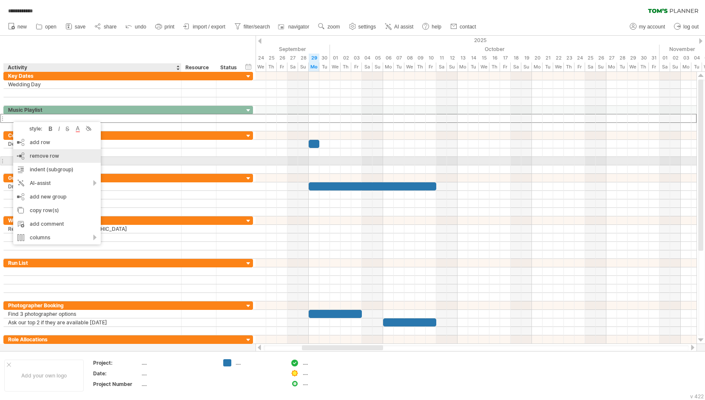
click at [70, 159] on div "remove row remove selected rows" at bounding box center [57, 156] width 88 height 14
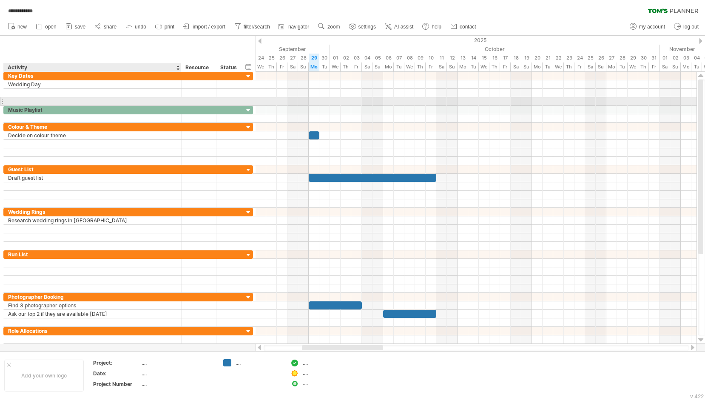
click at [71, 100] on div at bounding box center [92, 101] width 169 height 8
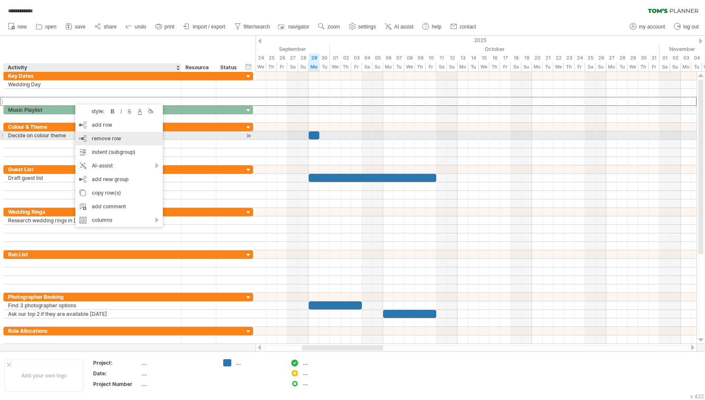
click at [125, 136] on div "remove row remove selected rows" at bounding box center [119, 139] width 88 height 14
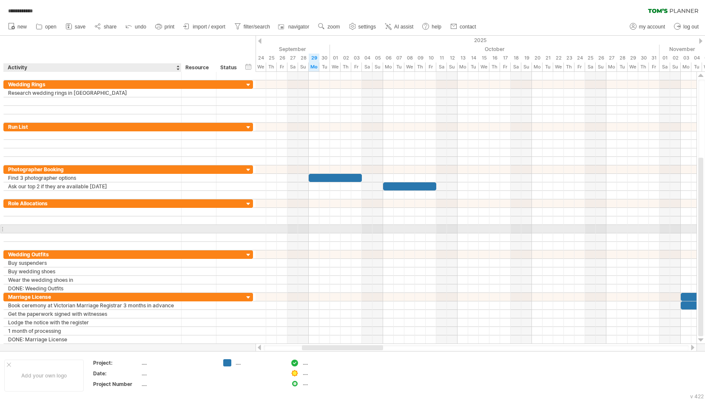
click at [39, 225] on div at bounding box center [92, 229] width 169 height 8
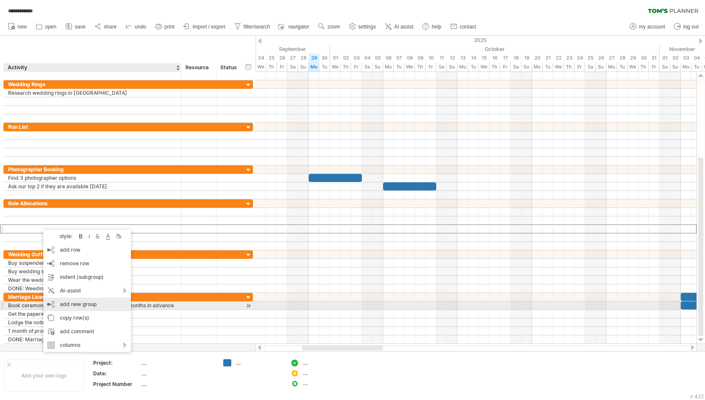
click at [96, 306] on div "add new group" at bounding box center [87, 305] width 88 height 14
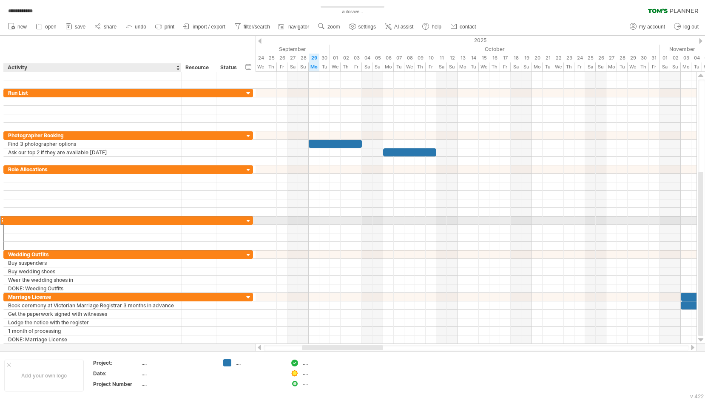
click at [34, 222] on div at bounding box center [92, 220] width 169 height 8
click at [34, 222] on input "text" at bounding box center [92, 220] width 169 height 8
type input "**********"
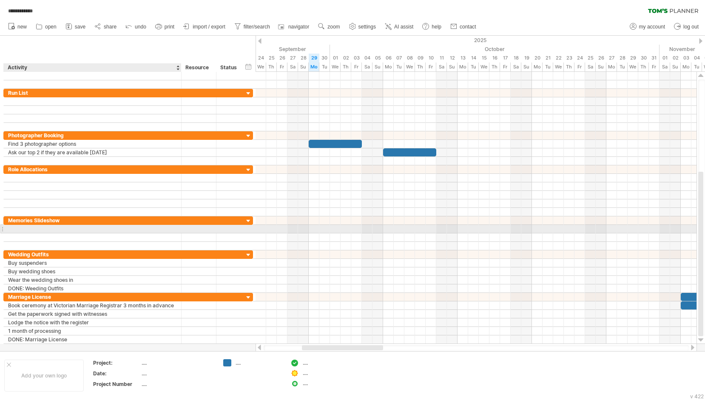
click at [48, 228] on input "text" at bounding box center [92, 229] width 169 height 8
type input "*"
type input "**********"
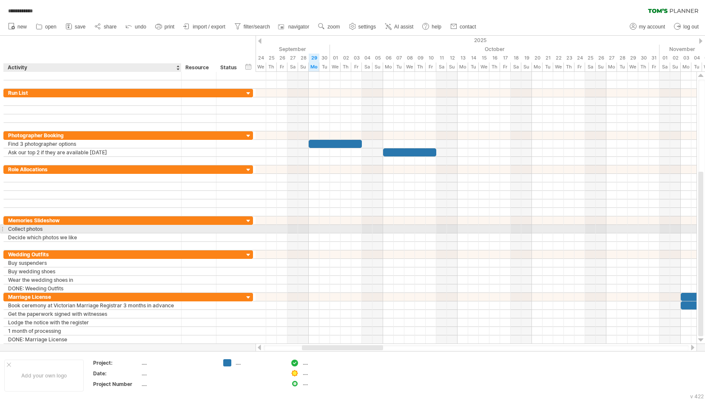
type input "*"
type input "**********"
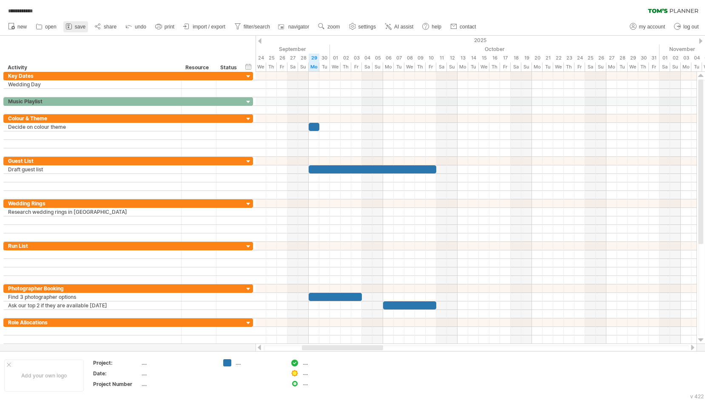
click at [77, 22] on link "save" at bounding box center [75, 26] width 25 height 11
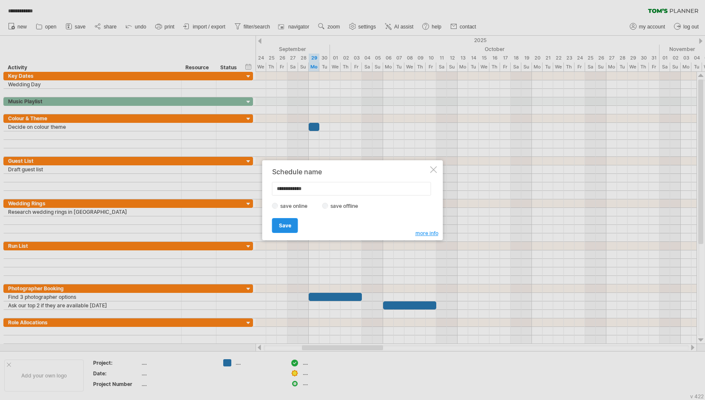
click at [285, 227] on span "Save" at bounding box center [285, 225] width 12 height 6
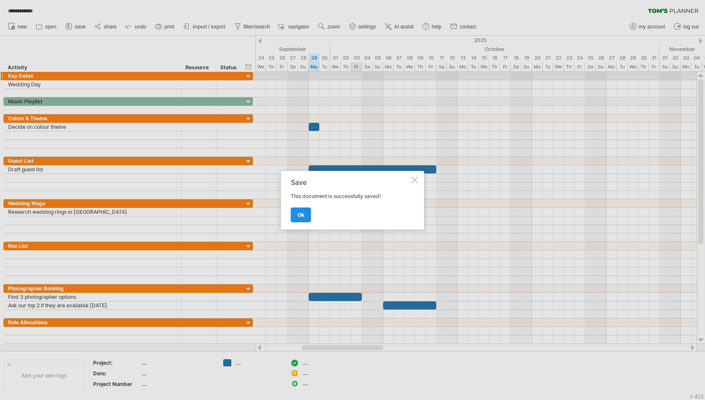
click at [299, 212] on span "ok" at bounding box center [301, 215] width 7 height 6
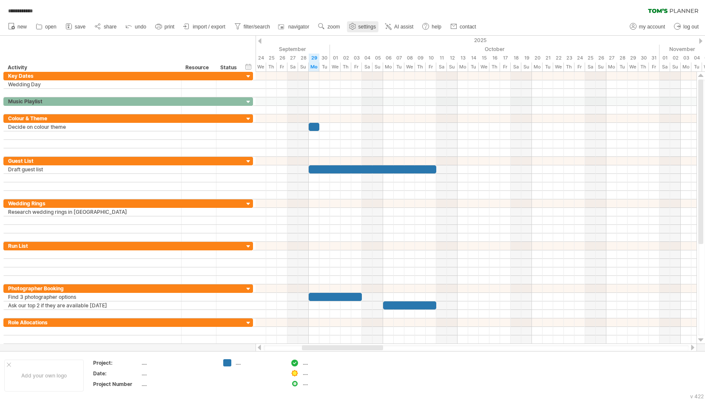
click at [361, 31] on link "settings" at bounding box center [362, 26] width 31 height 11
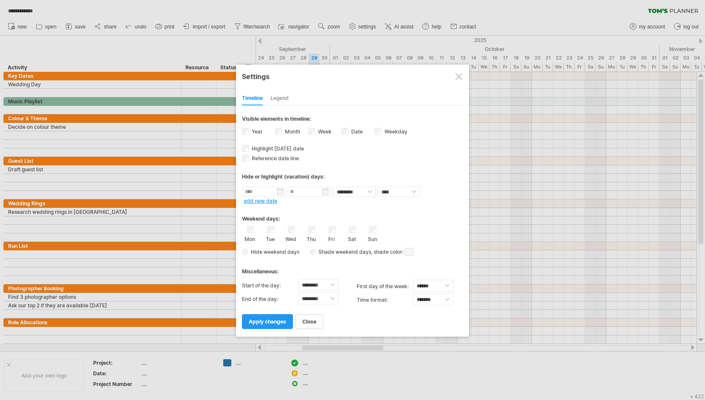
click at [274, 94] on div "Legend" at bounding box center [279, 99] width 18 height 14
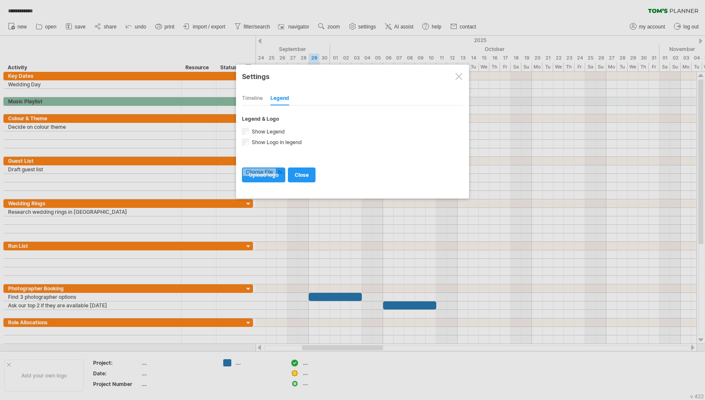
click at [247, 94] on div "Timeline" at bounding box center [252, 99] width 21 height 14
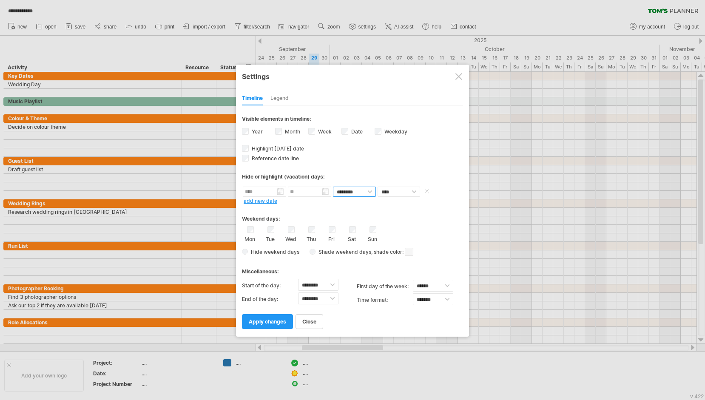
click at [364, 191] on select "******** ********" at bounding box center [354, 192] width 43 height 10
click at [306, 318] on span "close" at bounding box center [309, 321] width 14 height 6
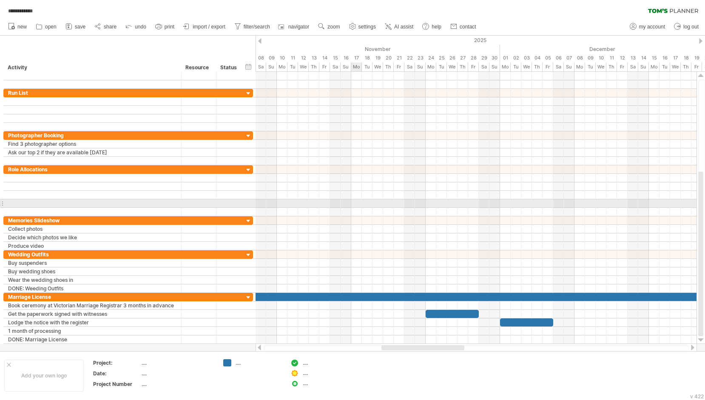
click at [361, 205] on div at bounding box center [475, 203] width 441 height 9
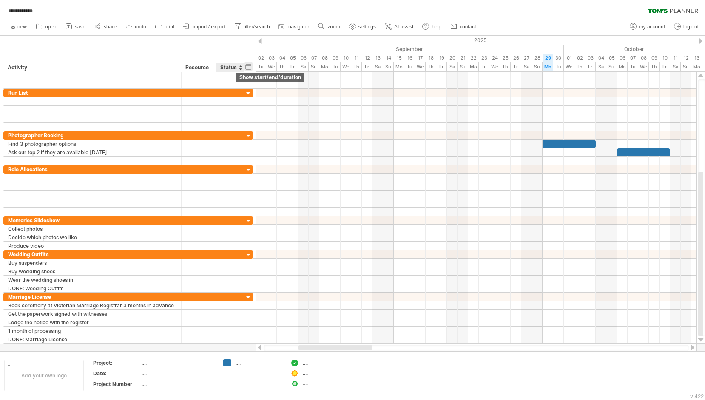
click at [249, 68] on div "hide start/end/duration show start/end/duration" at bounding box center [248, 66] width 8 height 9
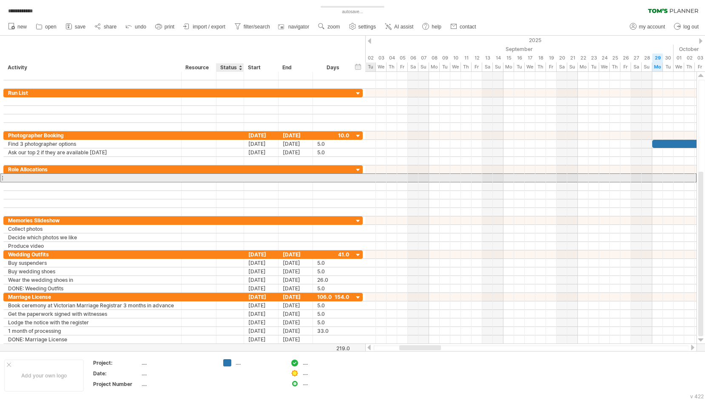
click at [229, 175] on div at bounding box center [230, 178] width 19 height 8
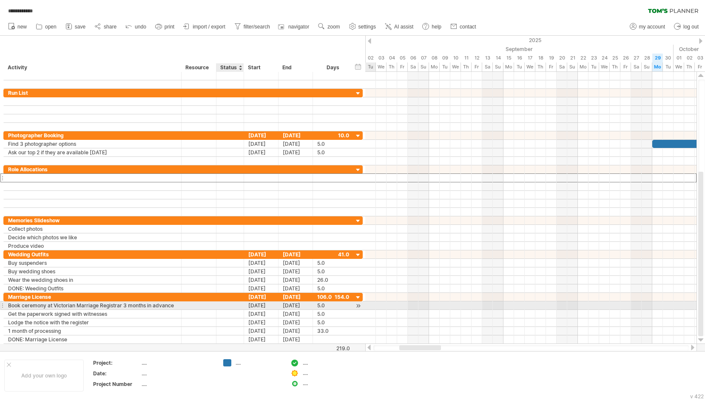
click at [227, 308] on div at bounding box center [230, 305] width 19 height 8
type input "*"
type input "**********"
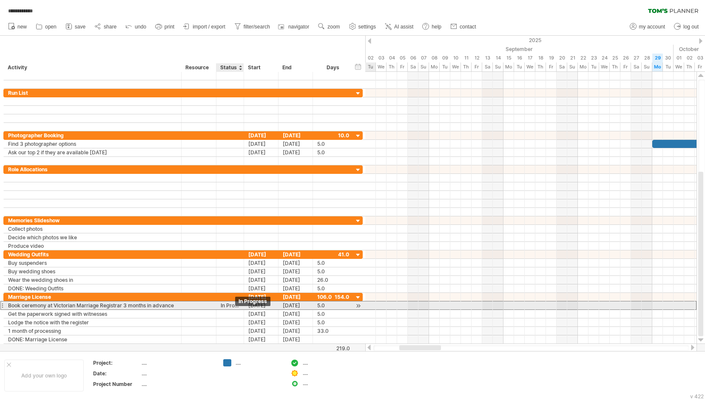
click at [235, 307] on div "In Progress" at bounding box center [230, 305] width 19 height 8
click at [0, 0] on input "**********" at bounding box center [0, 0] width 0 height 0
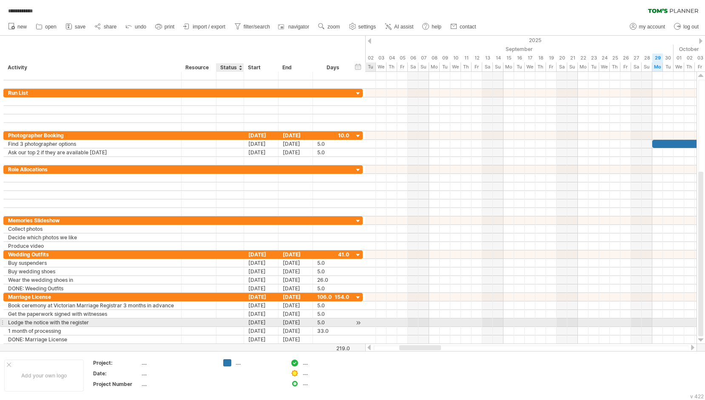
click at [215, 319] on div at bounding box center [215, 322] width 4 height 9
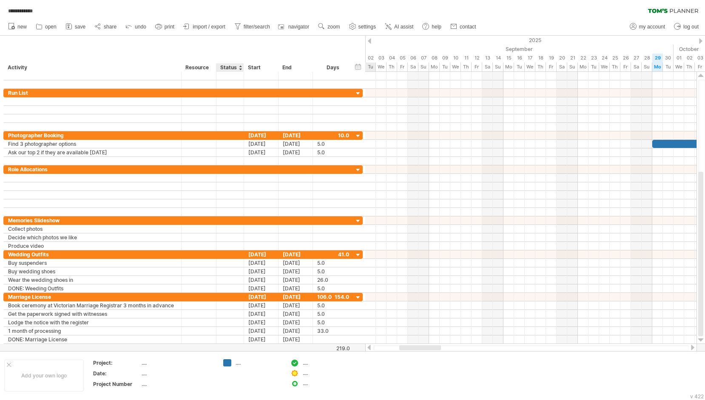
click at [224, 69] on div "Status" at bounding box center [229, 67] width 19 height 9
click at [240, 65] on div at bounding box center [239, 67] width 3 height 9
click at [233, 46] on div "hide start/end/duration show start/end/duration ******** Activity ******** Reso…" at bounding box center [182, 54] width 365 height 36
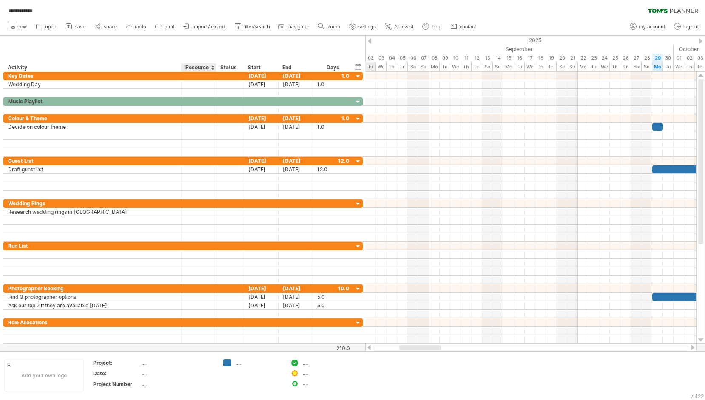
click at [197, 65] on div "Resource" at bounding box center [198, 67] width 26 height 9
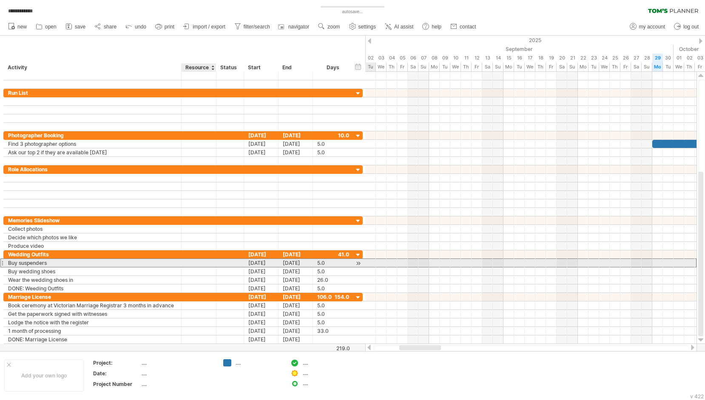
click at [197, 261] on div at bounding box center [199, 263] width 26 height 8
click at [0, 0] on input "text" at bounding box center [0, 0] width 0 height 0
type input "****"
click at [197, 261] on div "[PERSON_NAME]" at bounding box center [199, 263] width 26 height 8
click at [197, 261] on input "****" at bounding box center [199, 263] width 26 height 8
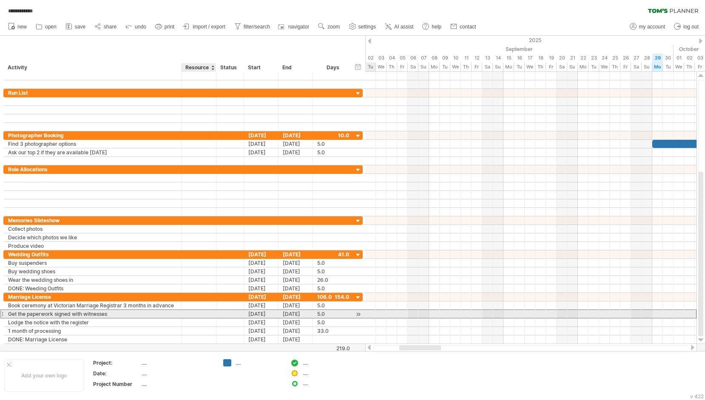
click at [189, 317] on div at bounding box center [199, 314] width 26 height 8
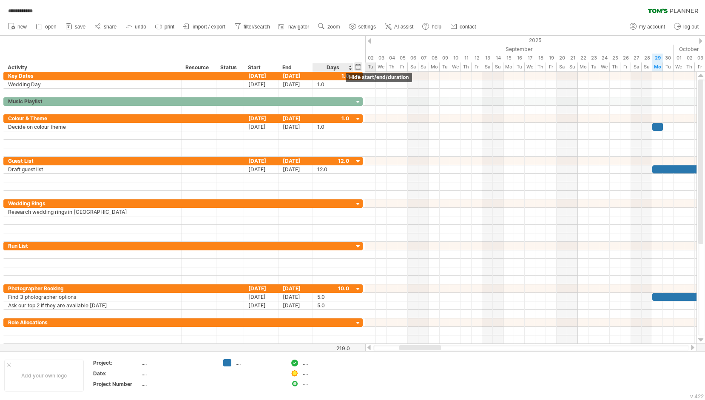
click at [360, 66] on div "hide start/end/duration show start/end/duration" at bounding box center [358, 66] width 8 height 9
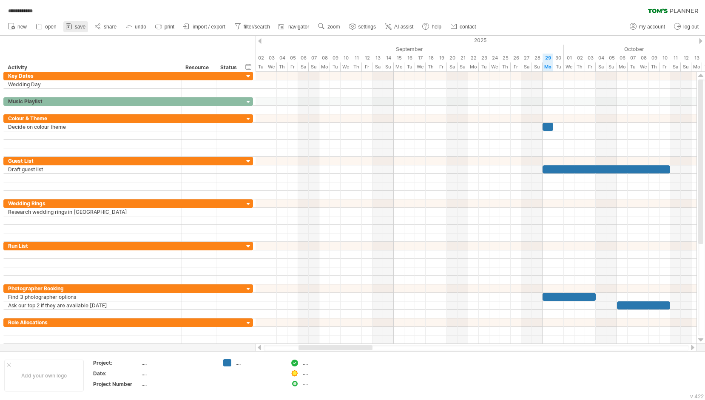
click at [76, 28] on span "save" at bounding box center [80, 27] width 11 height 6
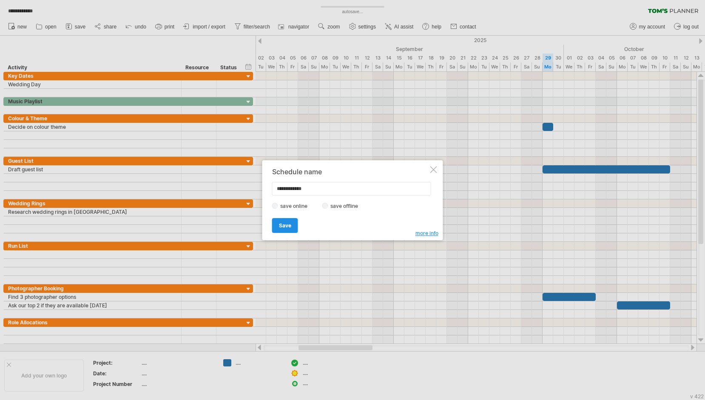
click at [286, 226] on span "Save" at bounding box center [285, 225] width 12 height 6
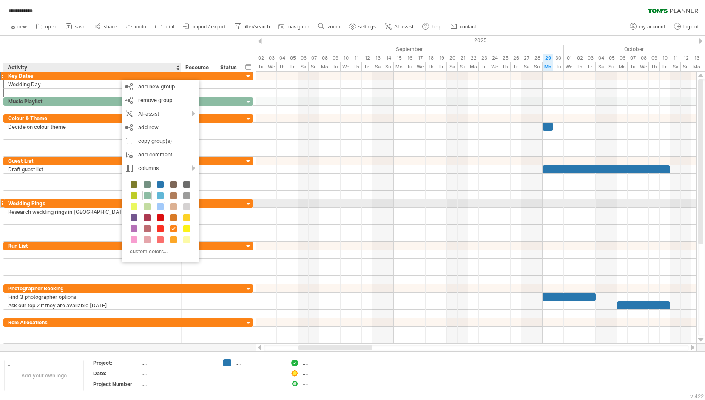
click at [158, 206] on span at bounding box center [160, 206] width 7 height 7
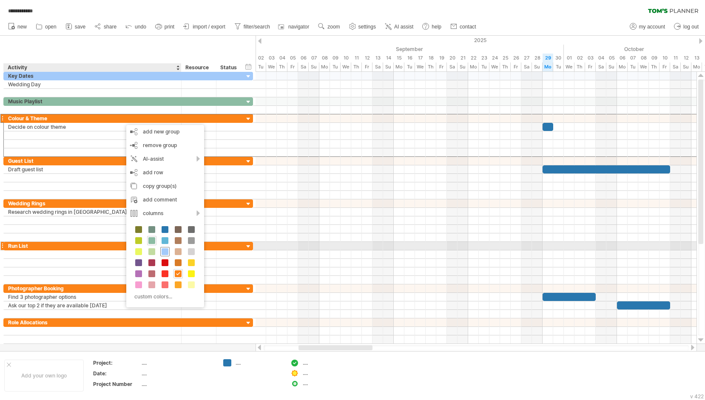
click at [163, 249] on span at bounding box center [165, 251] width 7 height 7
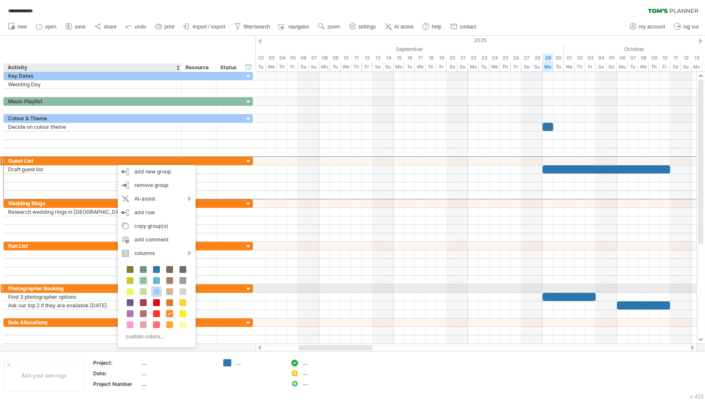
click at [156, 291] on span at bounding box center [156, 291] width 7 height 7
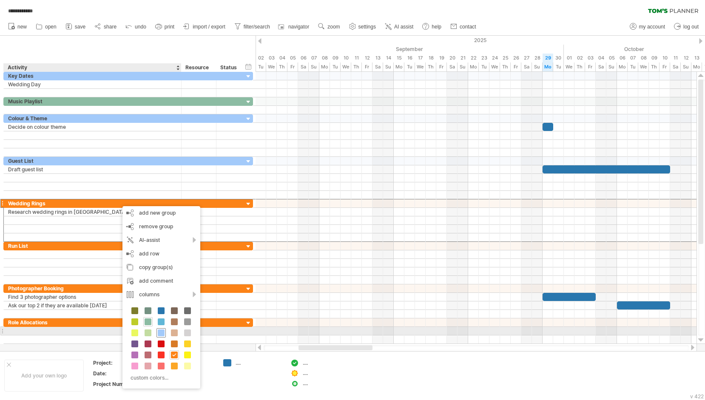
click at [163, 333] on span at bounding box center [161, 332] width 7 height 7
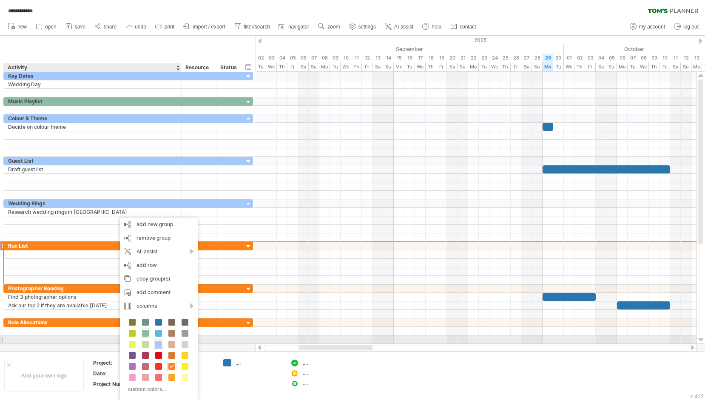
click at [160, 343] on span at bounding box center [158, 344] width 7 height 7
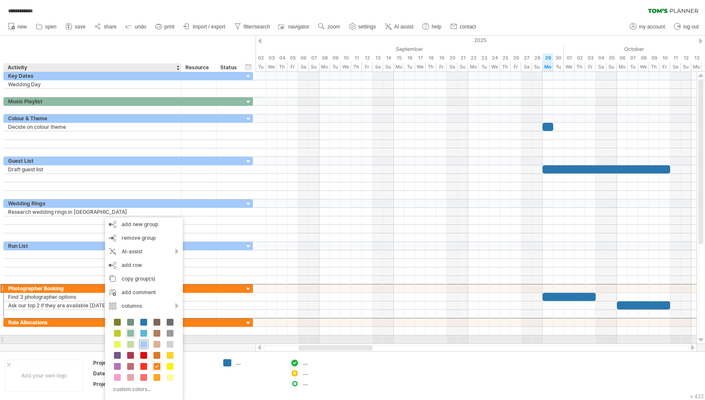
click at [141, 341] on span at bounding box center [143, 344] width 7 height 7
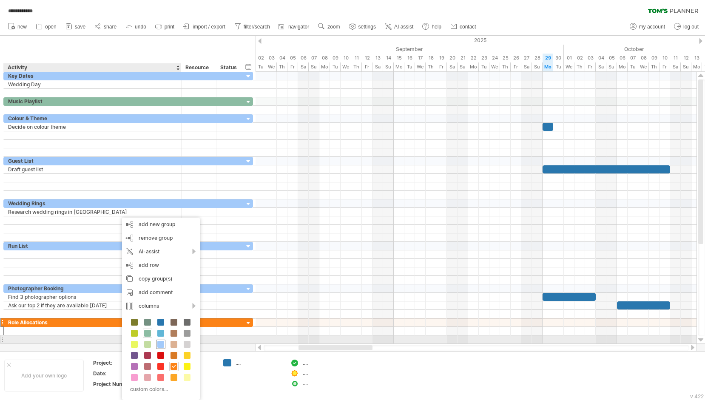
click at [162, 342] on span at bounding box center [160, 344] width 7 height 7
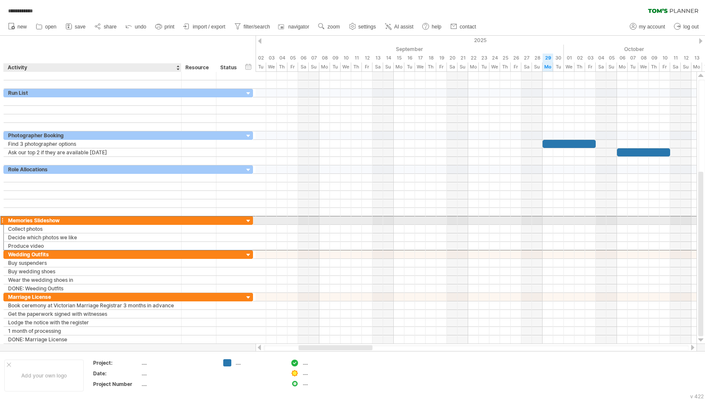
click at [122, 218] on div "Memories Slideshow" at bounding box center [92, 220] width 169 height 8
click at [127, 219] on input "**********" at bounding box center [92, 220] width 169 height 8
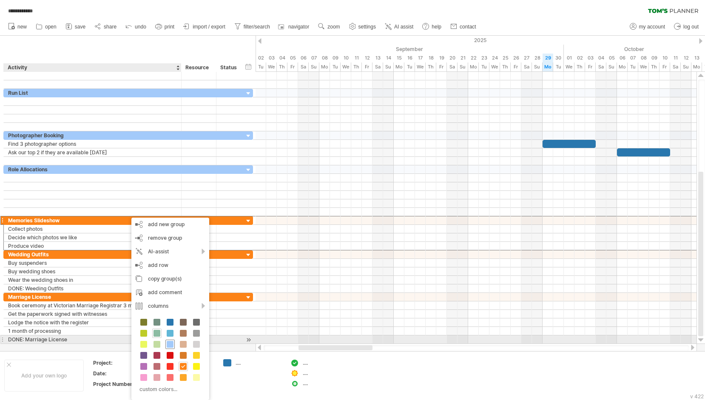
click at [170, 344] on span at bounding box center [170, 344] width 7 height 7
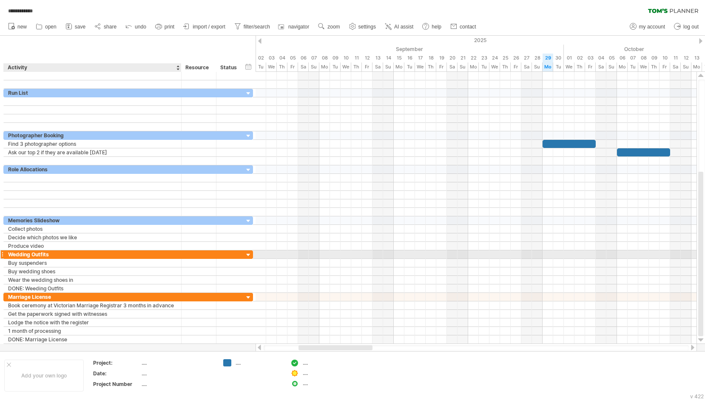
click at [123, 256] on div "Wedding Outfits" at bounding box center [92, 254] width 169 height 8
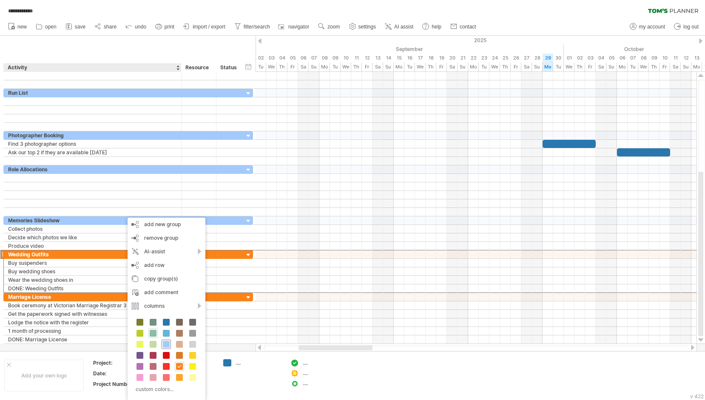
click at [164, 345] on span at bounding box center [166, 344] width 7 height 7
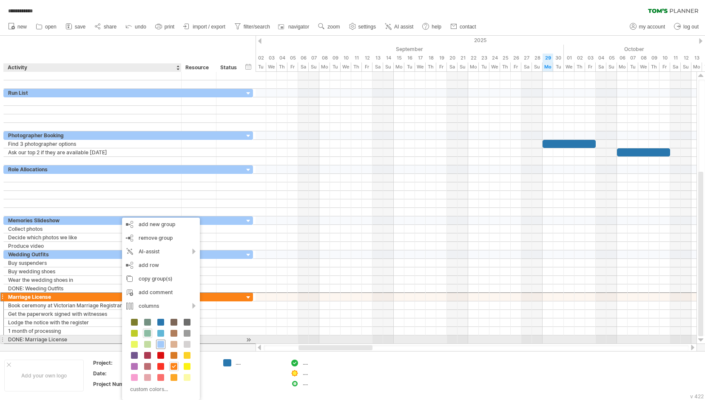
click at [158, 342] on span at bounding box center [160, 344] width 7 height 7
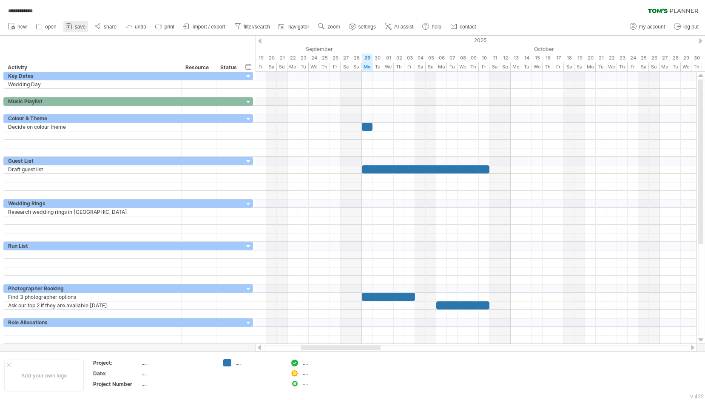
click at [77, 29] on span "save" at bounding box center [80, 27] width 11 height 6
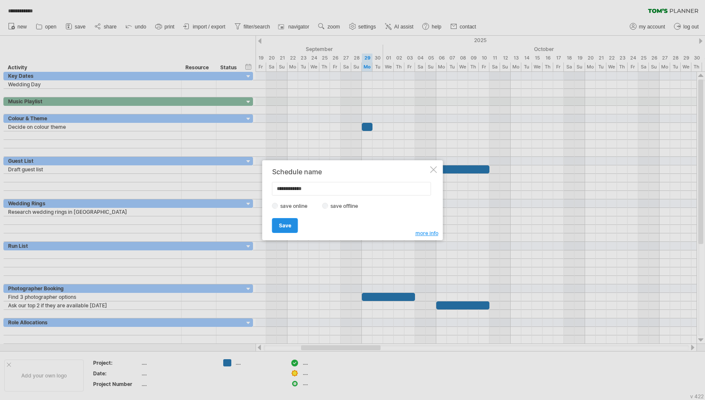
click at [283, 230] on link "Save" at bounding box center [285, 225] width 26 height 15
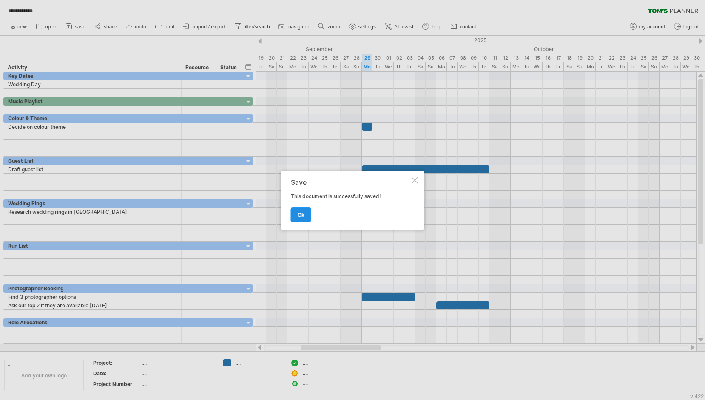
click at [301, 216] on span "ok" at bounding box center [301, 215] width 7 height 6
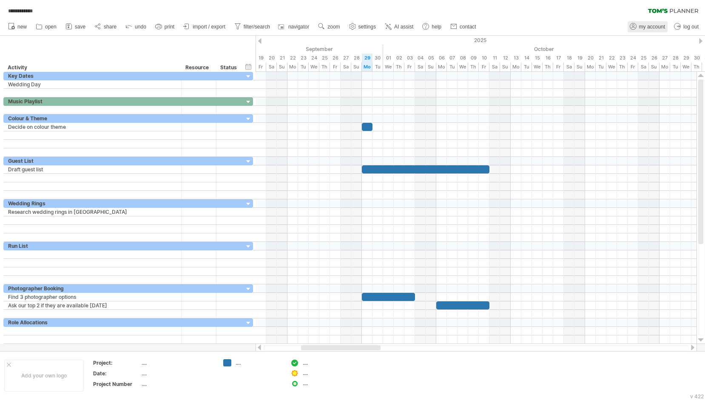
click at [646, 23] on link "my account" at bounding box center [647, 26] width 40 height 11
type input "**********"
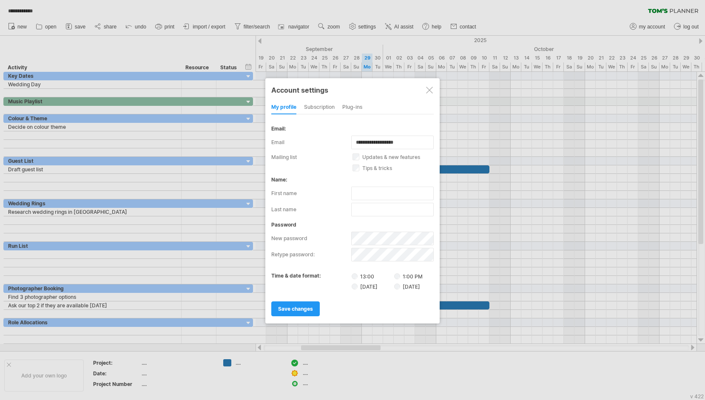
click at [312, 108] on div "subscription" at bounding box center [319, 108] width 31 height 14
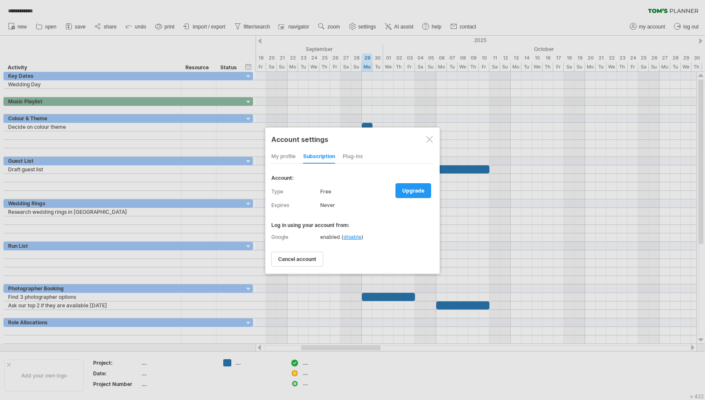
click at [361, 155] on div "Plug-ins" at bounding box center [353, 157] width 20 height 14
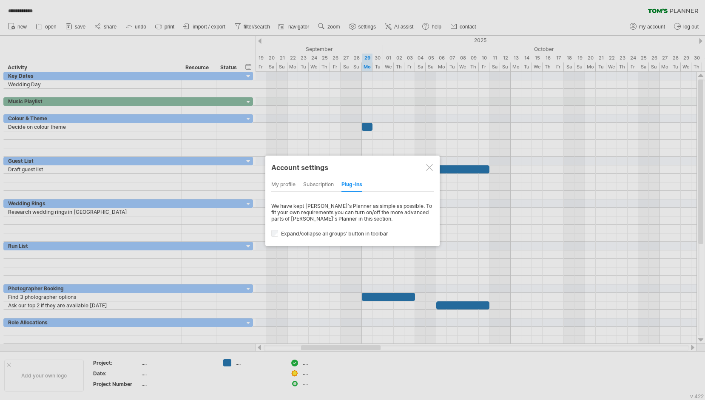
drag, startPoint x: 368, startPoint y: 210, endPoint x: 346, endPoint y: 210, distance: 21.7
click at [346, 210] on div "We have kept [PERSON_NAME]'s Planner as simple as possible. To fit your own req…" at bounding box center [352, 212] width 162 height 19
click at [368, 232] on label "Expand/collapse all groups' button in toolbar" at bounding box center [357, 233] width 172 height 6
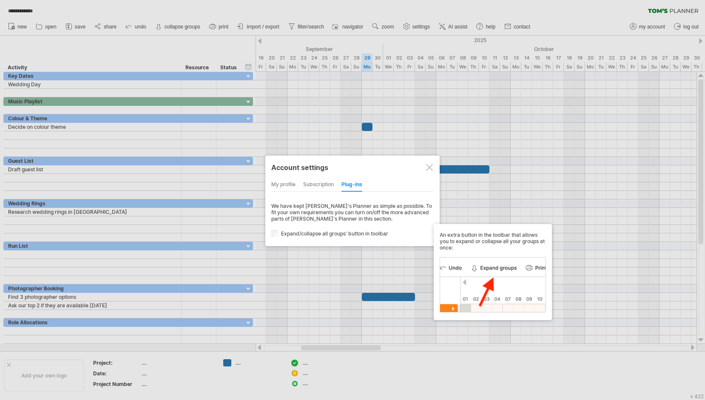
click at [313, 233] on label "Expand/collapse all groups' button in toolbar" at bounding box center [357, 233] width 172 height 6
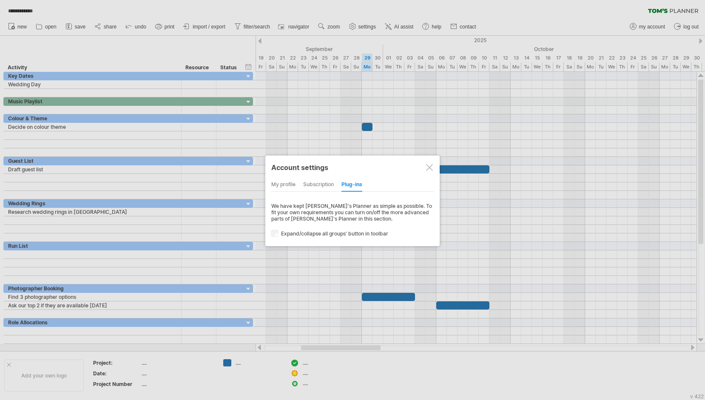
click at [313, 233] on label "Expand/collapse all groups' button in toolbar" at bounding box center [357, 233] width 172 height 6
click at [293, 181] on div "my profile" at bounding box center [283, 185] width 24 height 14
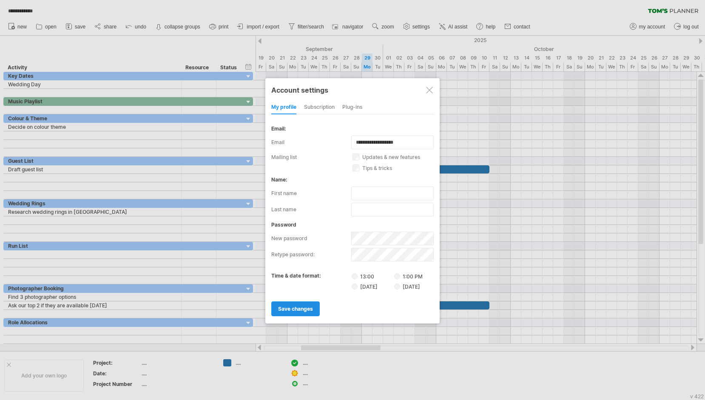
click at [298, 304] on link "save changes" at bounding box center [295, 308] width 48 height 15
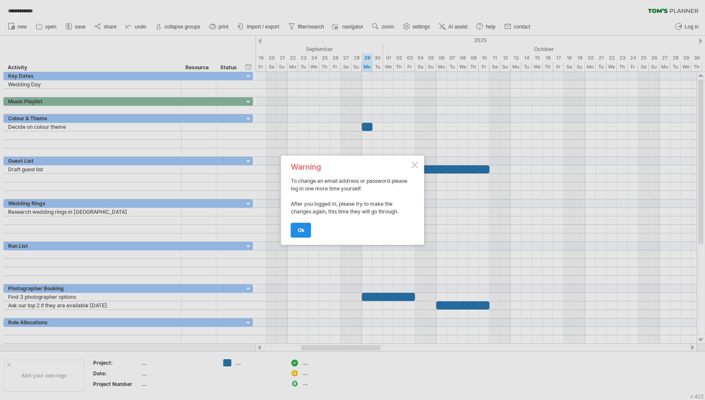
click at [304, 235] on link "ok" at bounding box center [301, 230] width 20 height 15
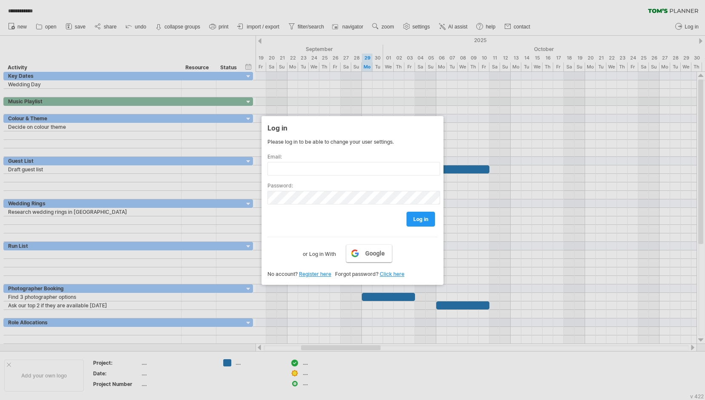
click at [370, 255] on span "Google" at bounding box center [375, 253] width 20 height 7
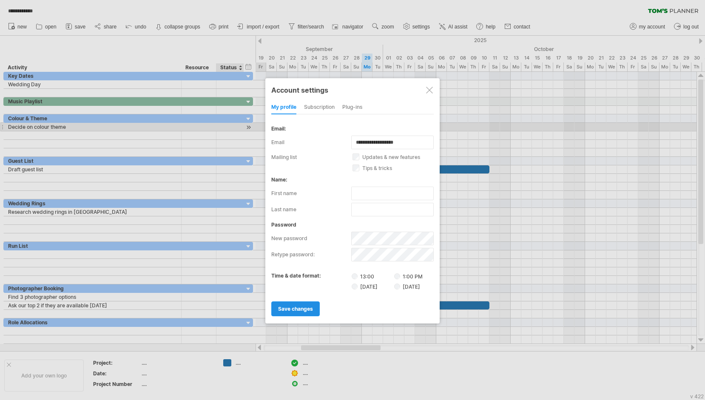
click at [289, 303] on link "save changes" at bounding box center [295, 308] width 48 height 15
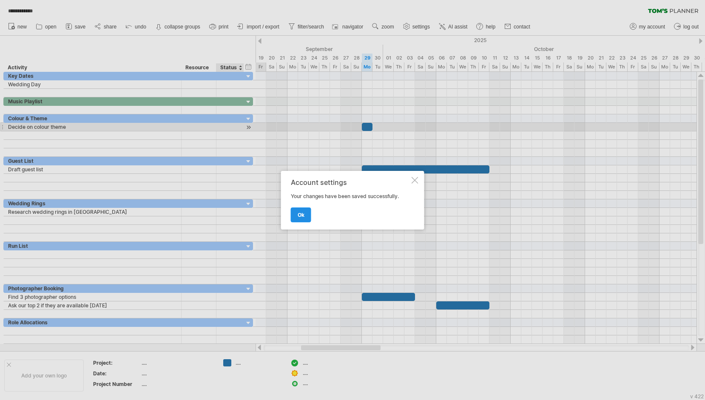
click at [303, 212] on span "ok" at bounding box center [301, 215] width 7 height 6
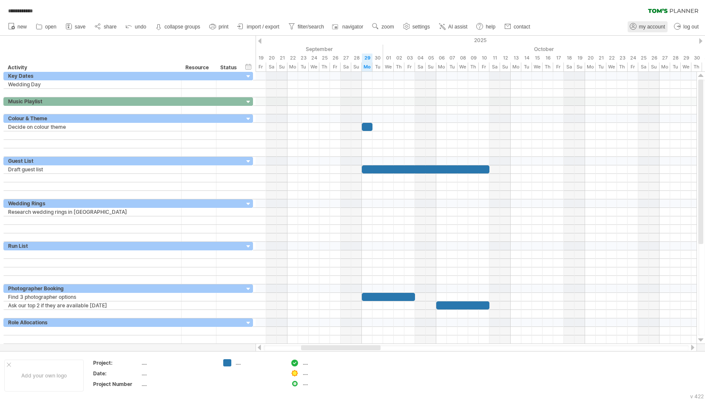
click at [646, 29] on span "my account" at bounding box center [652, 27] width 26 height 6
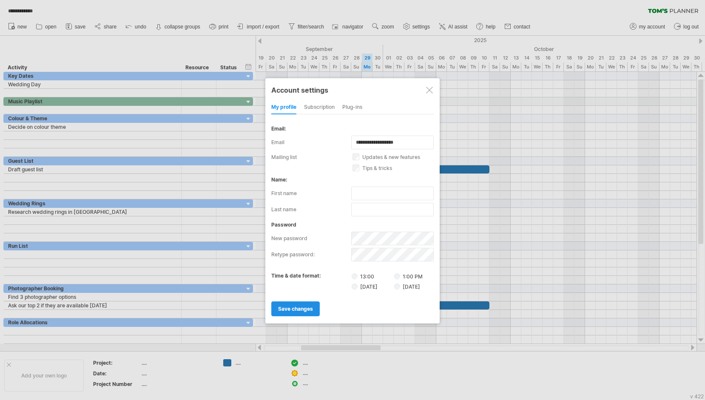
click at [312, 301] on link "save changes" at bounding box center [295, 308] width 48 height 15
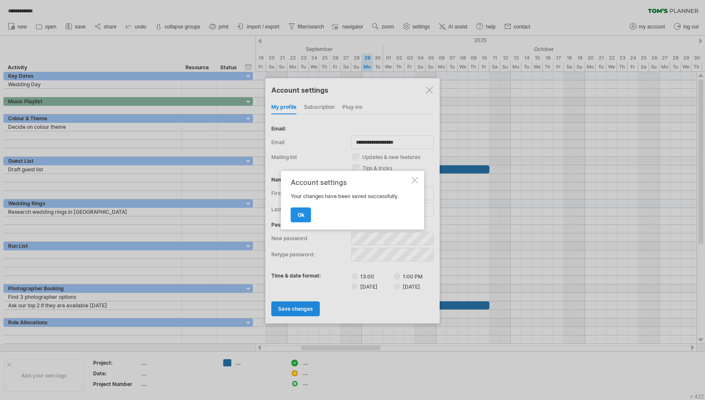
click at [298, 215] on span "ok" at bounding box center [301, 215] width 7 height 6
